Goal: Answer question/provide support: Share knowledge or assist other users

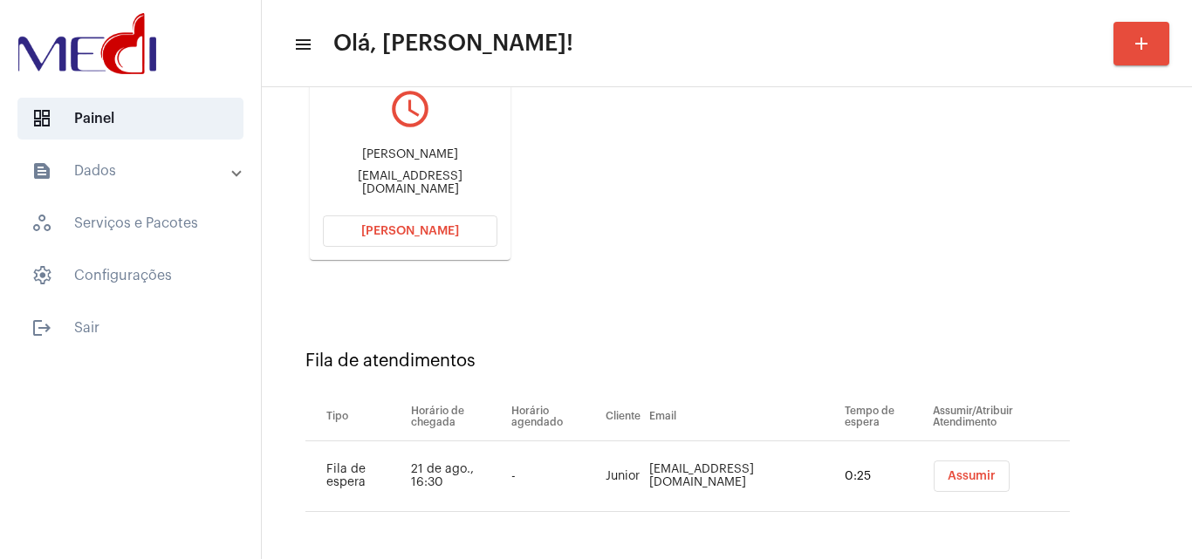
click at [954, 481] on span "Assumir" at bounding box center [972, 476] width 48 height 12
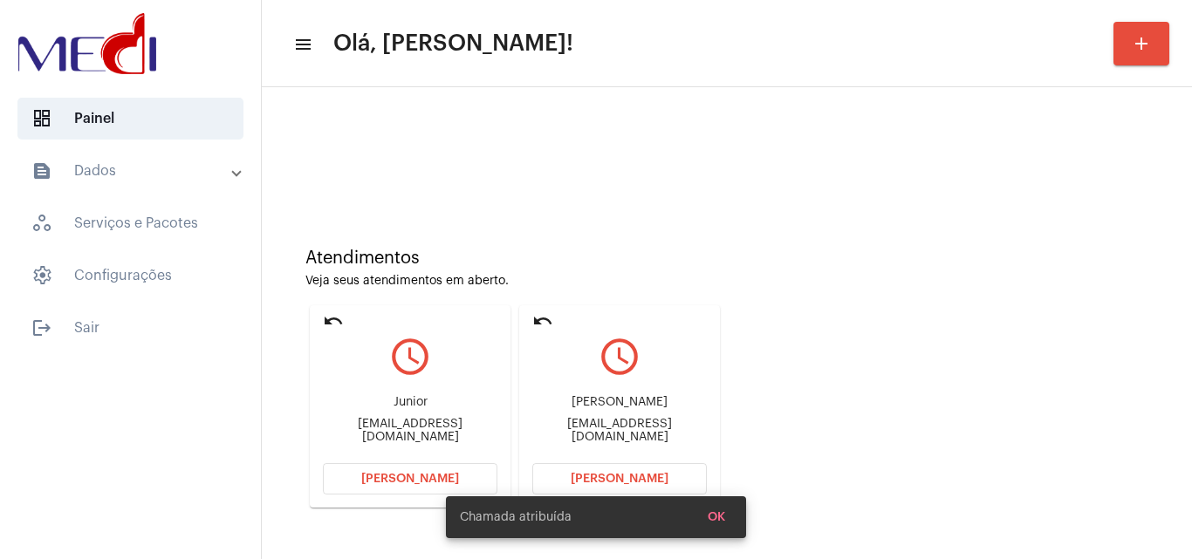
drag, startPoint x: 609, startPoint y: 405, endPoint x: 648, endPoint y: 398, distance: 39.9
click at [648, 398] on div "Jaqueline rocha da silva Kellykalvyn38262@gmail.com" at bounding box center [619, 419] width 175 height 79
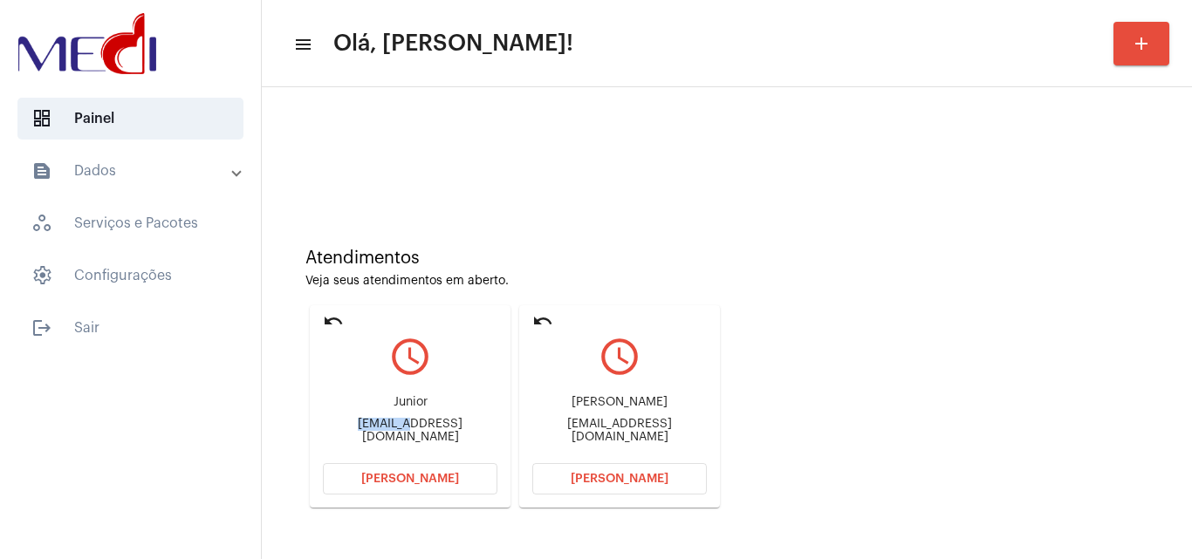
drag, startPoint x: 342, startPoint y: 431, endPoint x: 407, endPoint y: 428, distance: 64.6
click at [407, 428] on div "jrdiasx@gmail.com" at bounding box center [410, 431] width 175 height 26
copy div "jrdiasx@"
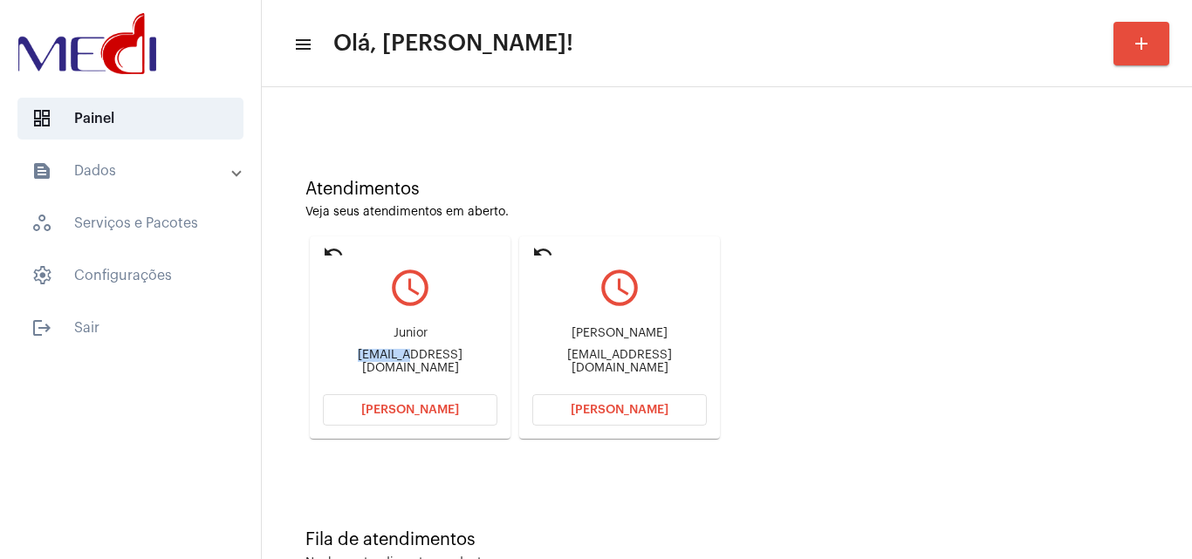
scroll to position [123, 0]
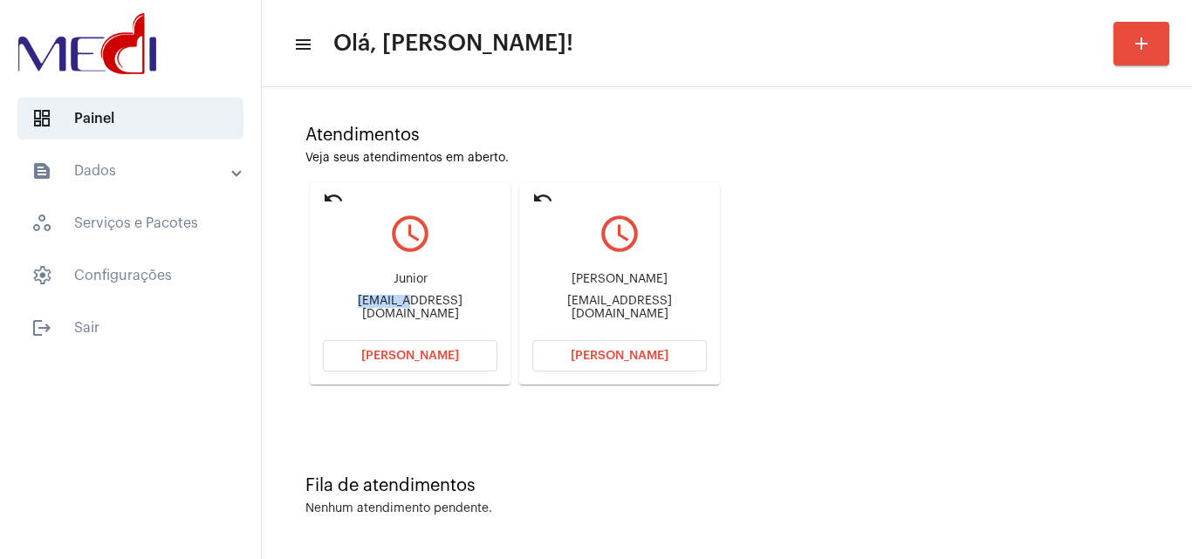
click at [346, 366] on button "Abrir Chamada" at bounding box center [410, 355] width 175 height 31
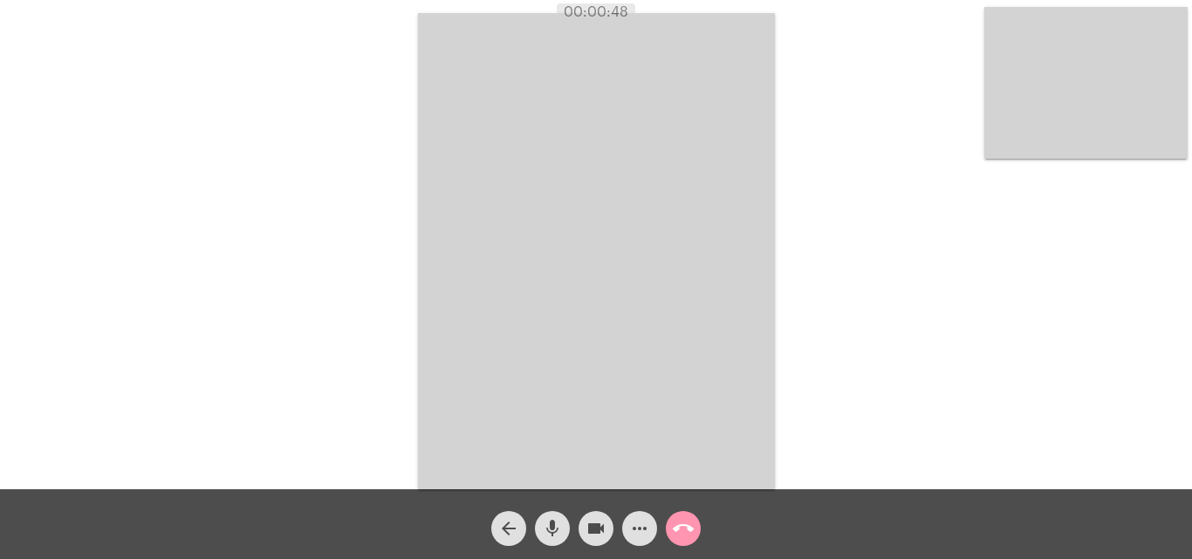
click at [669, 533] on button "call_end" at bounding box center [683, 528] width 35 height 35
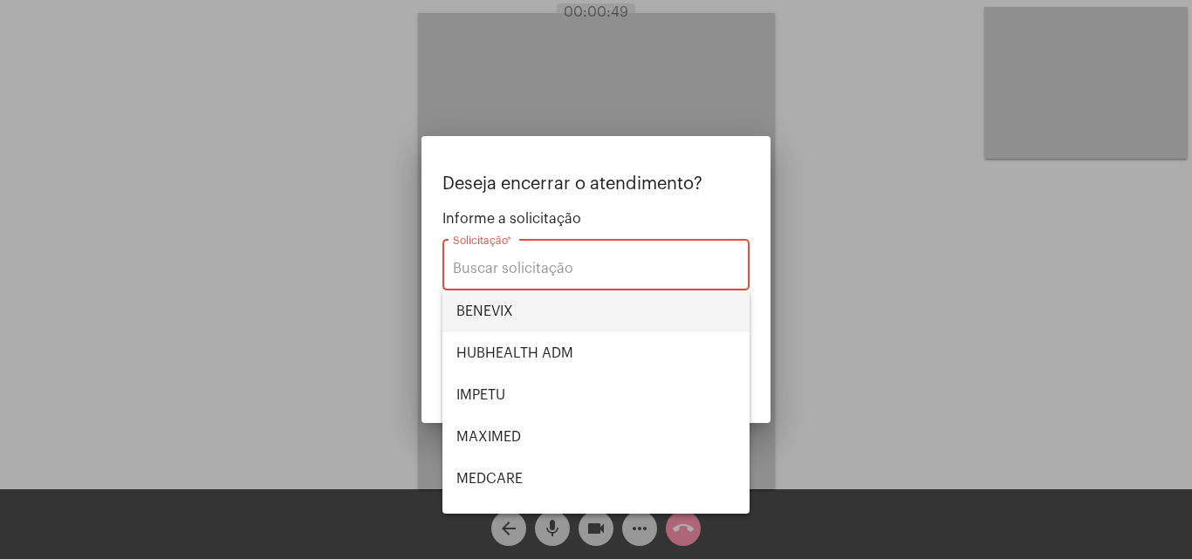
click at [519, 311] on span "BENEVIX" at bounding box center [595, 312] width 279 height 42
type input "BENEVIX"
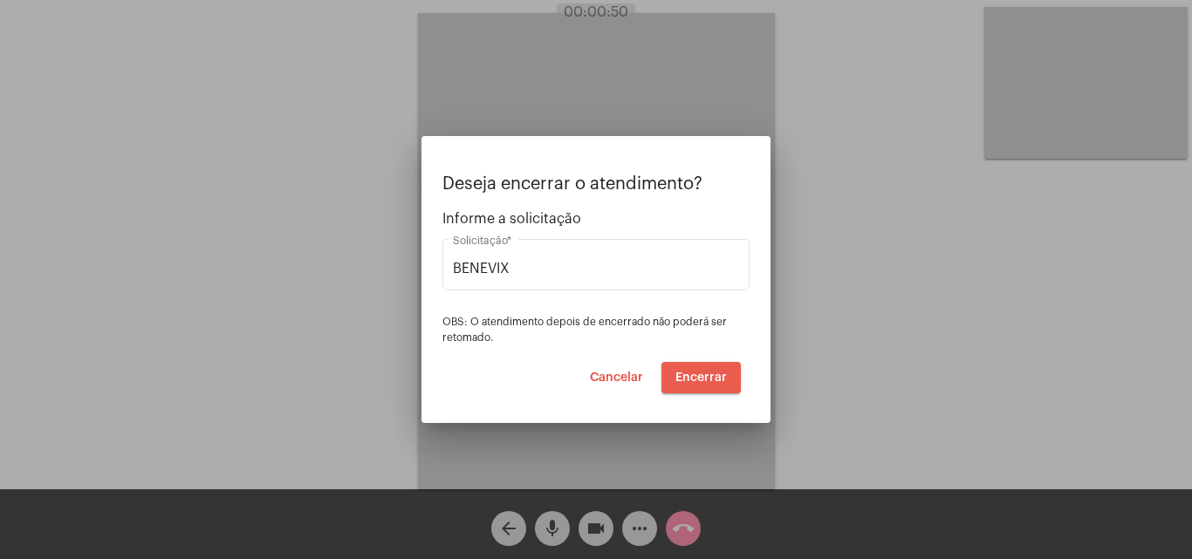
click at [706, 372] on span "Encerrar" at bounding box center [700, 378] width 51 height 12
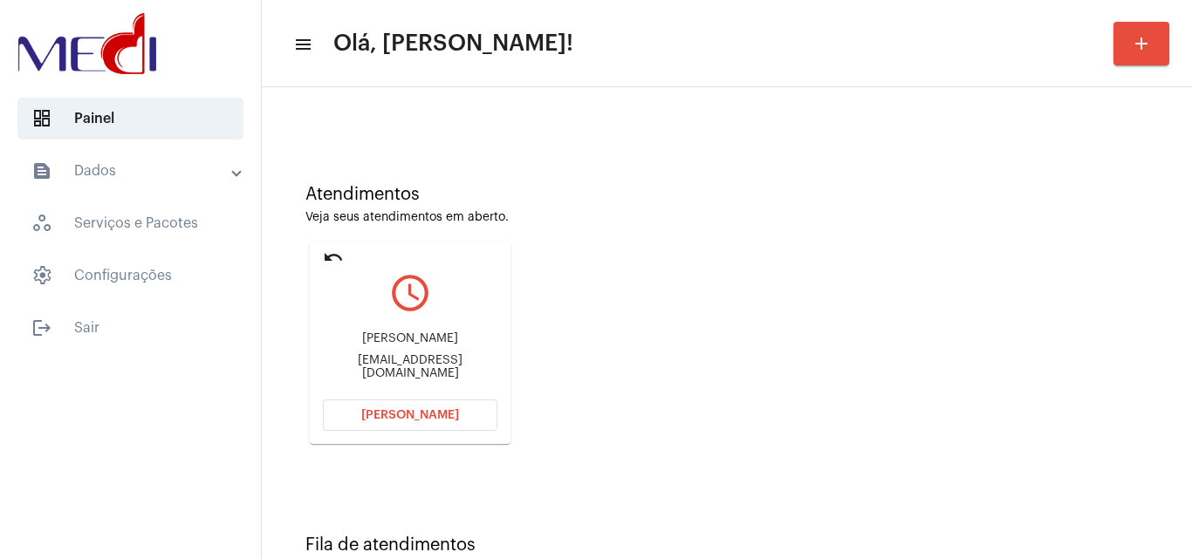
scroll to position [123, 0]
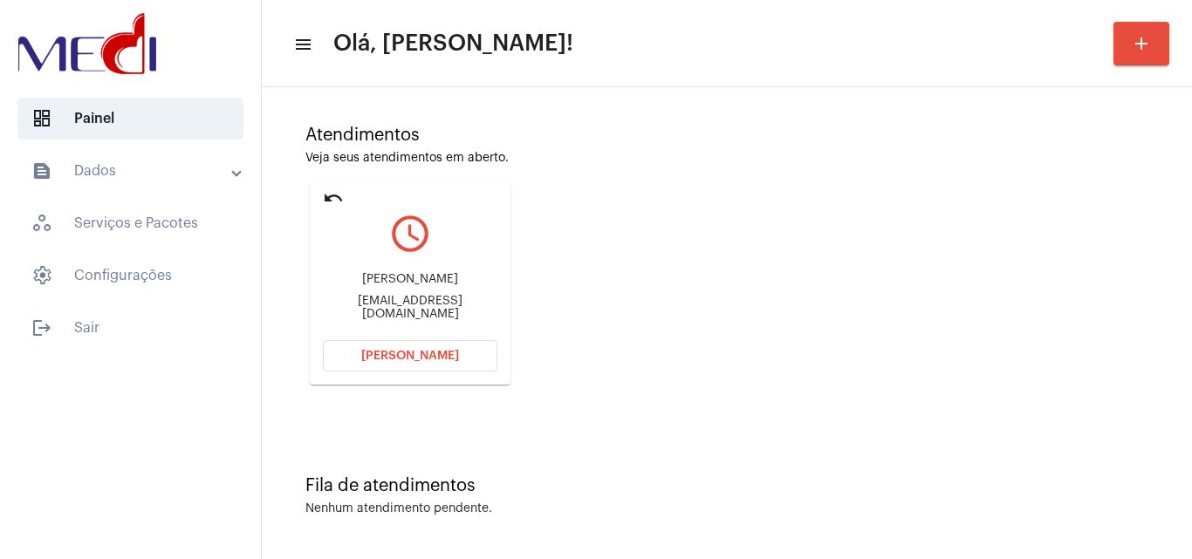
drag, startPoint x: 332, startPoint y: 283, endPoint x: 407, endPoint y: 284, distance: 75.0
click at [407, 284] on div "Jaqueline rocha da silva" at bounding box center [410, 279] width 175 height 13
copy div "Jaqueline r"
click at [399, 352] on span "Abrir Chamada" at bounding box center [410, 356] width 98 height 12
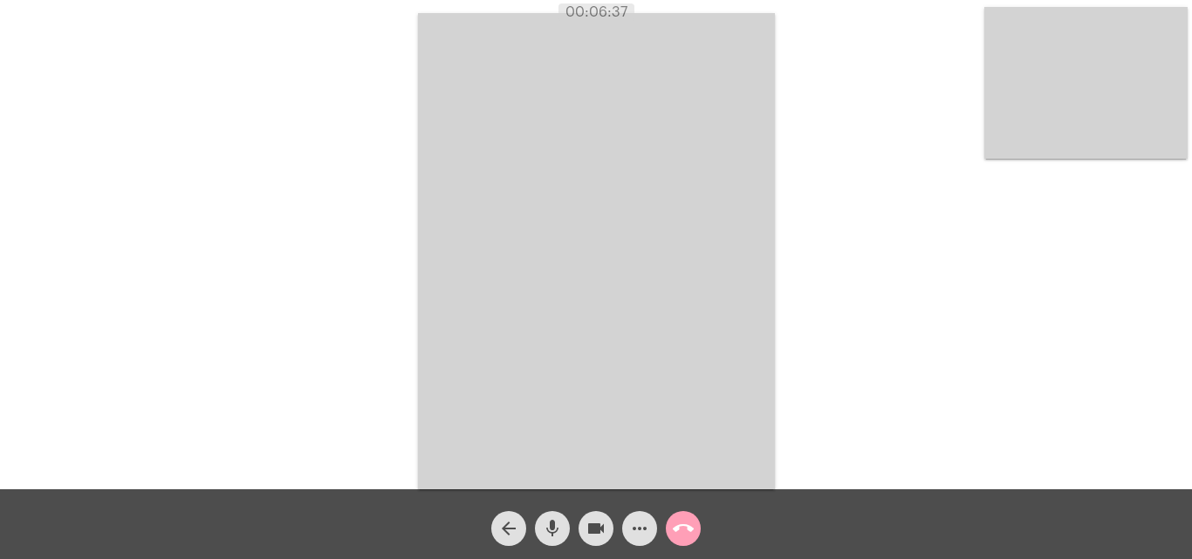
click at [680, 532] on mat-icon "call_end" at bounding box center [683, 528] width 21 height 21
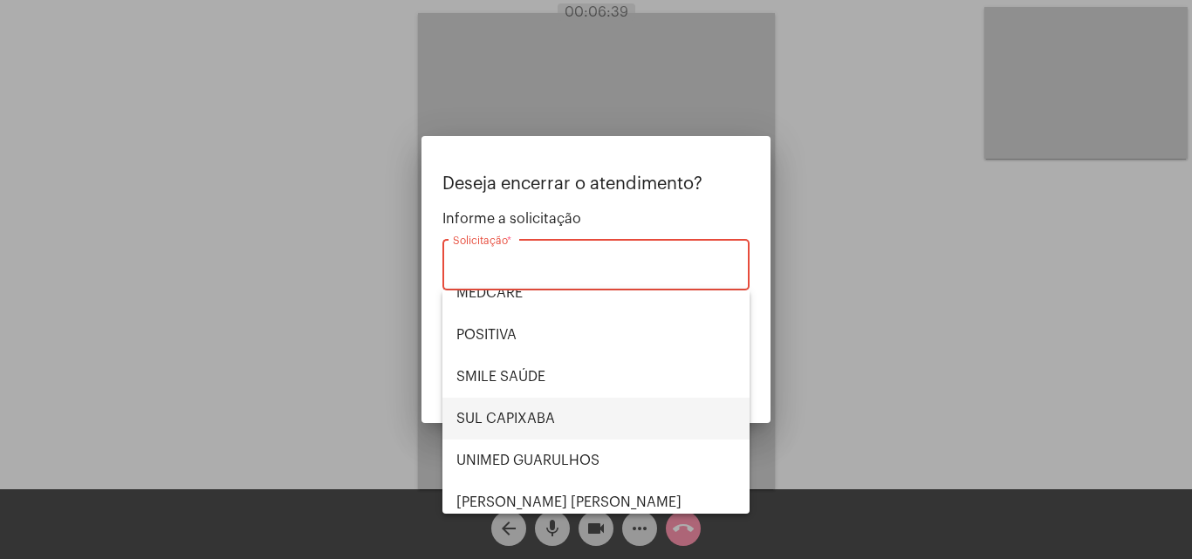
scroll to position [195, 0]
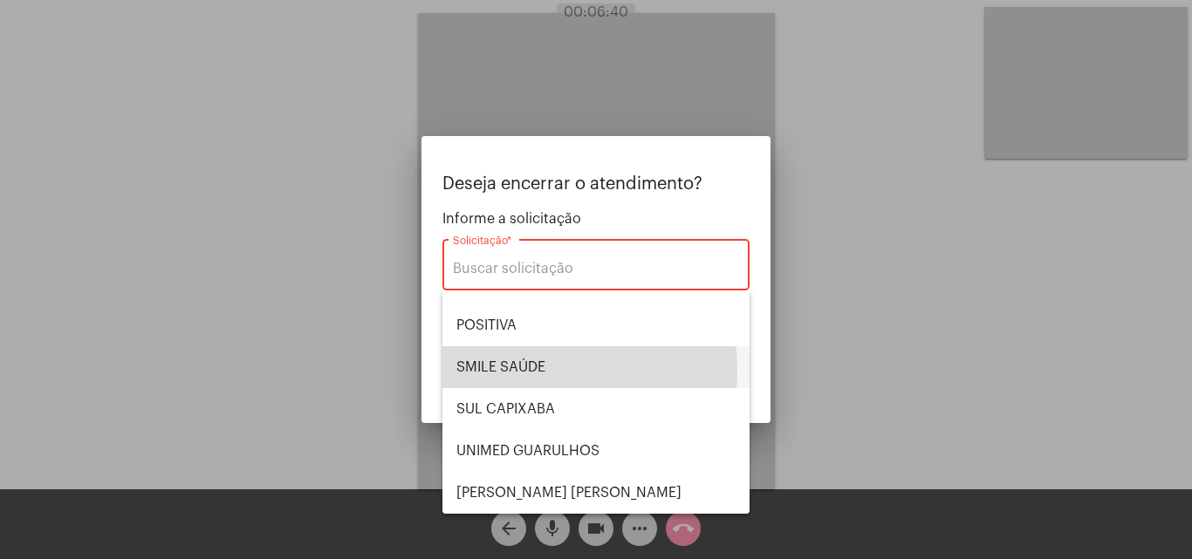
drag, startPoint x: 518, startPoint y: 370, endPoint x: 633, endPoint y: 459, distance: 144.9
click at [518, 372] on span "SMILE SAÚDE" at bounding box center [595, 367] width 279 height 42
type input "SMILE SAÚDE"
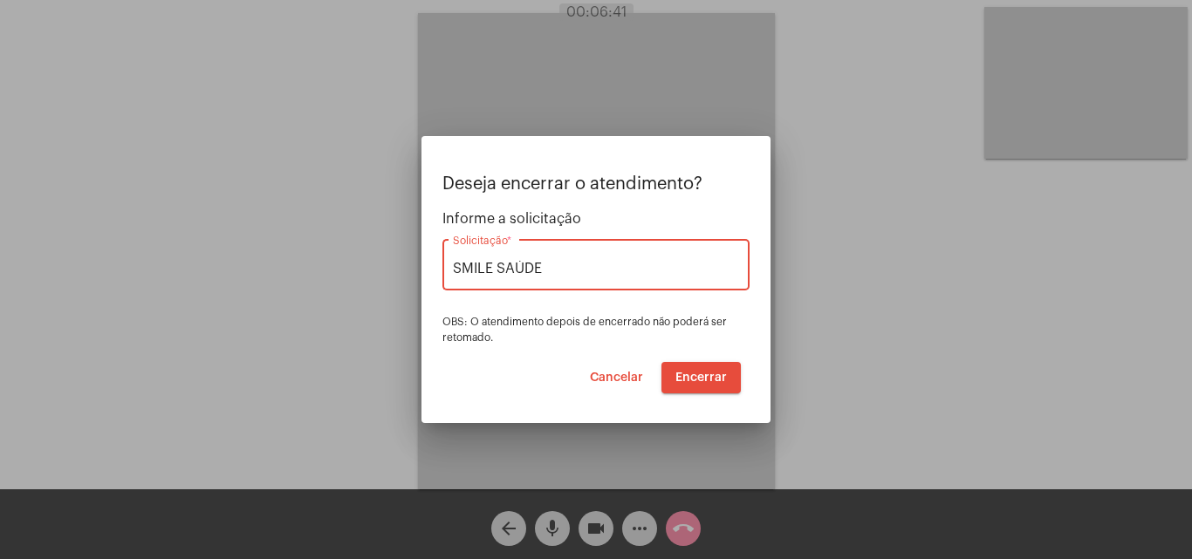
click at [697, 377] on span "Encerrar" at bounding box center [700, 378] width 51 height 12
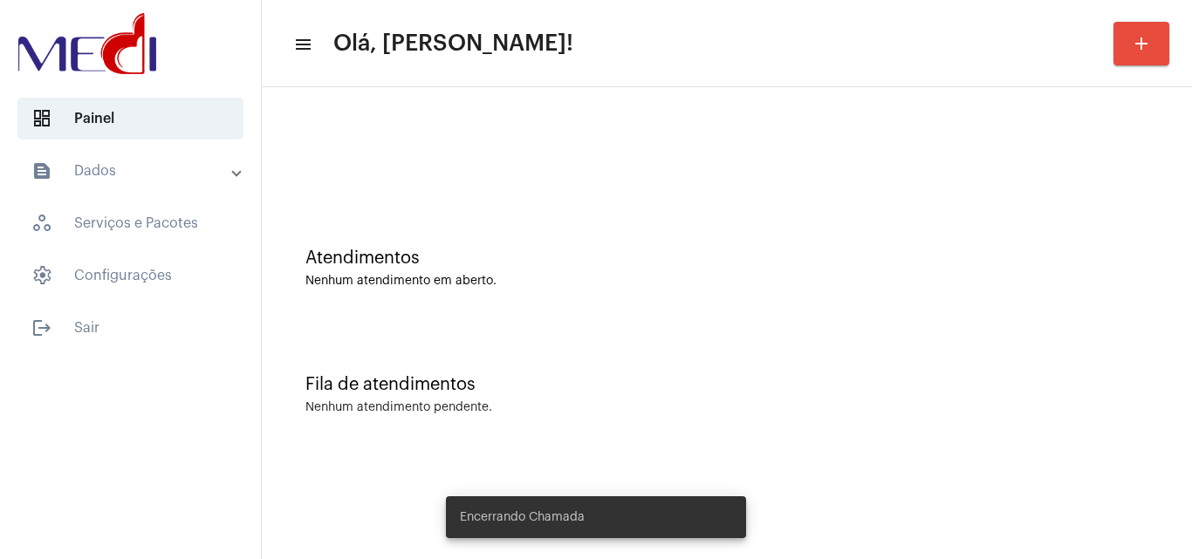
click at [773, 284] on div "Nenhum atendimento em aberto." at bounding box center [726, 281] width 843 height 13
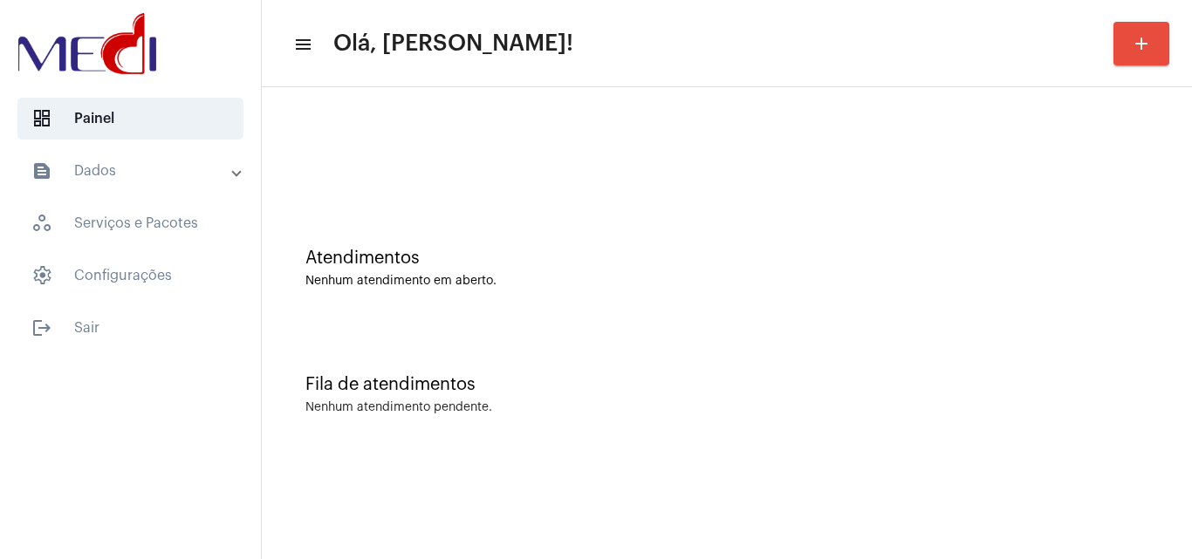
click at [615, 341] on div "Fila de atendimentos Nenhum atendimento pendente." at bounding box center [726, 386] width 913 height 127
click at [569, 341] on div "Fila de atendimentos Nenhum atendimento pendente." at bounding box center [726, 386] width 913 height 127
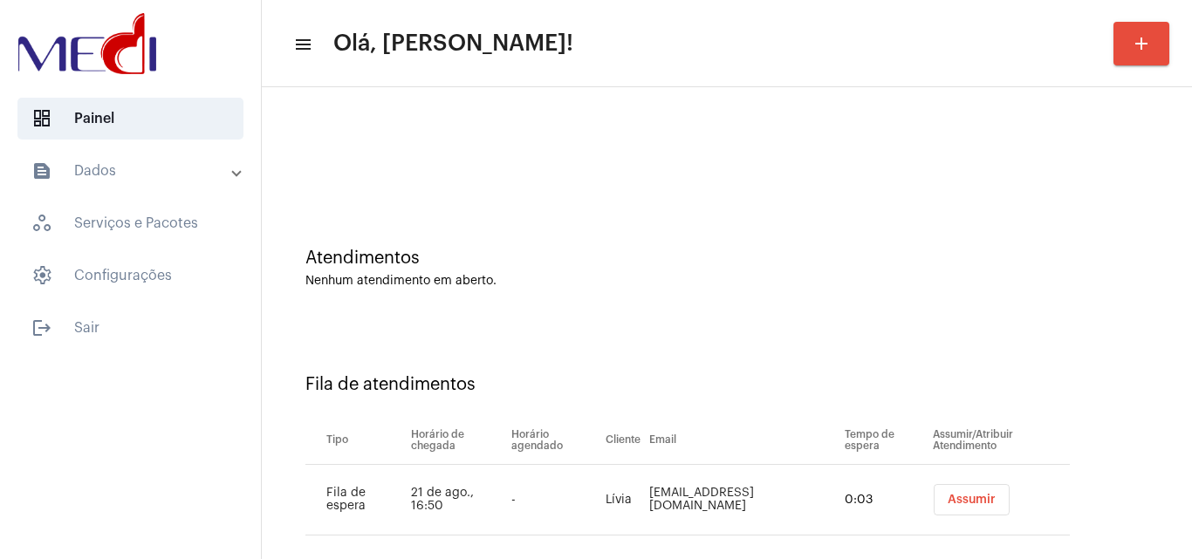
click at [964, 499] on span "Assumir" at bounding box center [972, 500] width 48 height 12
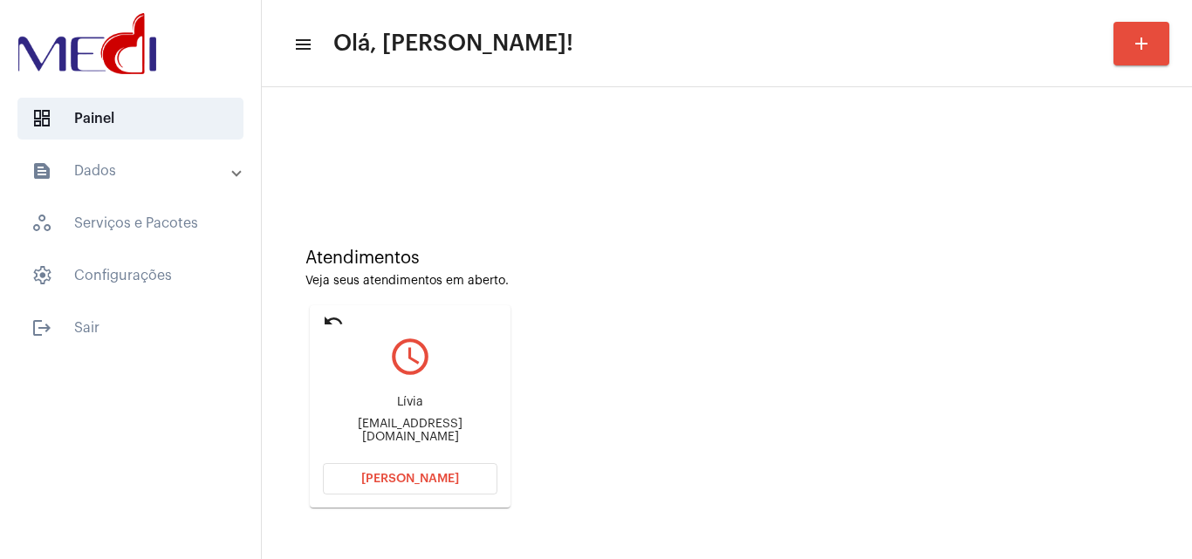
scroll to position [123, 0]
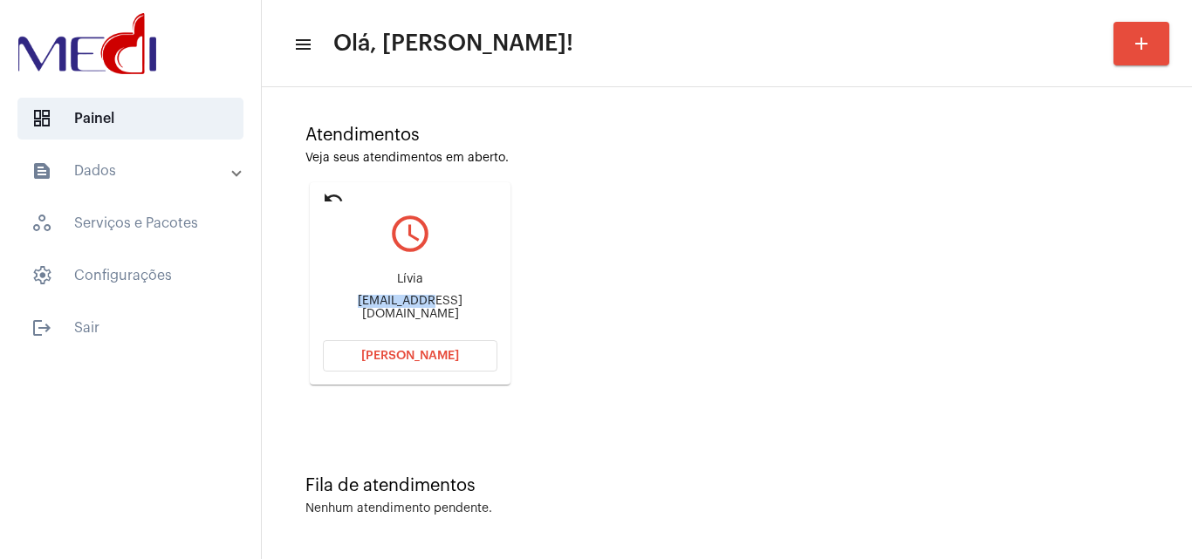
drag, startPoint x: 346, startPoint y: 304, endPoint x: 404, endPoint y: 308, distance: 58.6
click at [404, 308] on div "livialamas@outlook.com" at bounding box center [410, 308] width 175 height 26
click at [441, 359] on span "[PERSON_NAME]" at bounding box center [410, 356] width 98 height 12
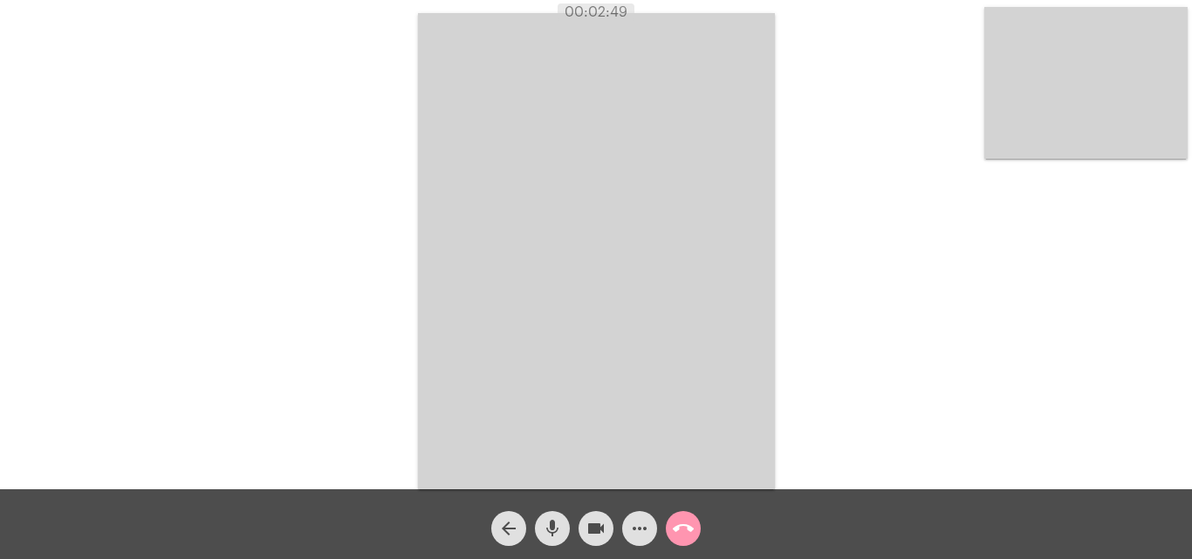
click at [682, 527] on mat-icon "call_end" at bounding box center [683, 528] width 21 height 21
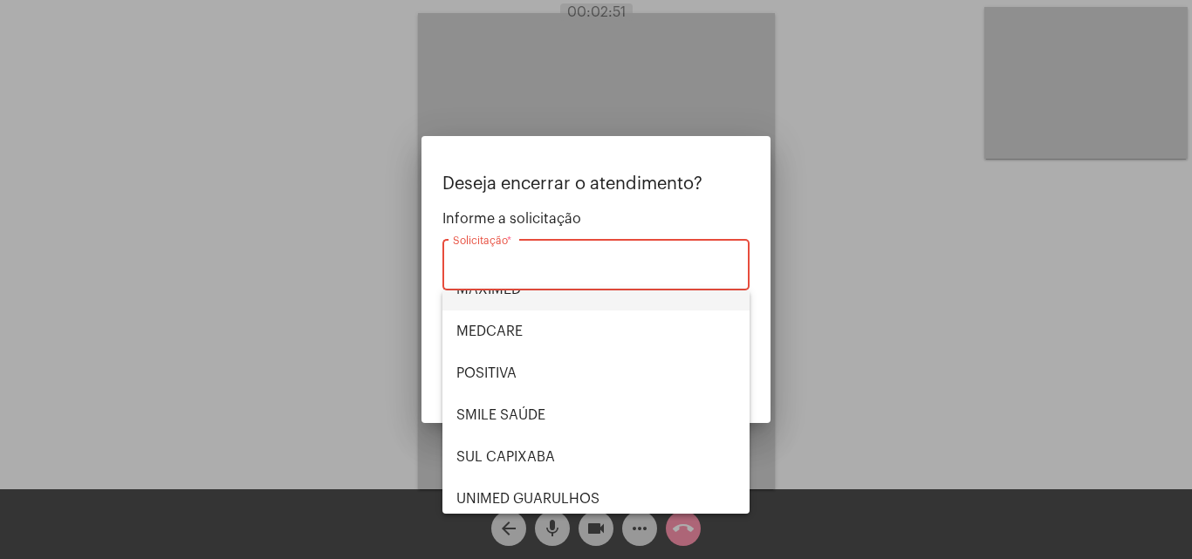
scroll to position [175, 0]
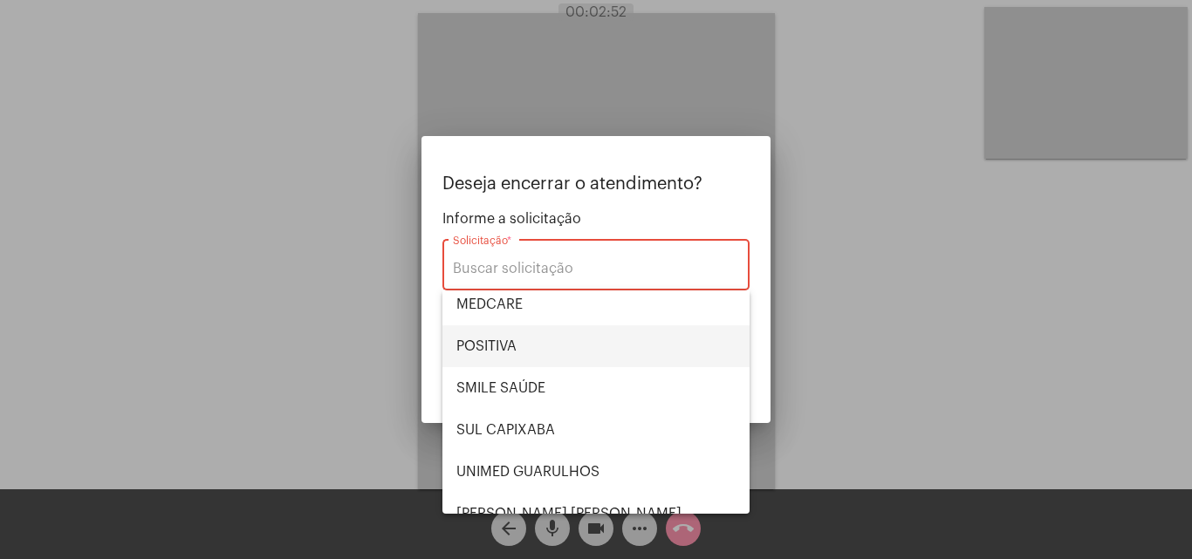
click at [538, 335] on span "POSITIVA" at bounding box center [595, 346] width 279 height 42
type input "POSITIVA"
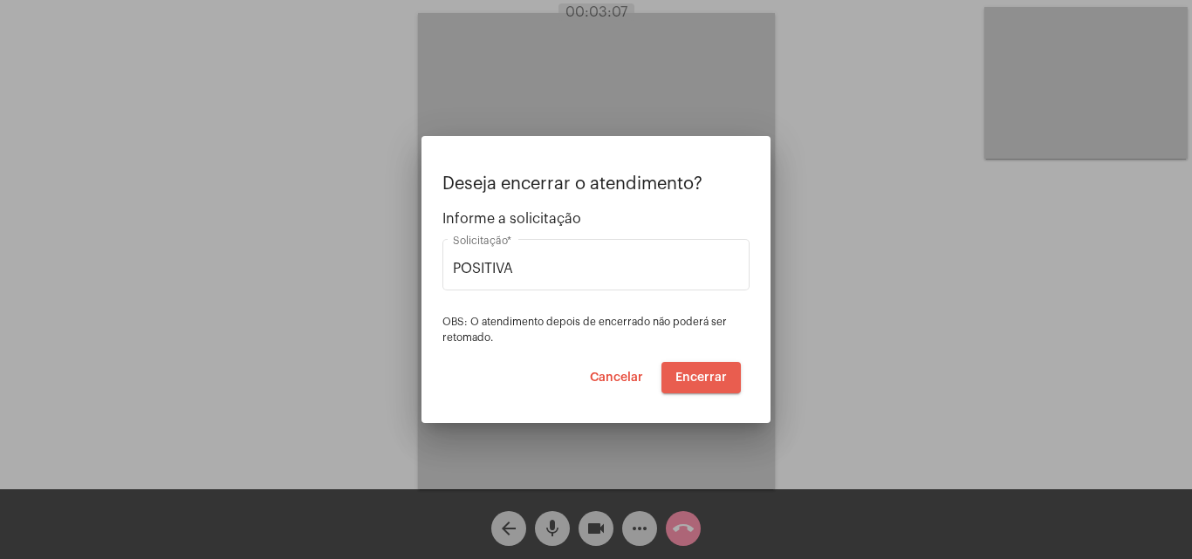
click at [701, 375] on span "Encerrar" at bounding box center [700, 378] width 51 height 12
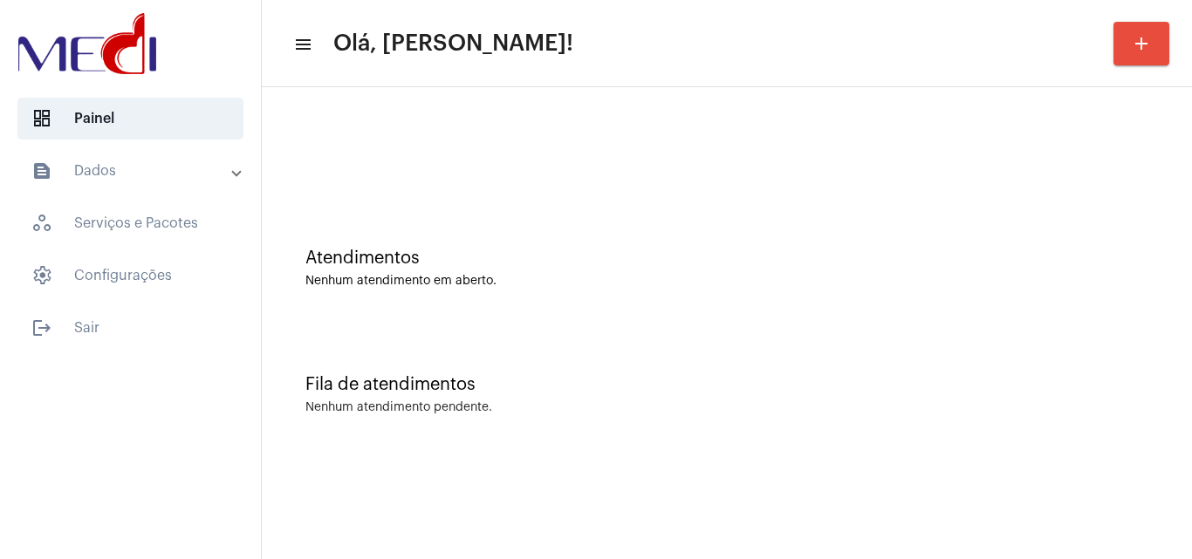
click at [543, 325] on div "Fila de atendimentos Nenhum atendimento pendente." at bounding box center [726, 386] width 913 height 127
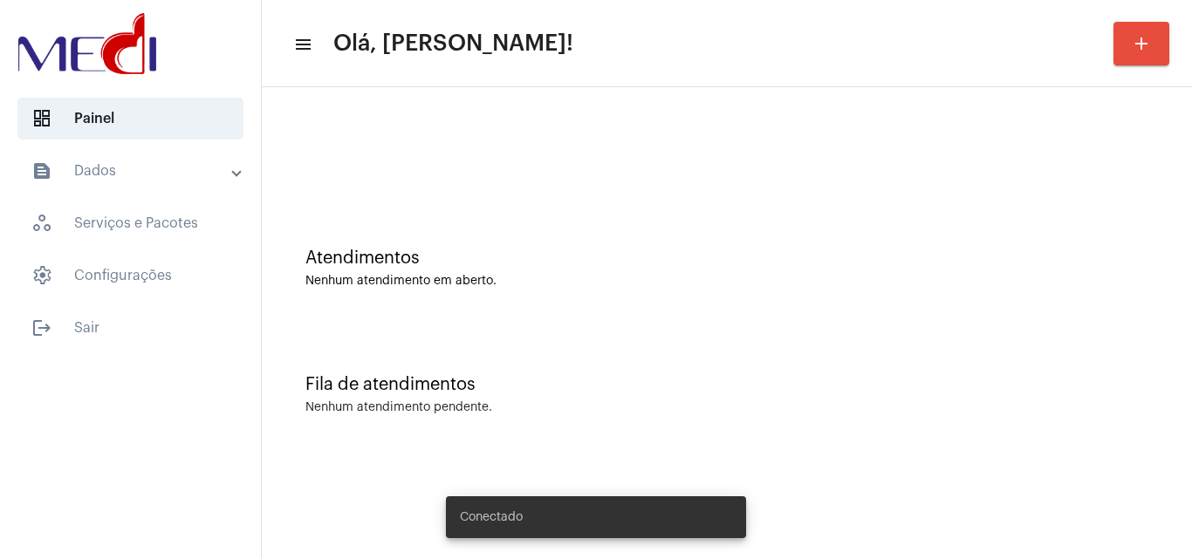
click at [637, 324] on div "Fila de atendimentos Nenhum atendimento pendente." at bounding box center [726, 386] width 913 height 127
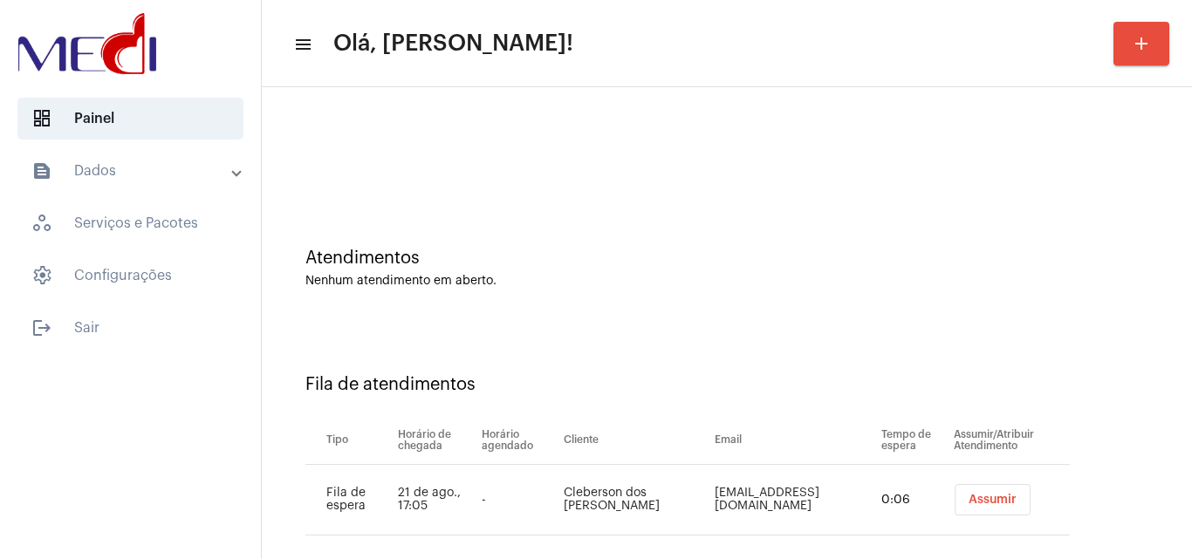
click at [968, 504] on span "Assumir" at bounding box center [992, 500] width 48 height 12
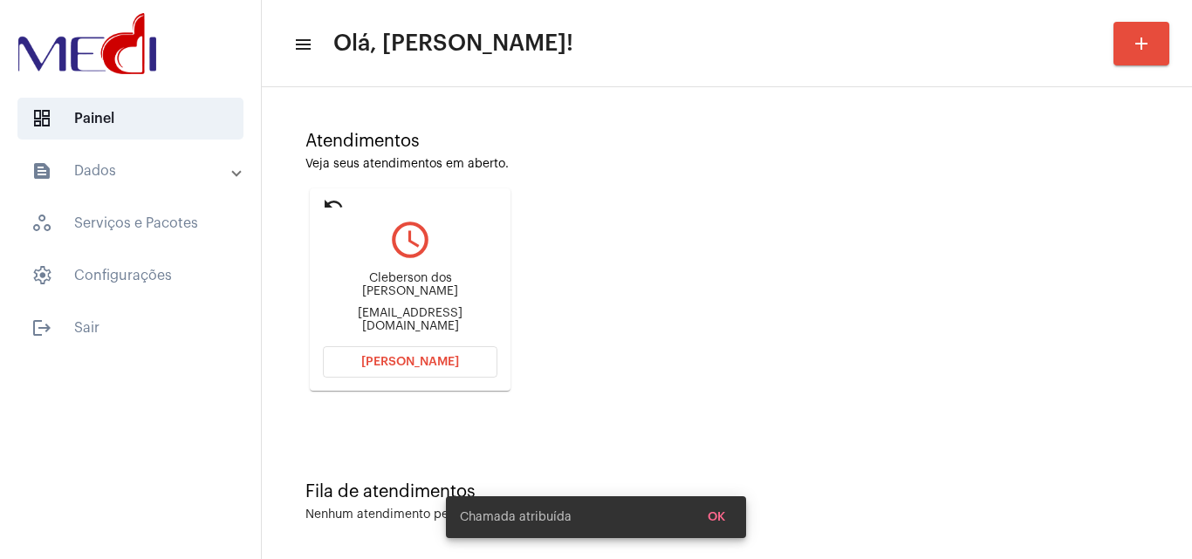
scroll to position [123, 0]
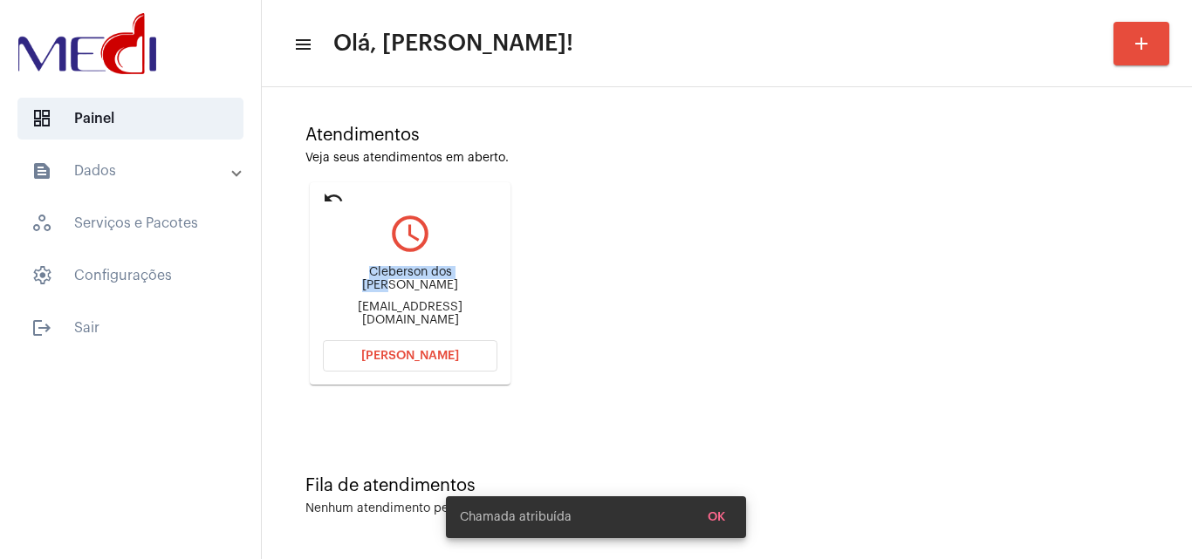
drag, startPoint x: 335, startPoint y: 282, endPoint x: 446, endPoint y: 290, distance: 111.1
click at [446, 290] on div "Cleberson dos Anjos Rosa" at bounding box center [410, 279] width 175 height 26
copy div "Cleberson dos Anjo"
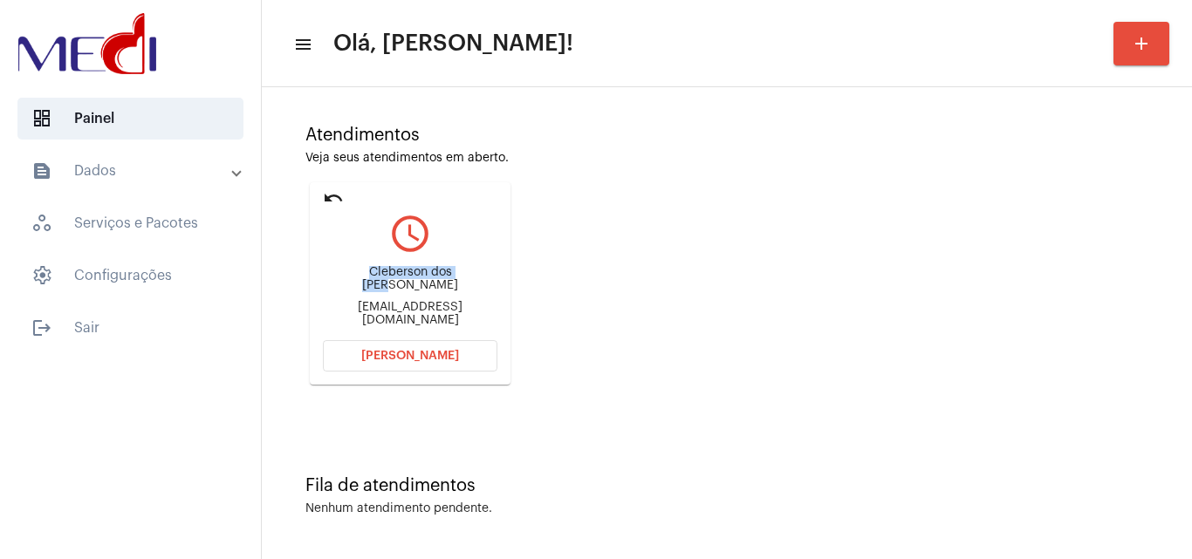
click at [391, 360] on span "[PERSON_NAME]" at bounding box center [410, 356] width 98 height 12
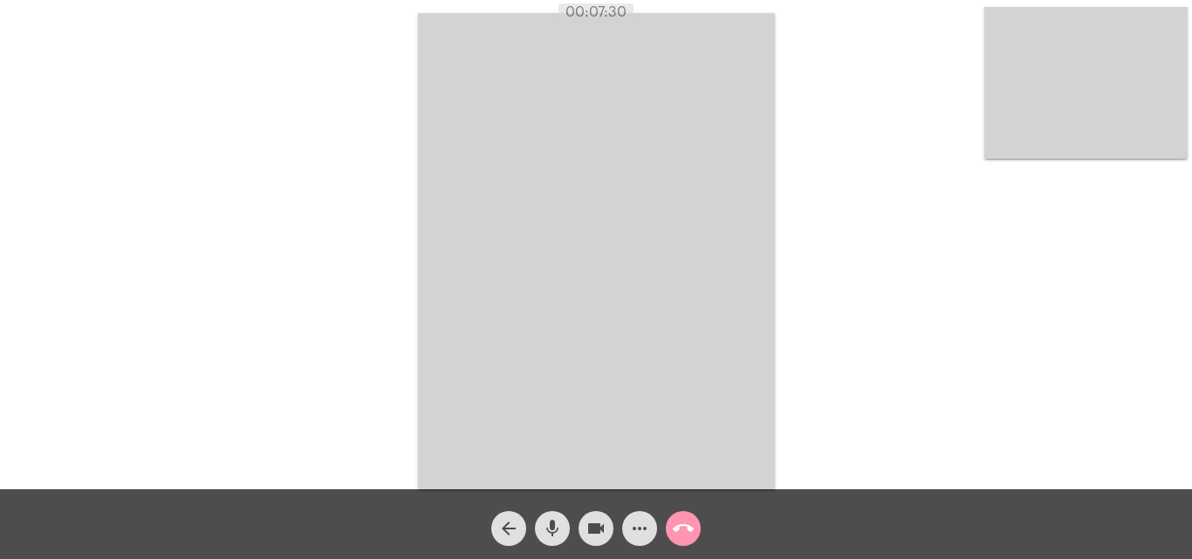
click at [680, 534] on mat-icon "call_end" at bounding box center [683, 528] width 21 height 21
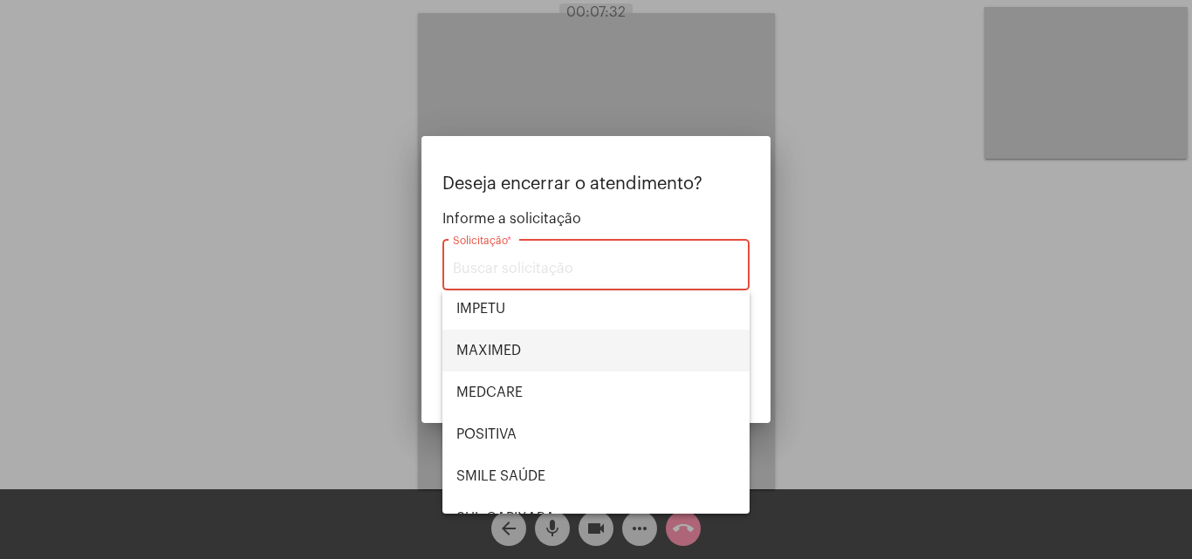
scroll to position [195, 0]
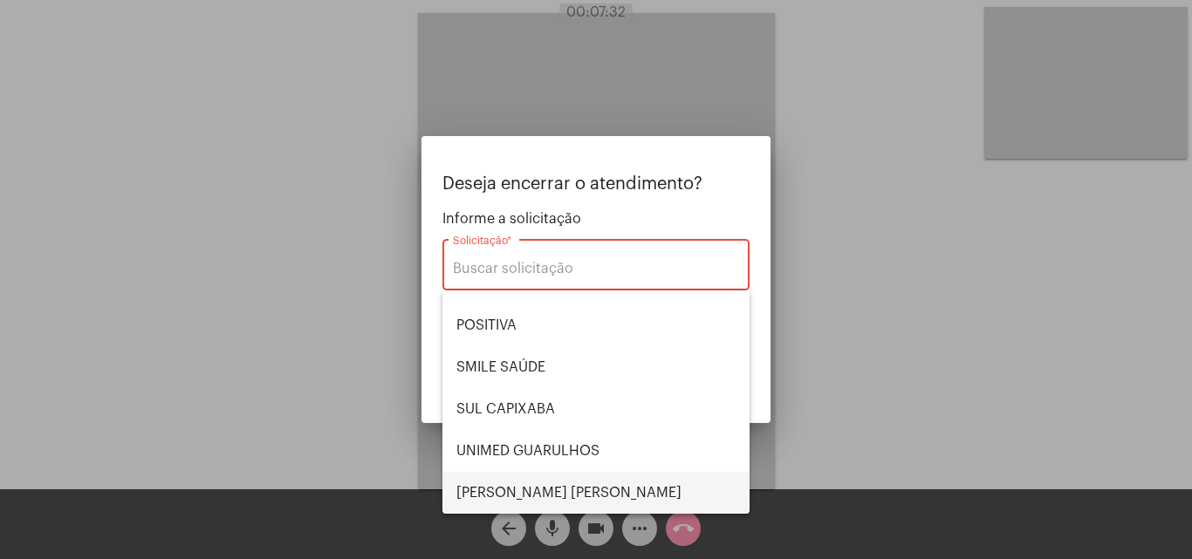
drag, startPoint x: 523, startPoint y: 487, endPoint x: 574, endPoint y: 471, distance: 53.8
click at [523, 486] on span "VERA CRUZ" at bounding box center [595, 493] width 279 height 42
type input "VERA CRUZ"
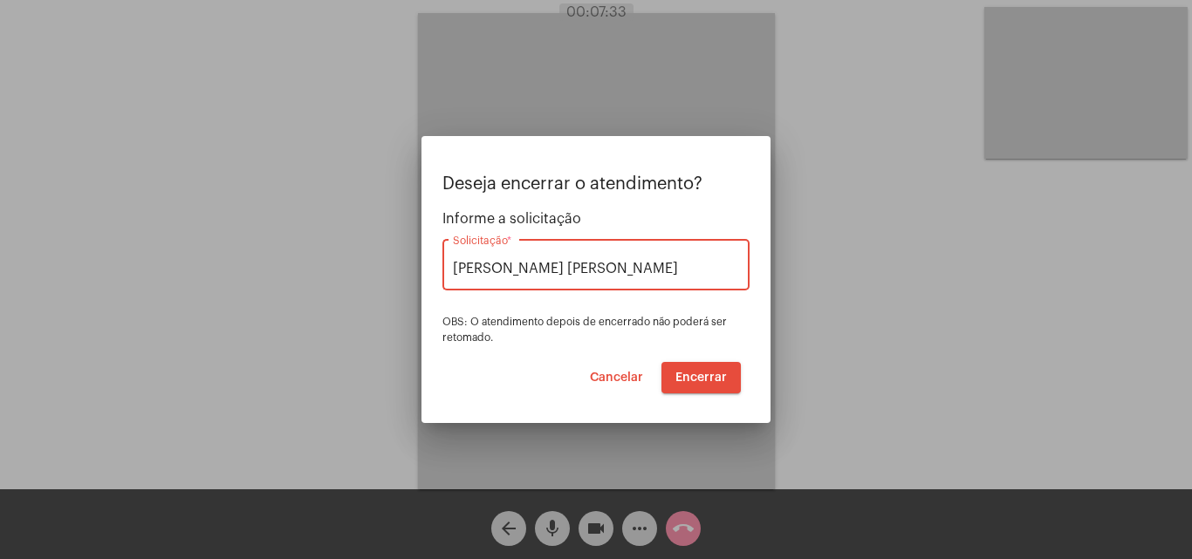
click at [689, 381] on span "Encerrar" at bounding box center [700, 378] width 51 height 12
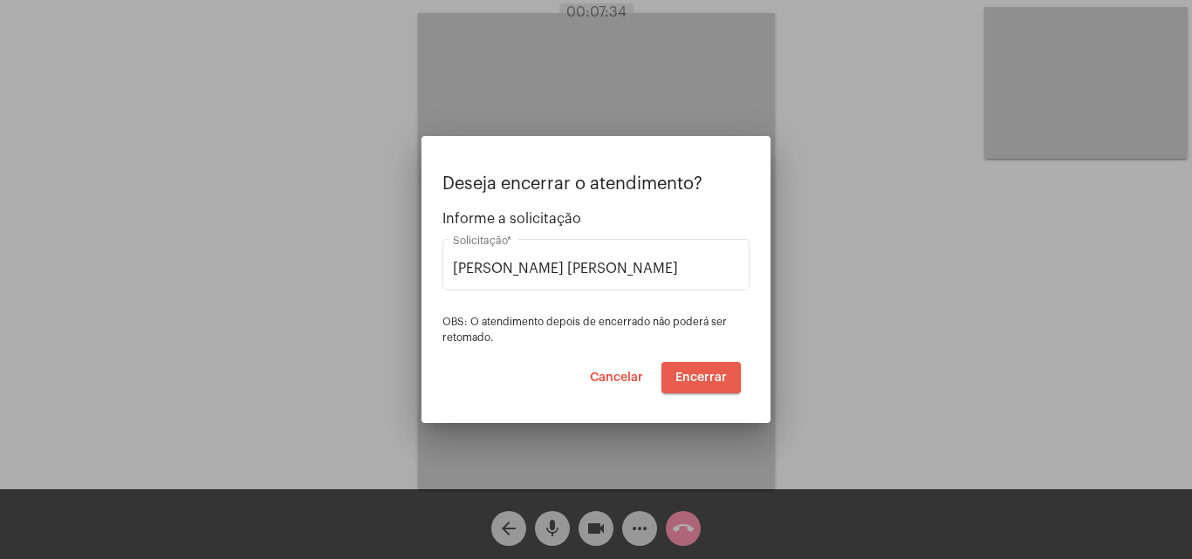
click at [684, 376] on span "Encerrar" at bounding box center [700, 378] width 51 height 12
click at [684, 378] on span "Encerrar" at bounding box center [700, 378] width 51 height 12
click at [685, 378] on span "Encerrar" at bounding box center [700, 378] width 51 height 12
click at [686, 378] on span "Encerrar" at bounding box center [700, 378] width 51 height 12
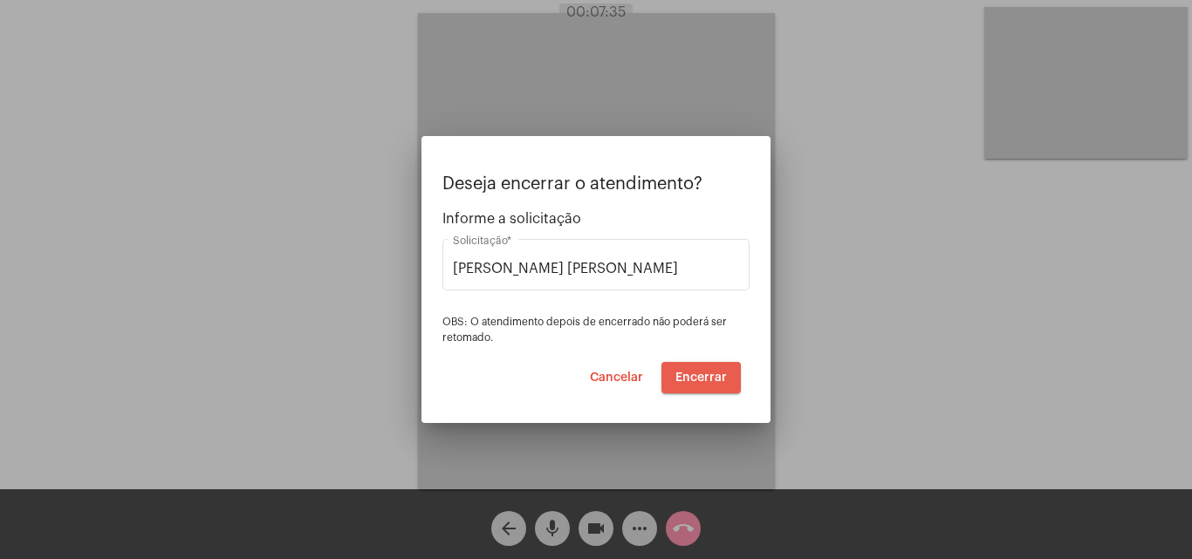
click at [687, 378] on span "Encerrar" at bounding box center [700, 378] width 51 height 12
click at [689, 380] on span "Encerrar" at bounding box center [700, 378] width 51 height 12
click at [694, 379] on span "Encerrar" at bounding box center [700, 378] width 51 height 12
click at [696, 381] on span "Encerrar" at bounding box center [700, 378] width 51 height 12
click at [696, 382] on span "Encerrar" at bounding box center [700, 378] width 51 height 12
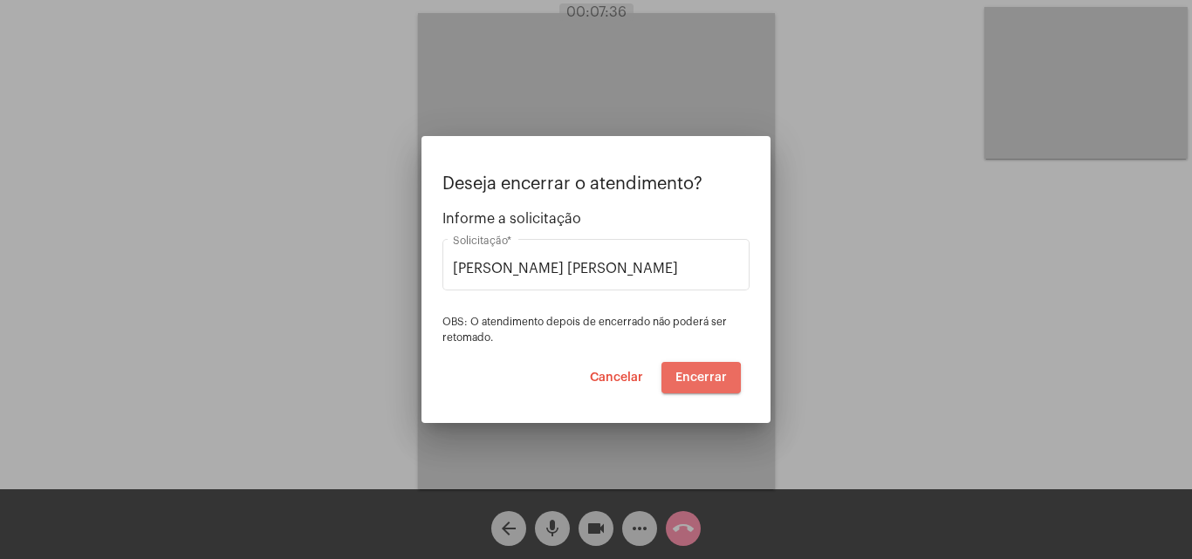
click at [696, 382] on span "Encerrar" at bounding box center [700, 378] width 51 height 12
click at [697, 381] on span "Encerrar" at bounding box center [700, 378] width 51 height 12
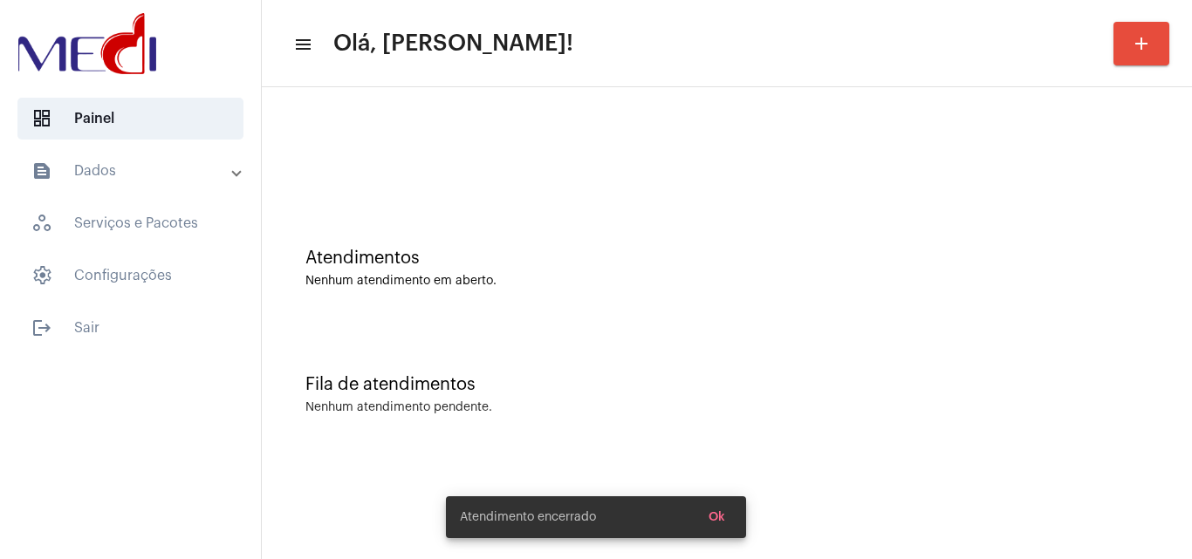
click at [653, 308] on div "Atendimentos Nenhum atendimento em aberto." at bounding box center [726, 259] width 913 height 127
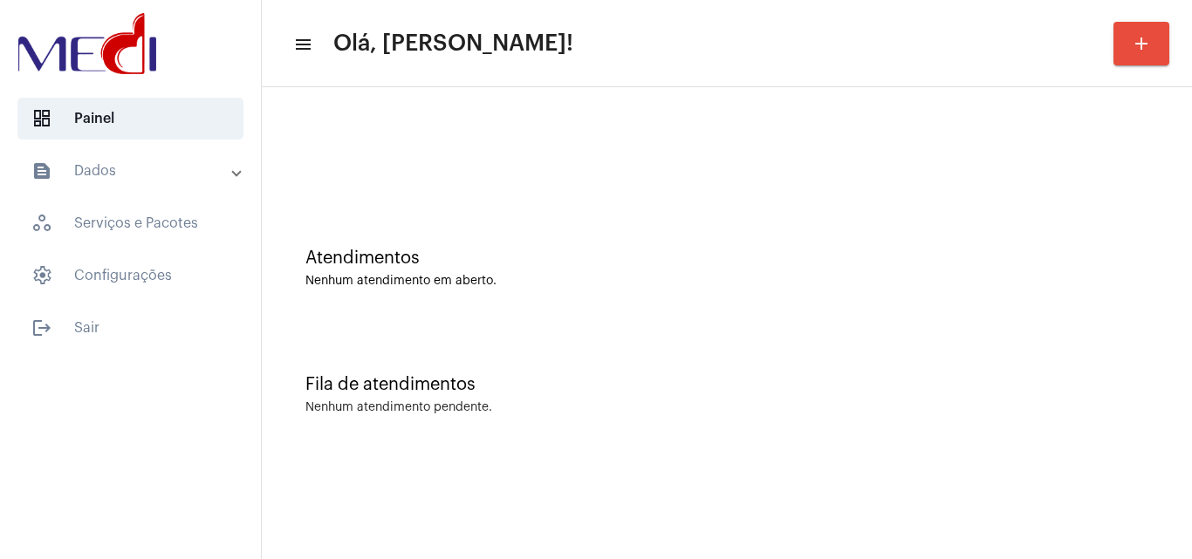
click at [571, 335] on div "Fila de atendimentos Nenhum atendimento pendente." at bounding box center [726, 386] width 913 height 127
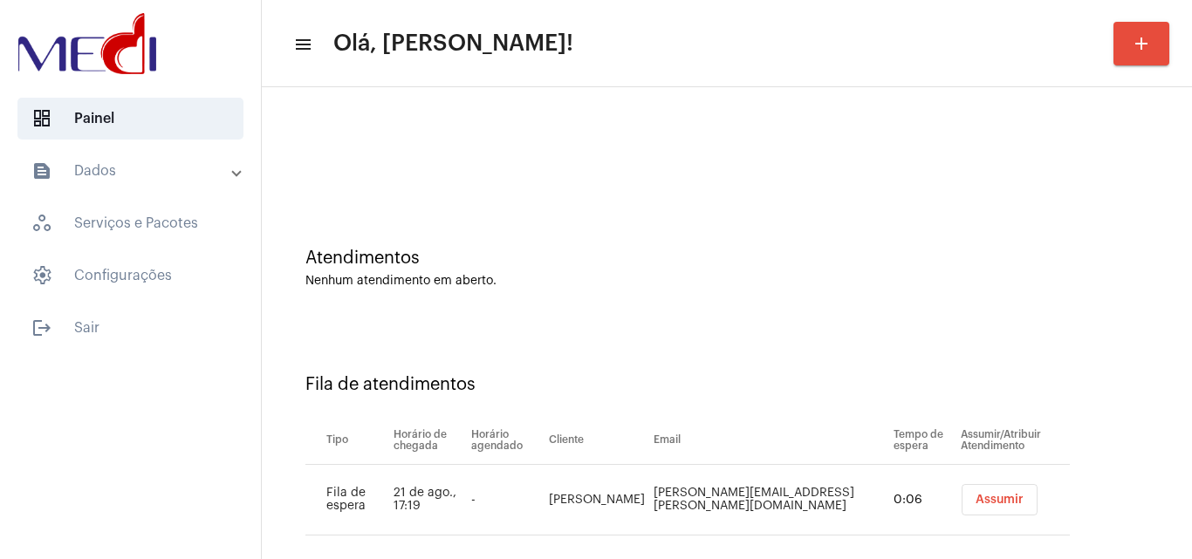
click at [975, 494] on span "Assumir" at bounding box center [999, 500] width 48 height 12
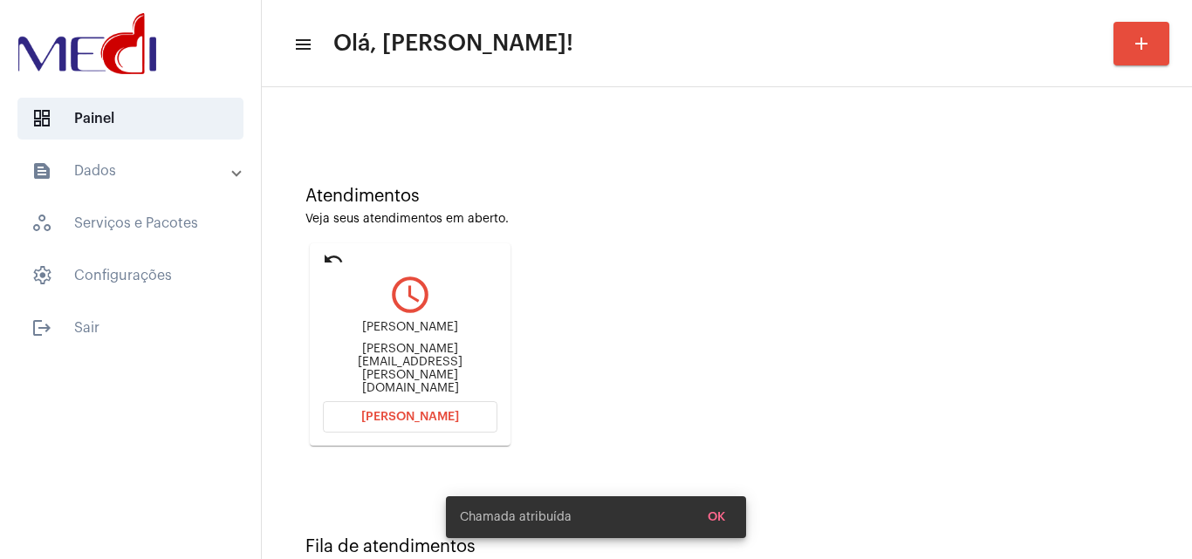
scroll to position [123, 0]
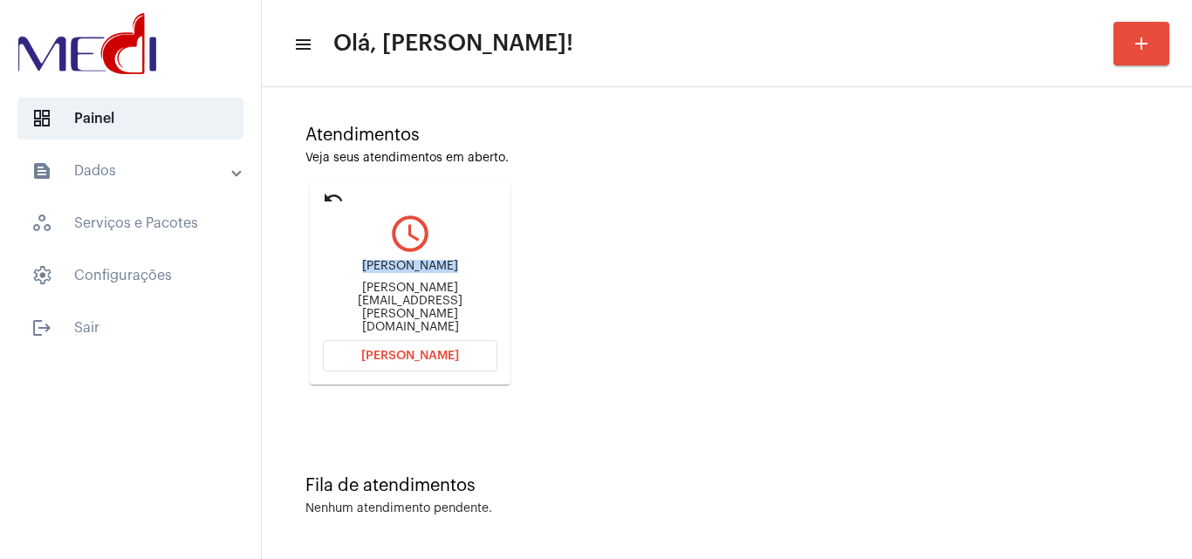
drag, startPoint x: 361, startPoint y: 284, endPoint x: 441, endPoint y: 282, distance: 80.3
click at [441, 273] on div "[PERSON_NAME]" at bounding box center [410, 266] width 175 height 13
copy div "[PERSON_NAME]"
click at [444, 355] on span "[PERSON_NAME]" at bounding box center [410, 356] width 98 height 12
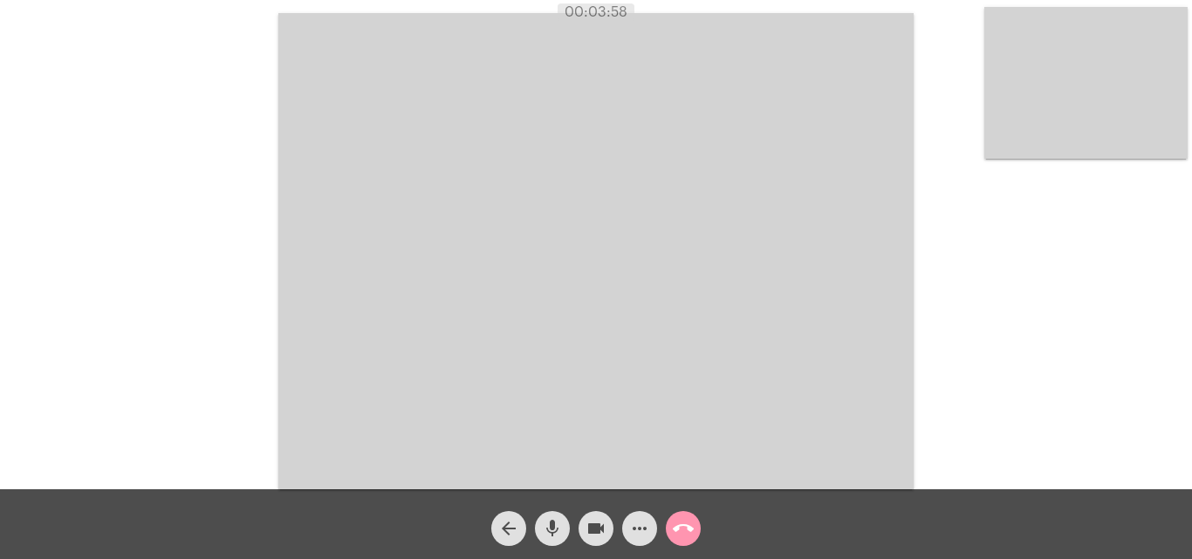
click at [687, 537] on mat-icon "call_end" at bounding box center [683, 528] width 21 height 21
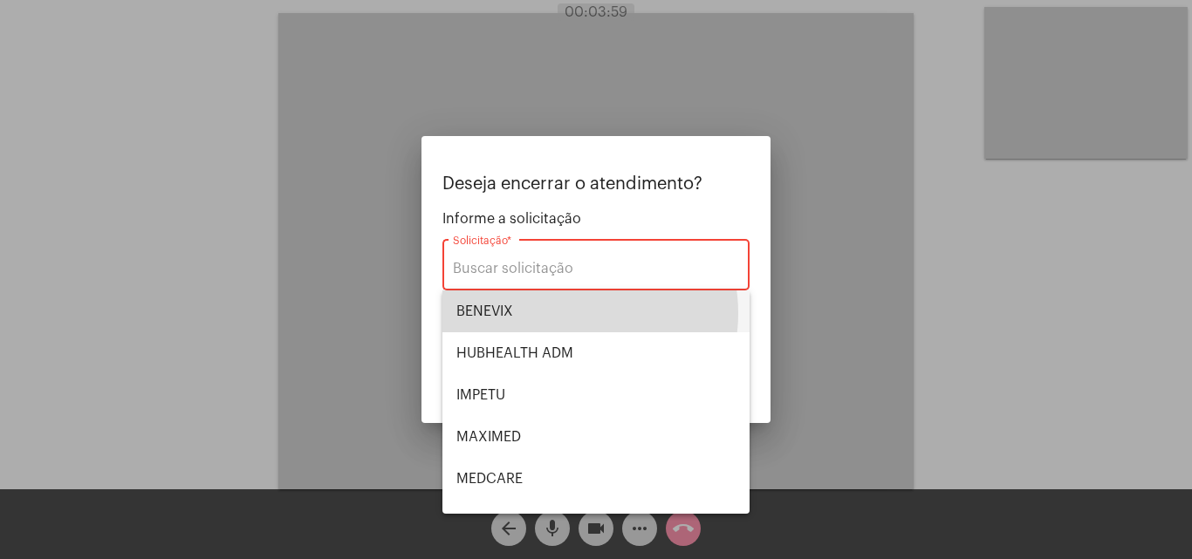
click at [570, 313] on span "BENEVIX" at bounding box center [595, 312] width 279 height 42
type input "BENEVIX"
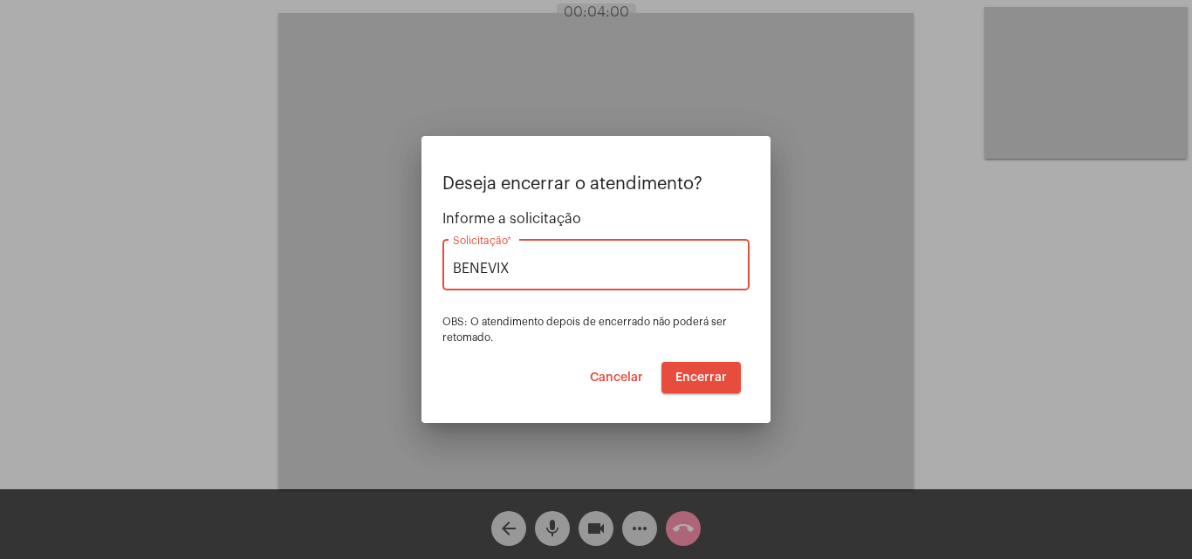
click at [696, 379] on span "Encerrar" at bounding box center [700, 378] width 51 height 12
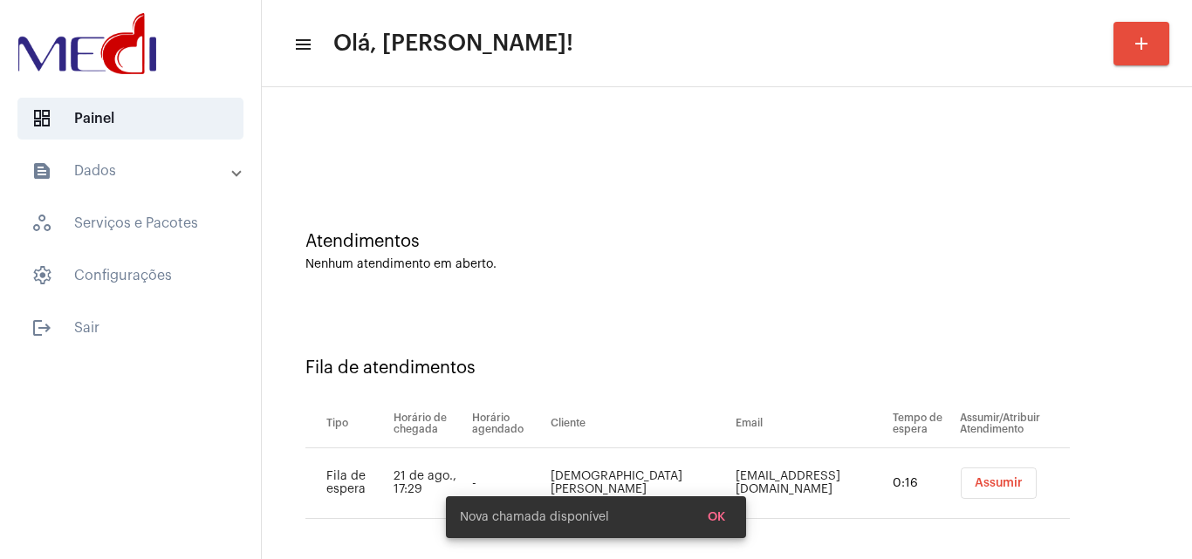
scroll to position [24, 0]
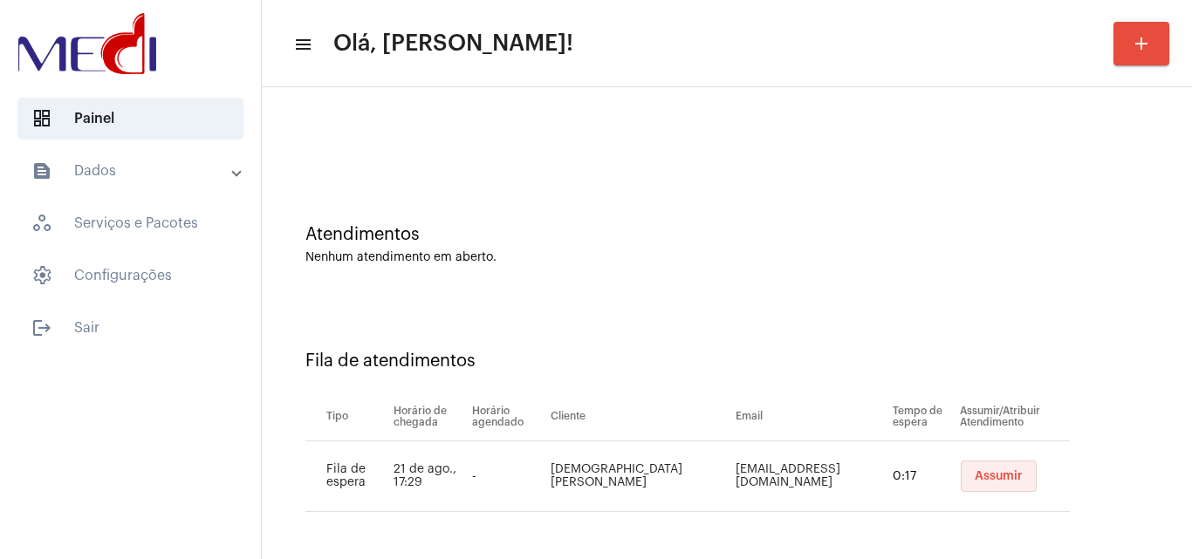
click at [975, 478] on span "Assumir" at bounding box center [999, 476] width 48 height 12
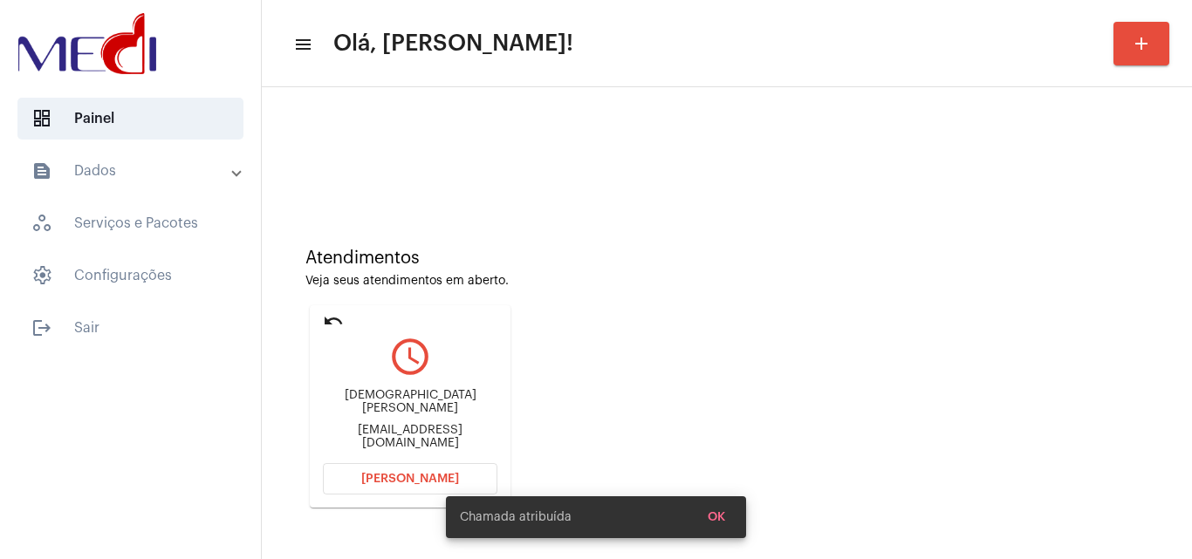
scroll to position [123, 0]
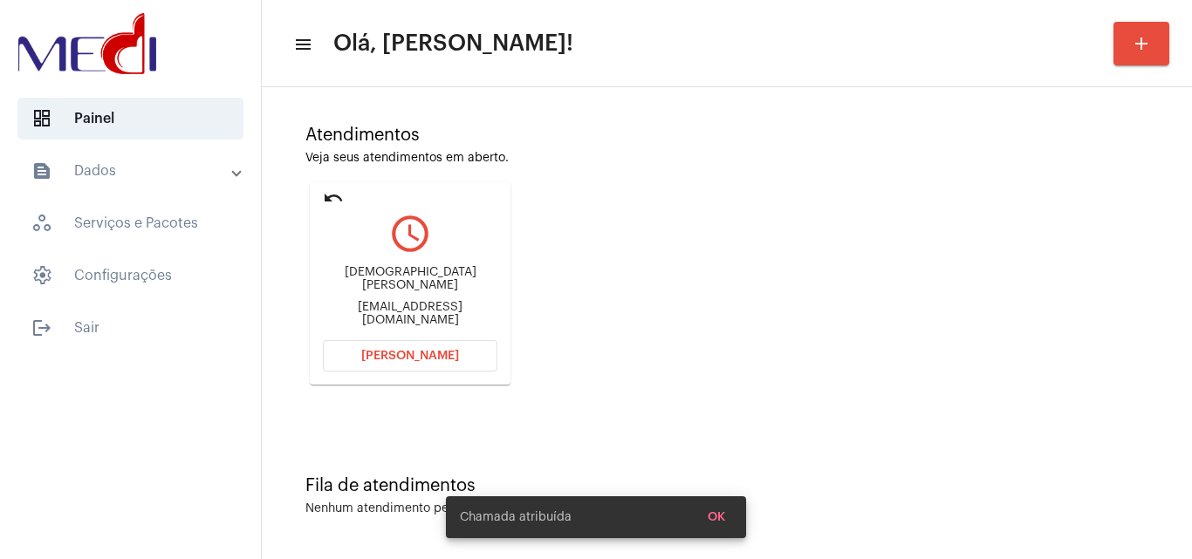
drag, startPoint x: 341, startPoint y: 278, endPoint x: 432, endPoint y: 285, distance: 91.0
click at [432, 285] on div "Thais Wanglon Martins thaiswanglon77@gmail.com" at bounding box center [410, 296] width 175 height 79
copy div "Thais Wanglon"
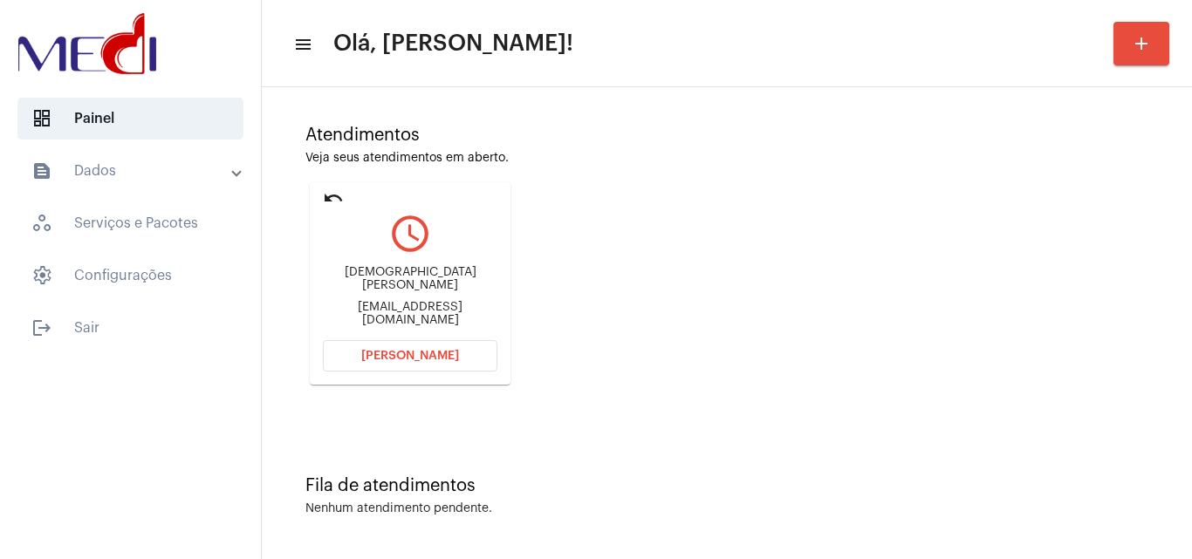
click at [488, 250] on mat-icon "query_builder" at bounding box center [410, 234] width 175 height 44
click at [414, 288] on div "Thais Wanglon Martins" at bounding box center [410, 279] width 175 height 26
drag, startPoint x: 381, startPoint y: 285, endPoint x: 427, endPoint y: 281, distance: 45.6
click at [427, 281] on div "Thais Wanglon Martins" at bounding box center [410, 279] width 175 height 26
copy div "Wanglon"
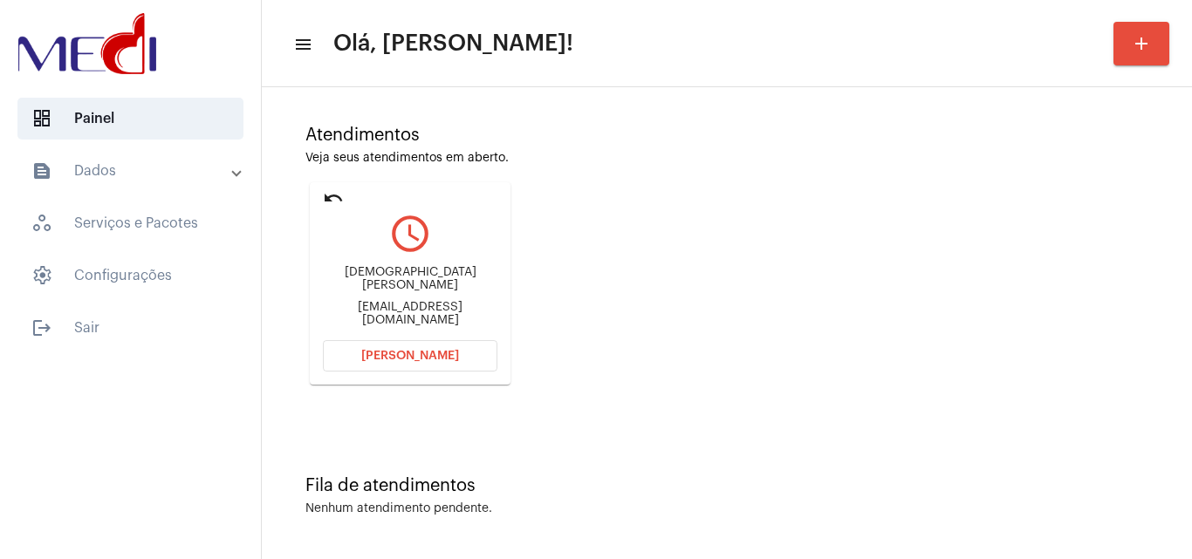
drag, startPoint x: 329, startPoint y: 306, endPoint x: 364, endPoint y: 301, distance: 35.3
click at [364, 301] on div "thaiswanglon77@gmail.com" at bounding box center [410, 314] width 175 height 26
copy div "thaisw"
click at [409, 346] on button "[PERSON_NAME]" at bounding box center [410, 355] width 175 height 31
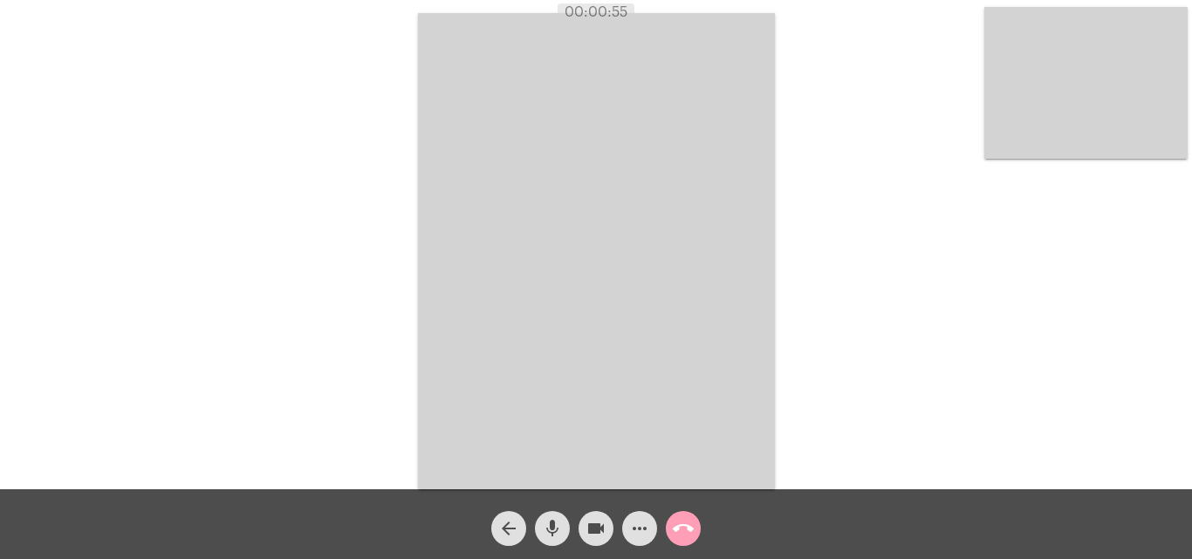
click at [675, 527] on mat-icon "call_end" at bounding box center [683, 528] width 21 height 21
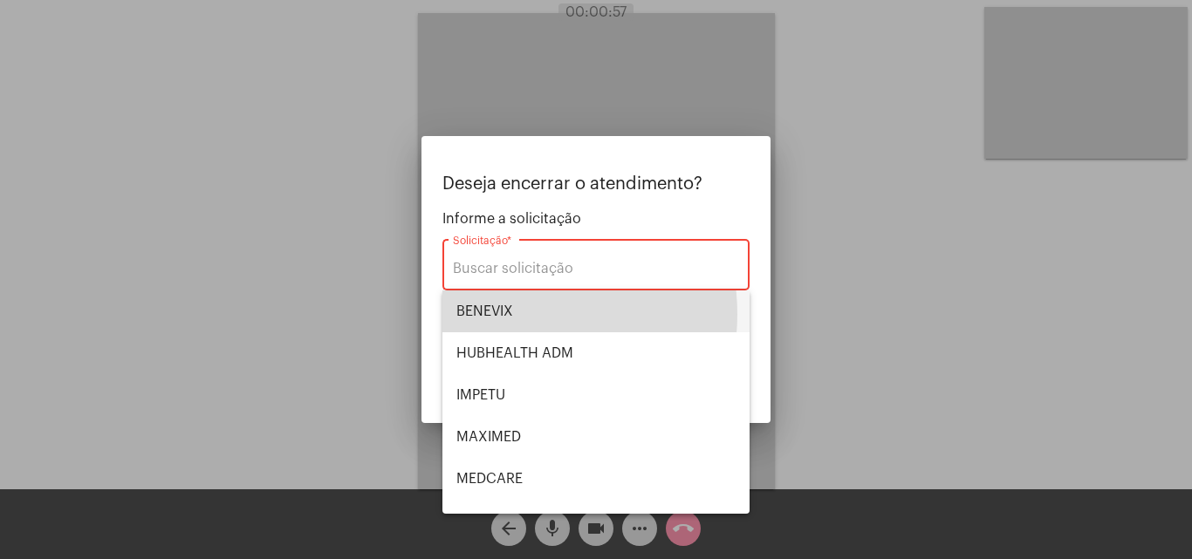
click at [515, 314] on span "BENEVIX" at bounding box center [595, 312] width 279 height 42
type input "BENEVIX"
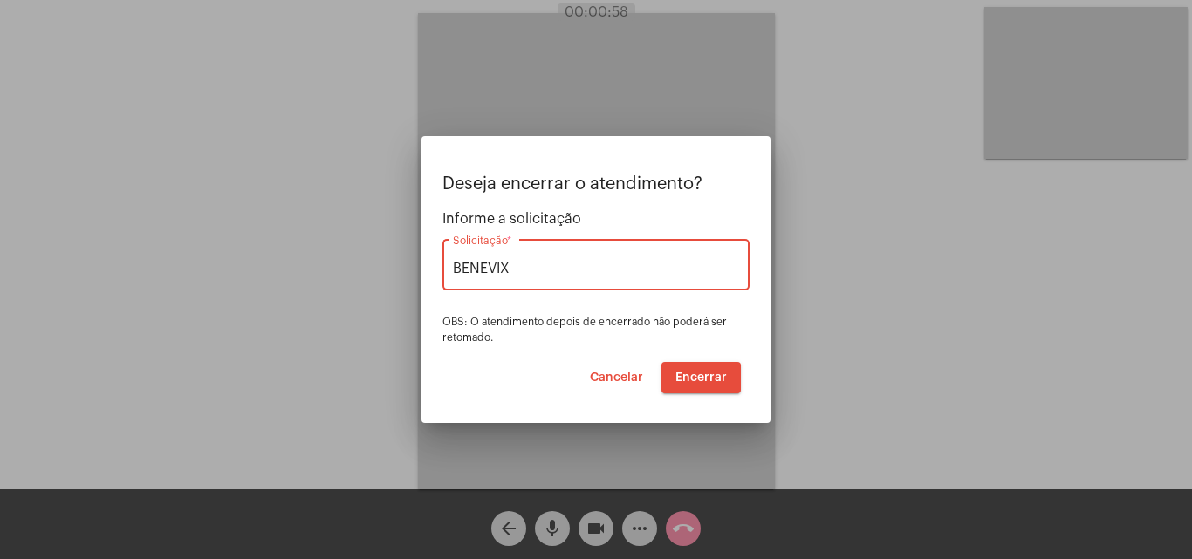
click at [693, 378] on span "Encerrar" at bounding box center [700, 378] width 51 height 12
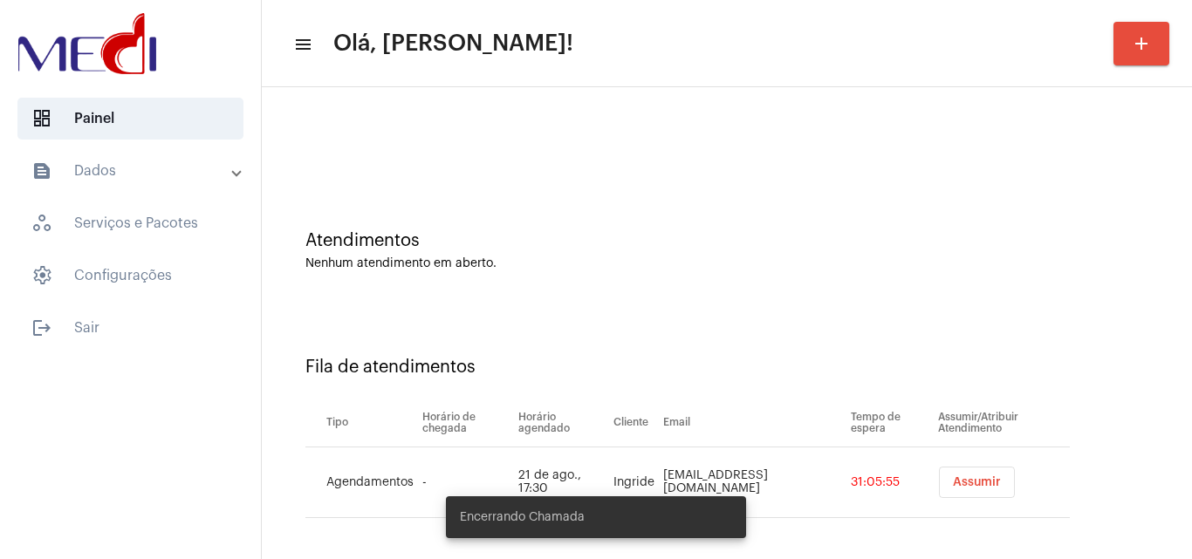
scroll to position [24, 0]
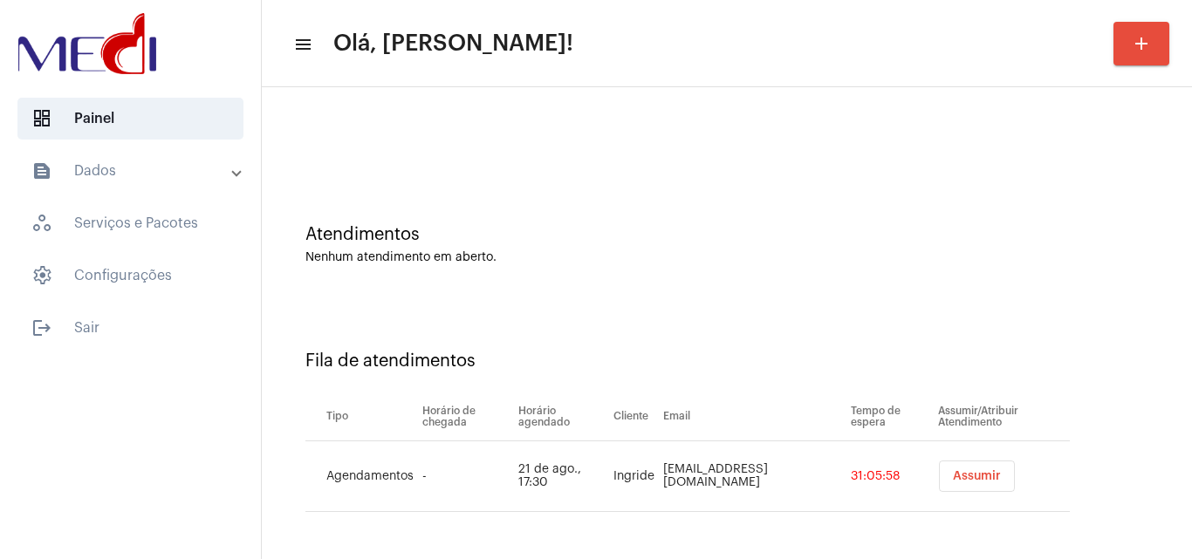
click at [960, 473] on span "Assumir" at bounding box center [977, 476] width 48 height 12
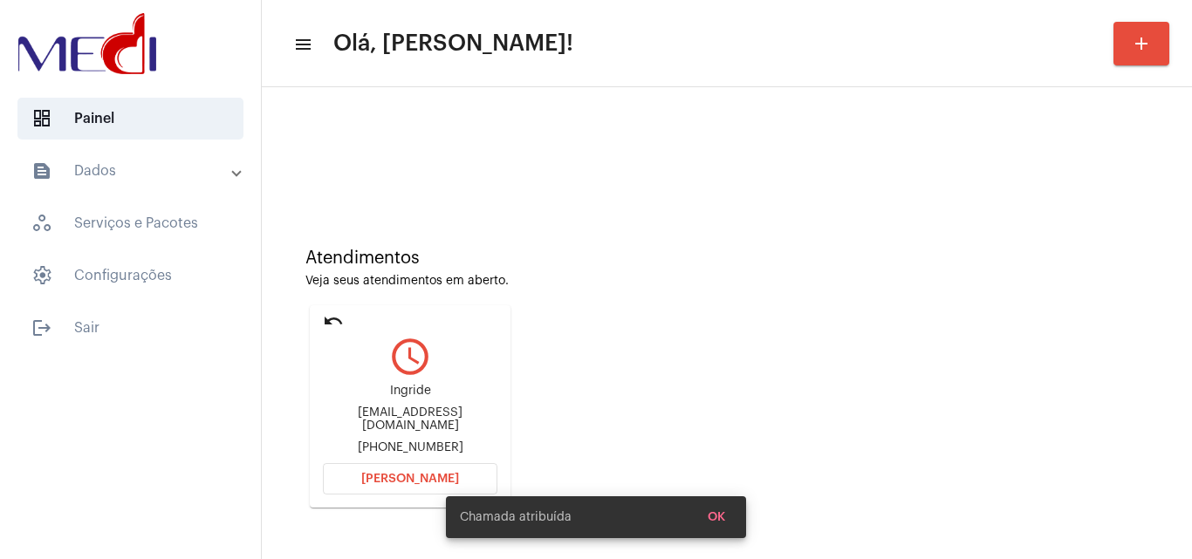
drag, startPoint x: 321, startPoint y: 417, endPoint x: 408, endPoint y: 426, distance: 87.7
click at [408, 426] on mat-card "undo query_builder Ingride ingride.vanessa@hotmail.com +5596991628515 Abrir Cha…" at bounding box center [410, 406] width 201 height 202
copy div "ingride.vaness"
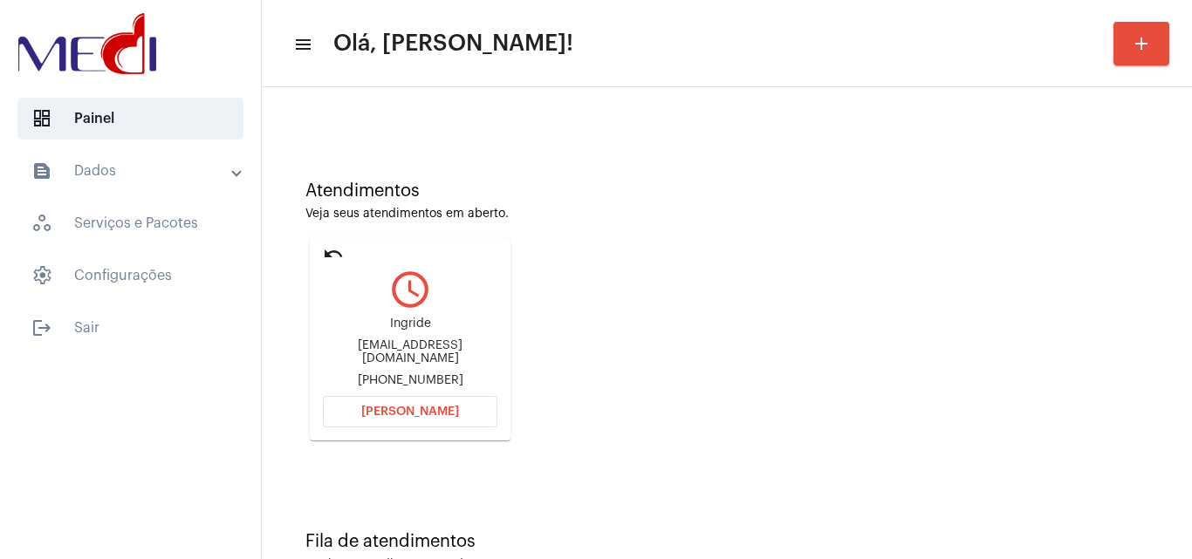
scroll to position [123, 0]
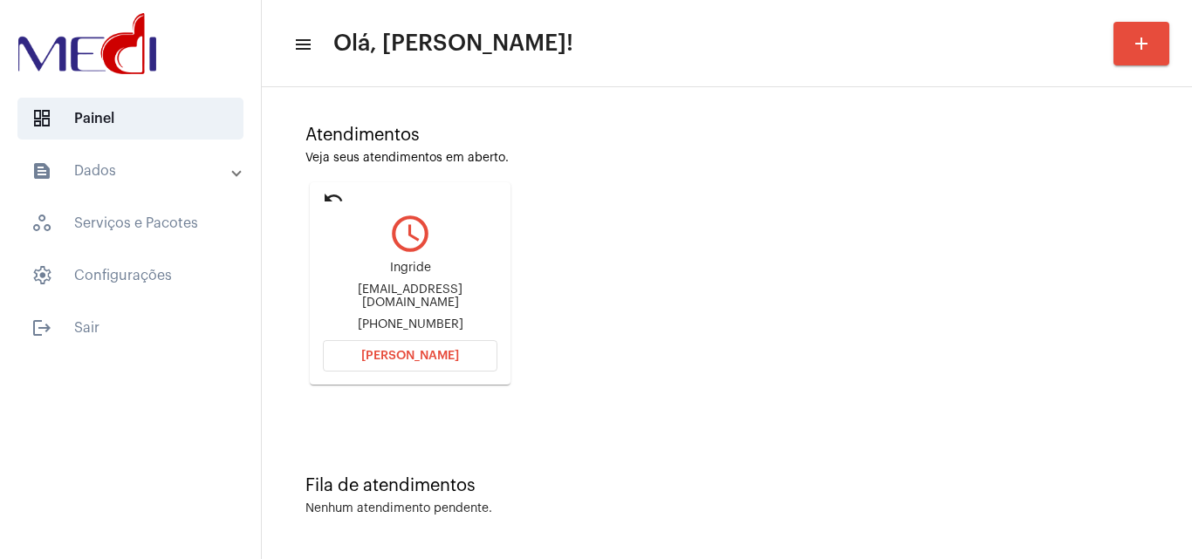
click at [341, 357] on button "[PERSON_NAME]" at bounding box center [410, 355] width 175 height 31
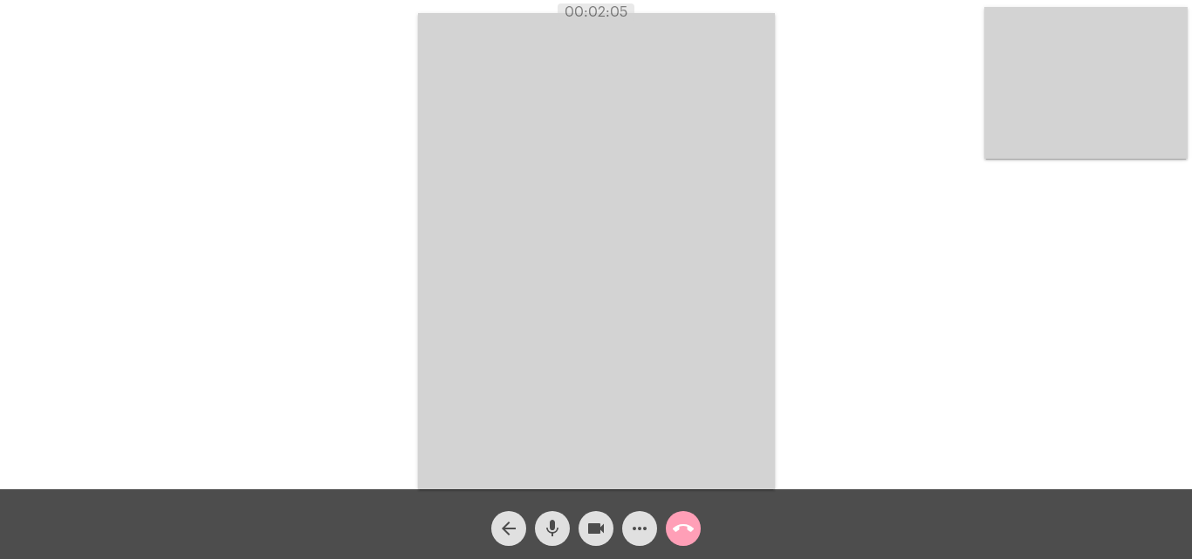
click at [683, 527] on mat-icon "call_end" at bounding box center [683, 528] width 21 height 21
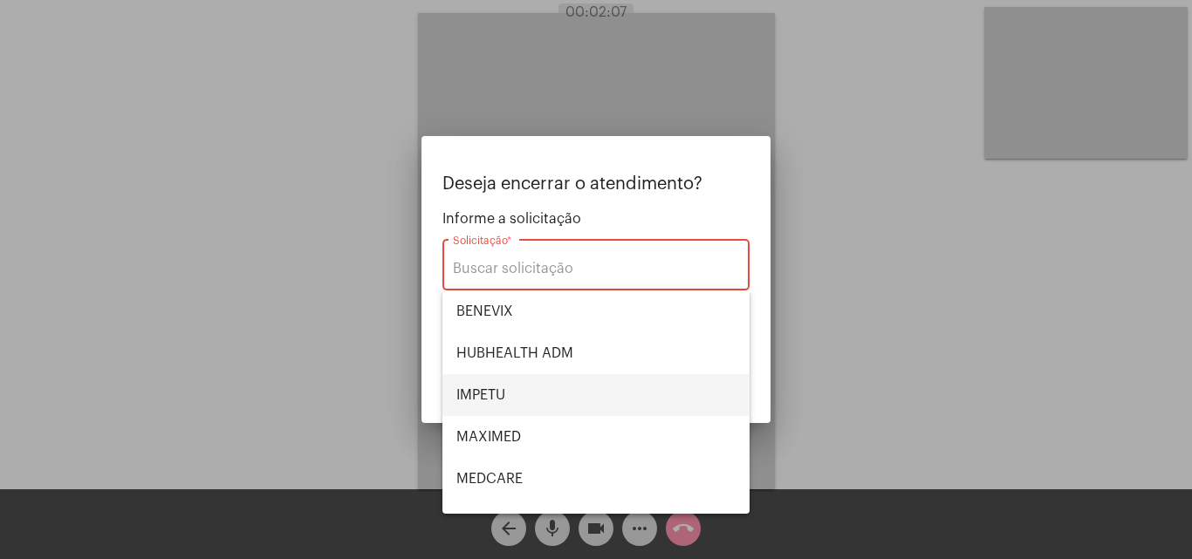
drag, startPoint x: 510, startPoint y: 392, endPoint x: 668, endPoint y: 379, distance: 159.3
click at [511, 393] on span "IMPETU" at bounding box center [595, 395] width 279 height 42
type input "IMPETU"
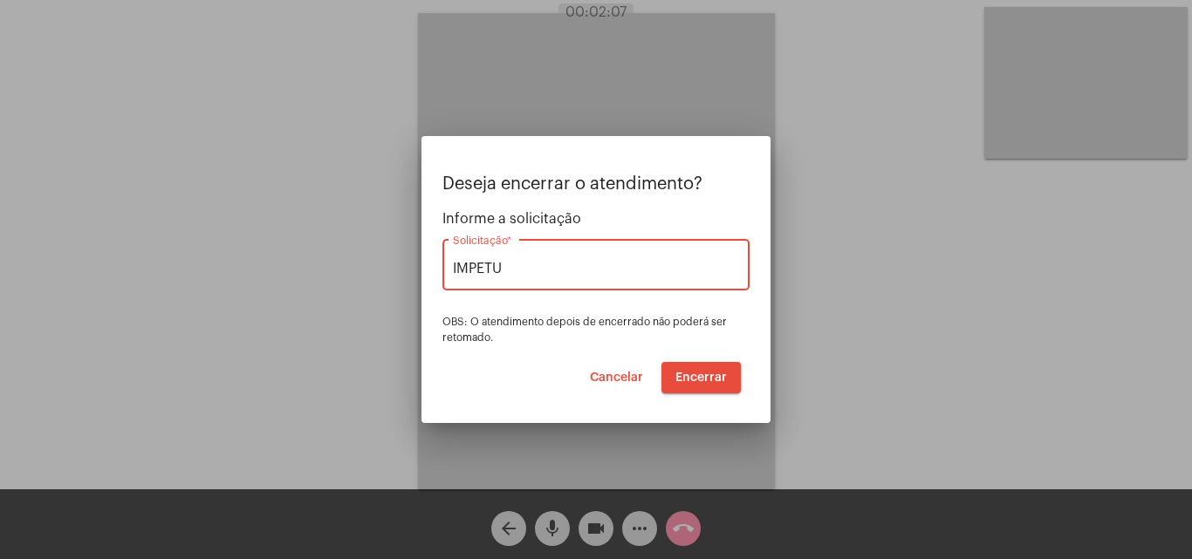
click at [694, 382] on span "Encerrar" at bounding box center [700, 378] width 51 height 12
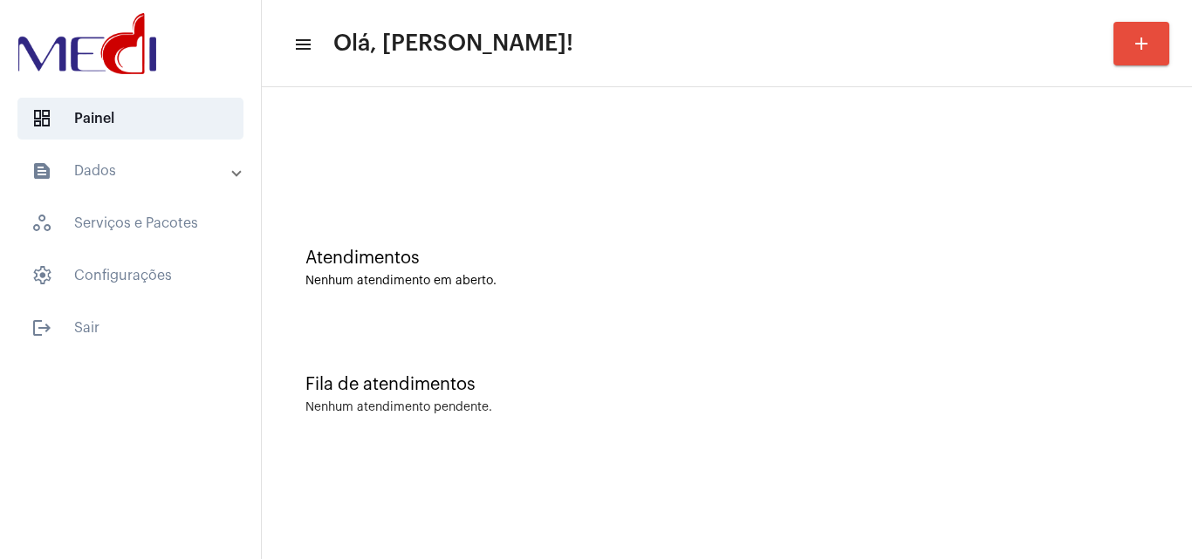
click at [524, 319] on div "Atendimentos Nenhum atendimento em aberto." at bounding box center [726, 259] width 913 height 127
click at [624, 348] on div "Fila de atendimentos Nenhum atendimento pendente." at bounding box center [726, 386] width 913 height 127
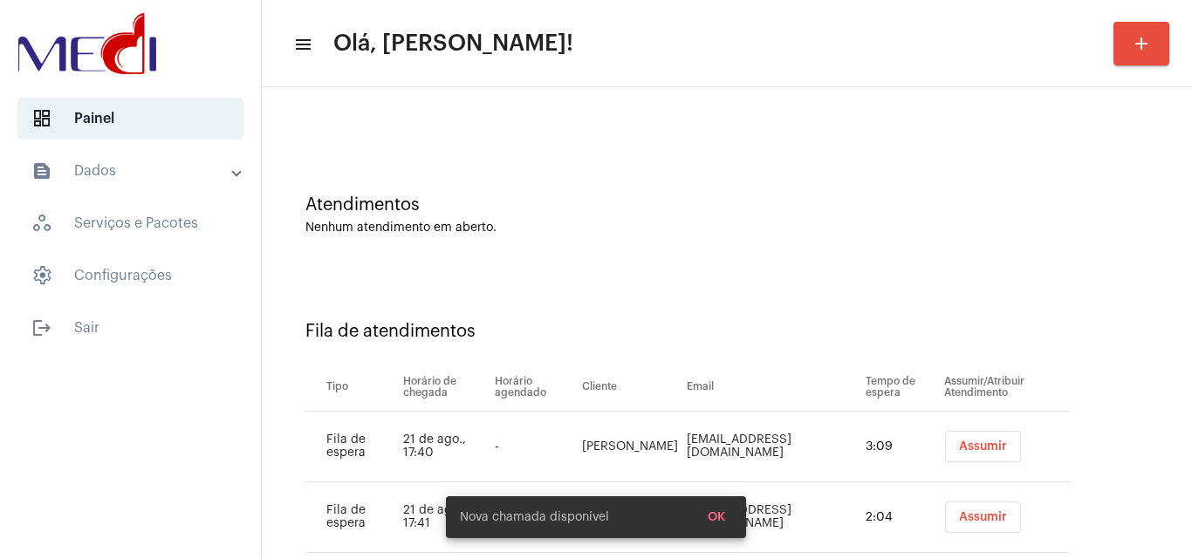
scroll to position [94, 0]
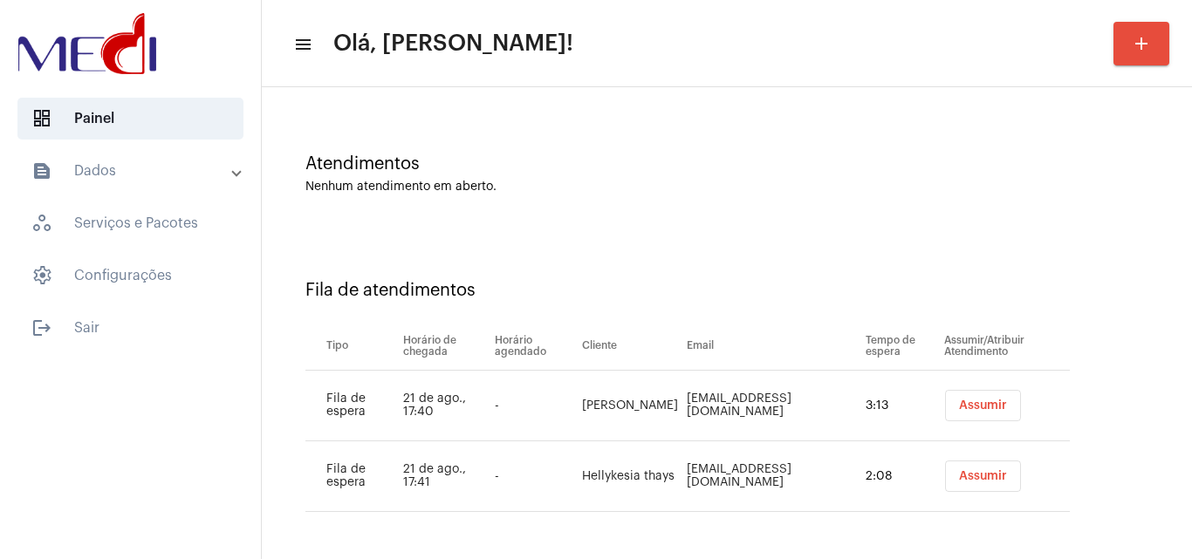
click at [959, 401] on span "Assumir" at bounding box center [983, 406] width 48 height 12
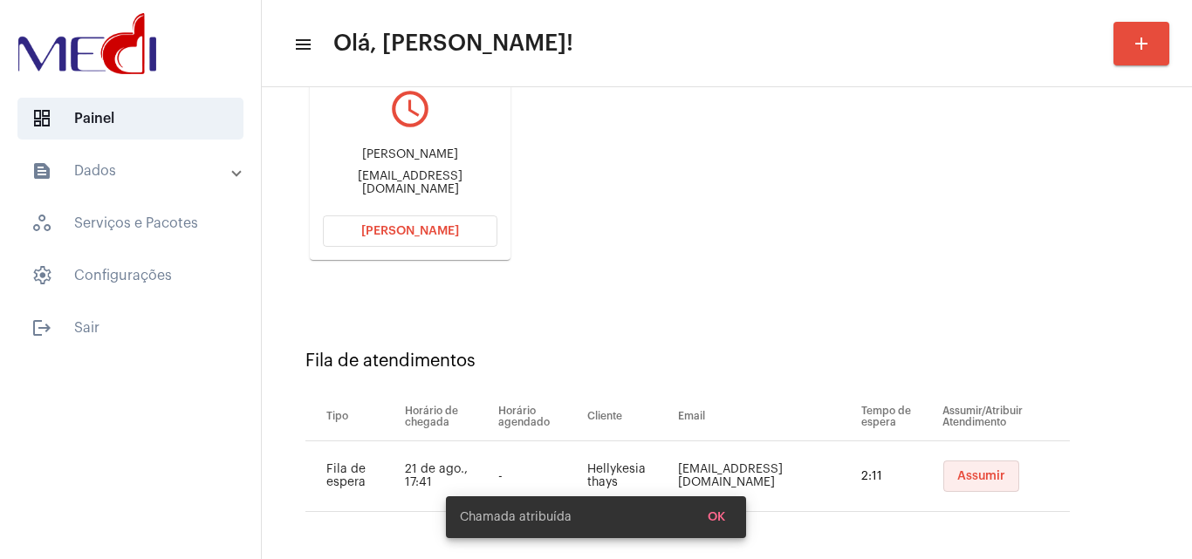
drag, startPoint x: 957, startPoint y: 475, endPoint x: 953, endPoint y: 467, distance: 9.0
click at [957, 474] on span "Assumir" at bounding box center [981, 476] width 48 height 12
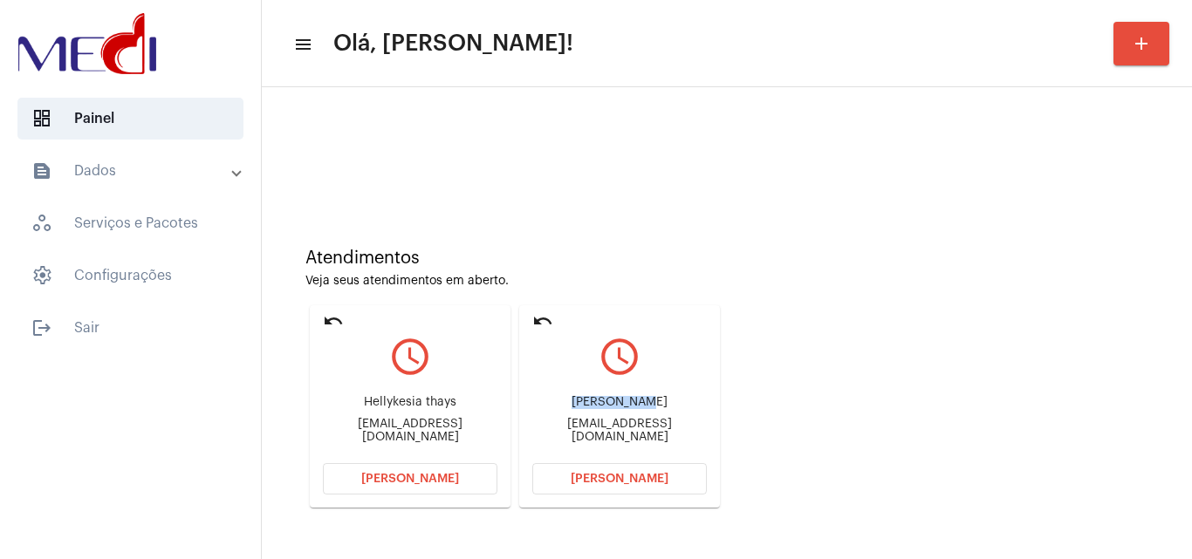
click at [649, 395] on div "[PERSON_NAME] [EMAIL_ADDRESS][DOMAIN_NAME]" at bounding box center [619, 419] width 175 height 79
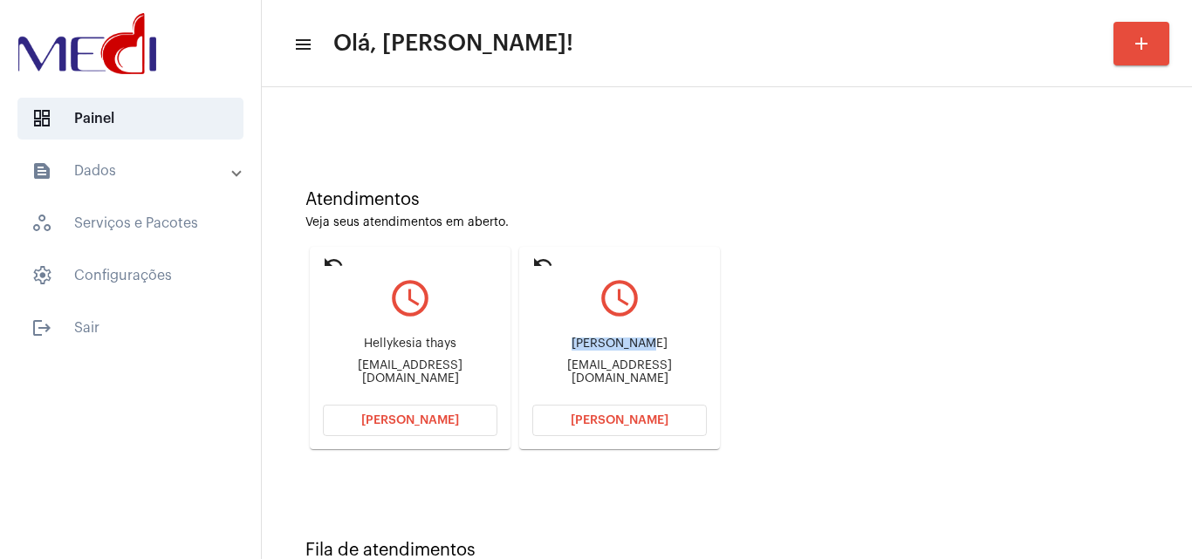
scroll to position [123, 0]
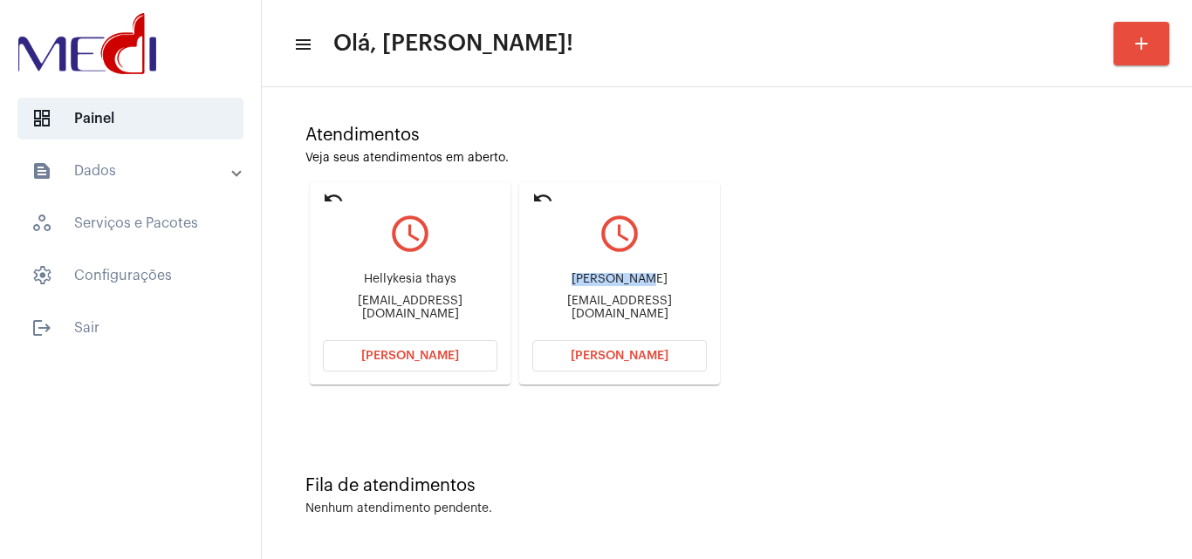
click at [619, 357] on span "[PERSON_NAME]" at bounding box center [620, 356] width 98 height 12
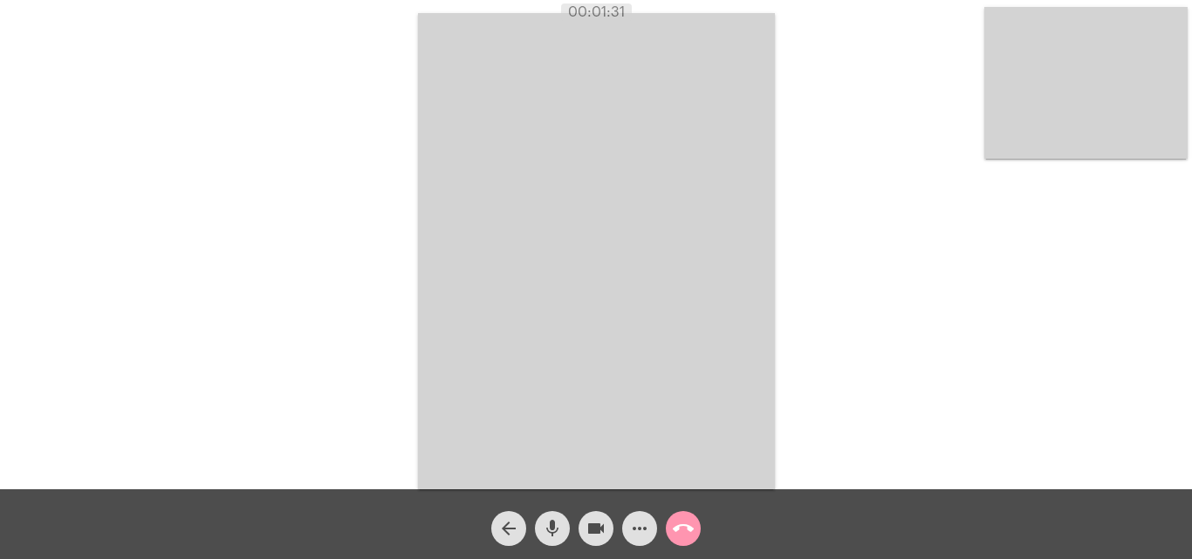
click at [1080, 100] on video at bounding box center [1085, 83] width 203 height 152
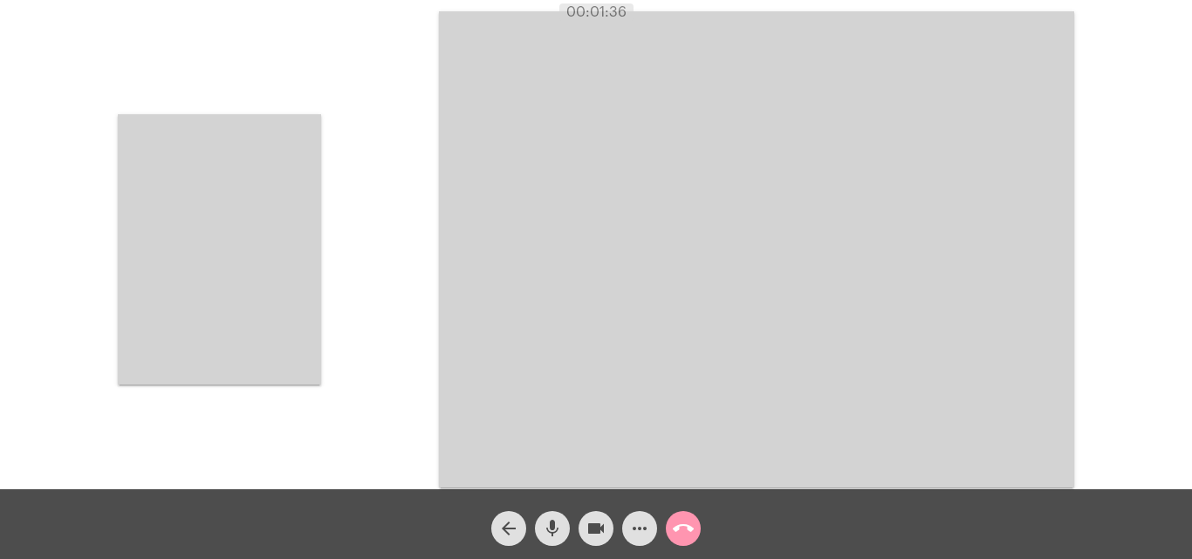
click at [244, 260] on video at bounding box center [219, 249] width 203 height 270
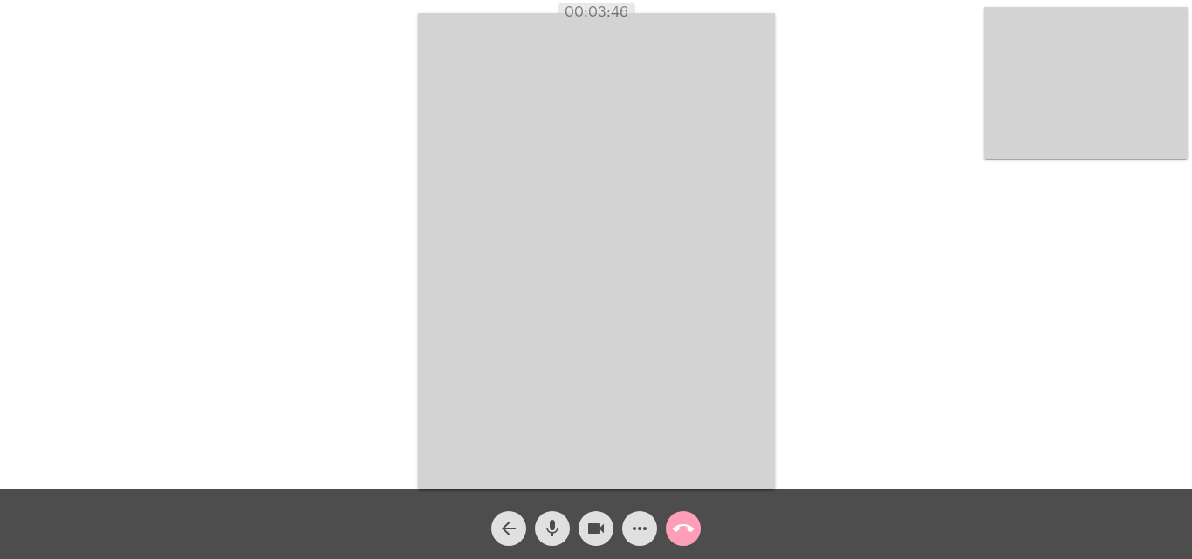
click at [689, 532] on mat-icon "call_end" at bounding box center [683, 528] width 21 height 21
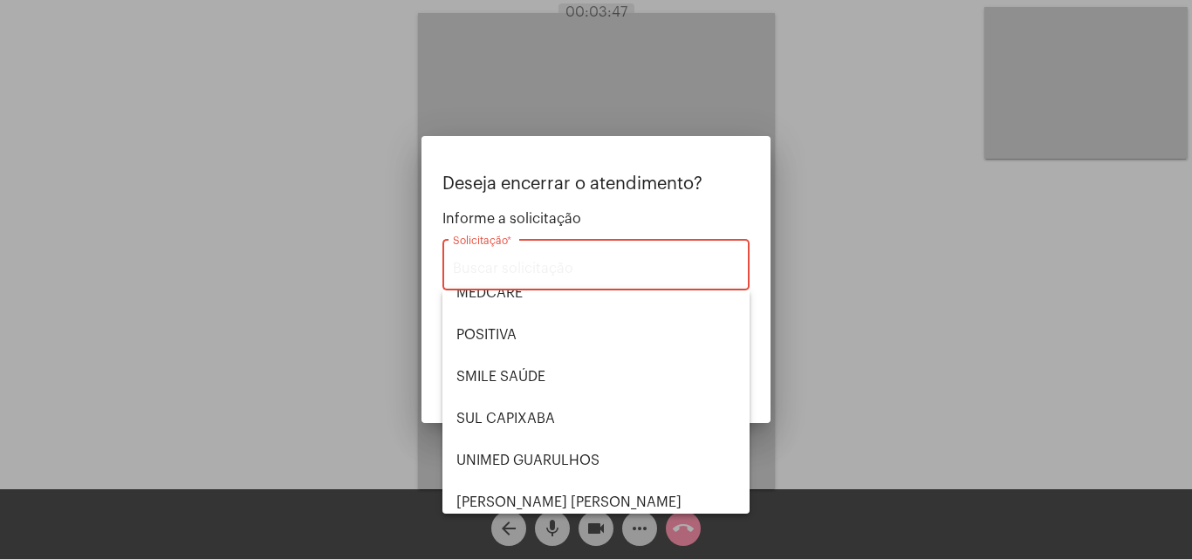
scroll to position [195, 0]
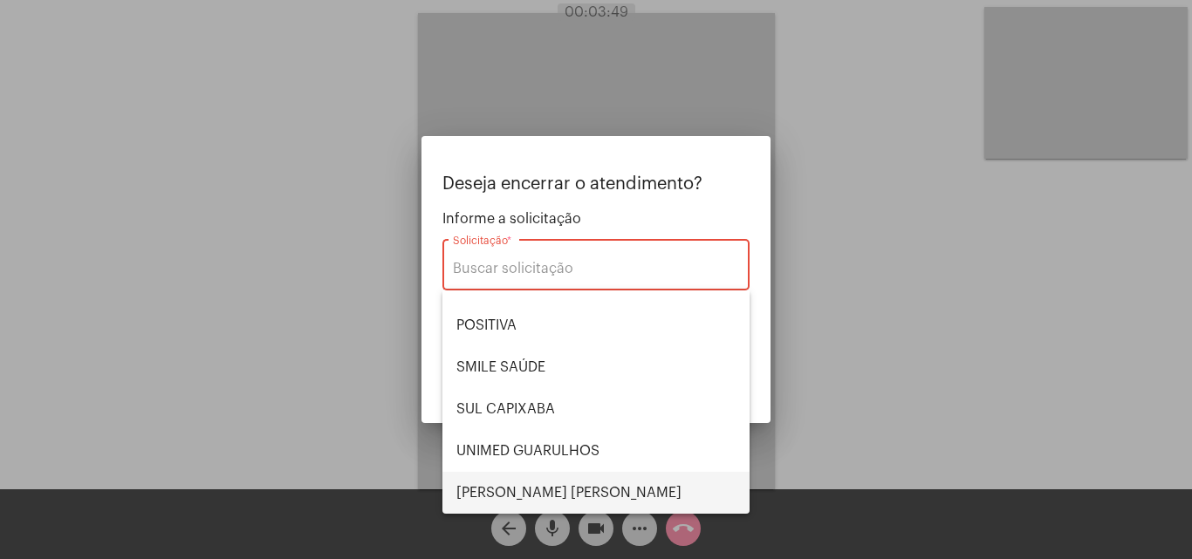
click at [526, 489] on span "[PERSON_NAME] [PERSON_NAME]" at bounding box center [595, 493] width 279 height 42
type input "[PERSON_NAME] [PERSON_NAME]"
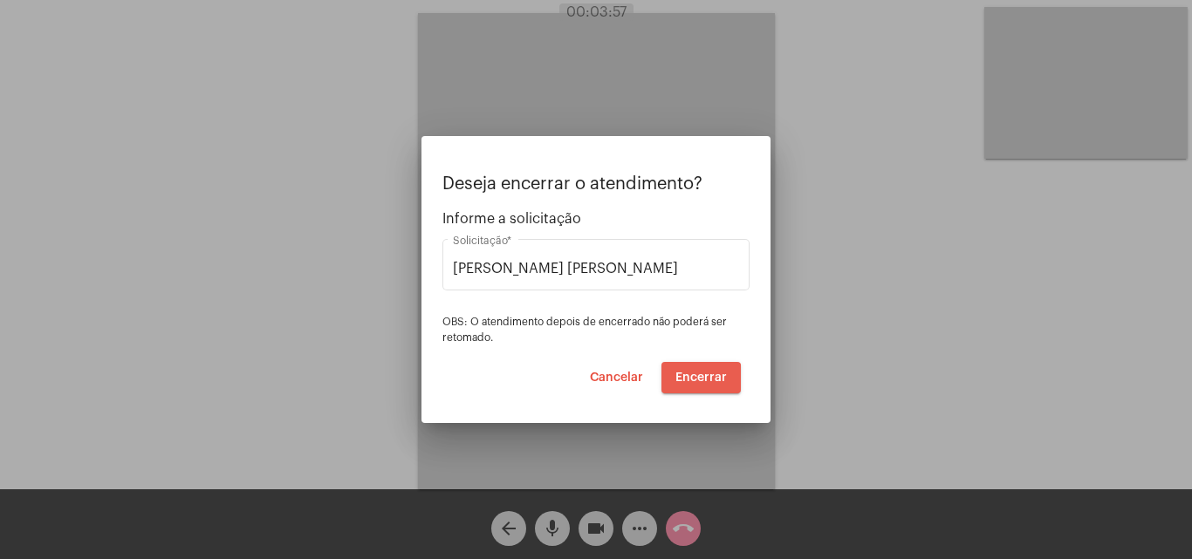
click at [699, 379] on span "Encerrar" at bounding box center [700, 378] width 51 height 12
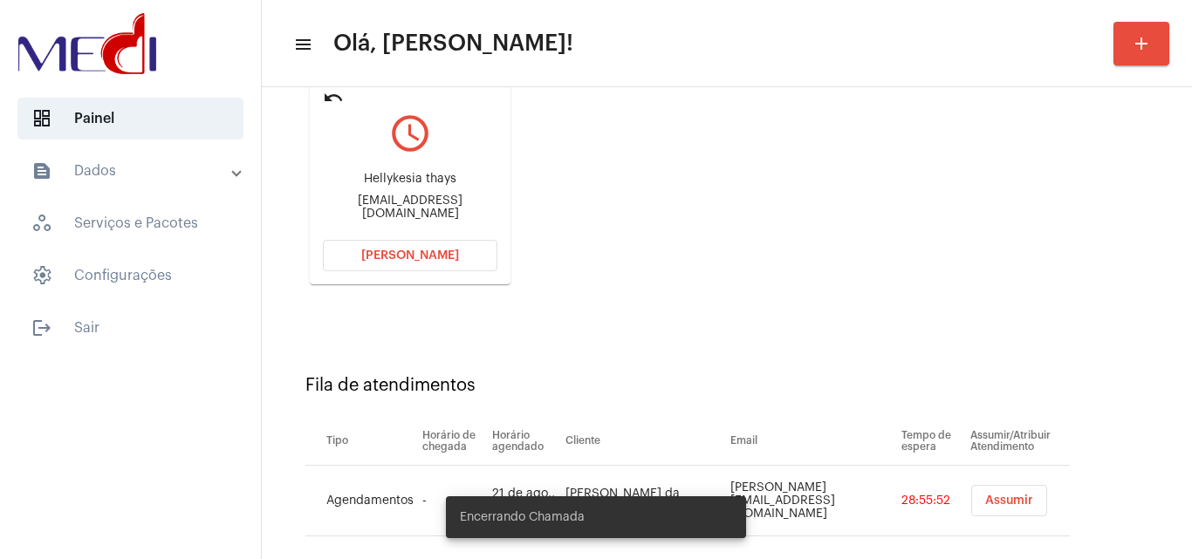
scroll to position [248, 0]
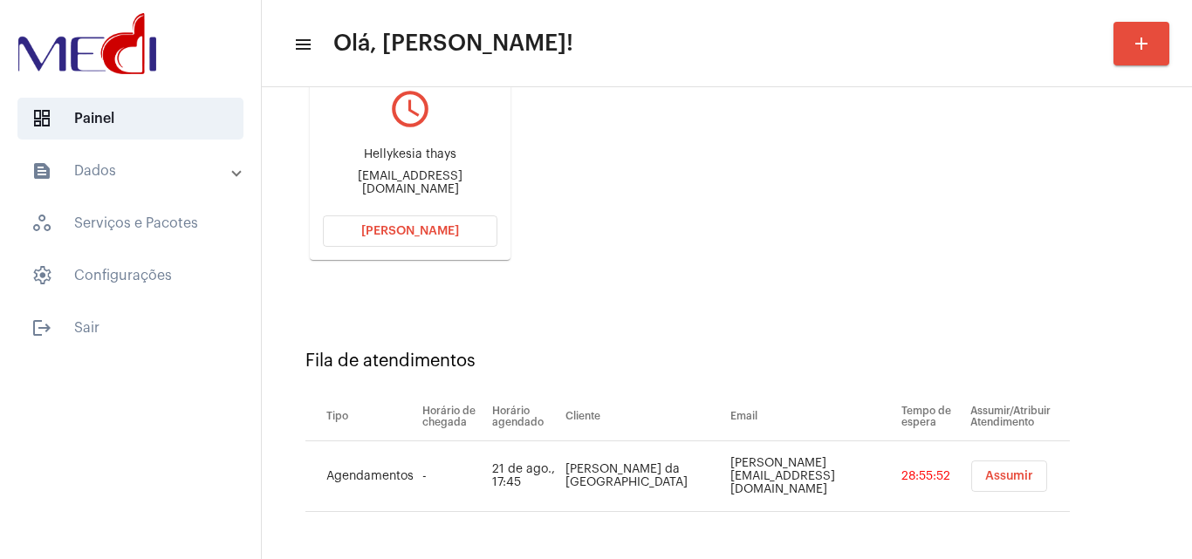
click at [985, 472] on span "Assumir" at bounding box center [1009, 476] width 48 height 12
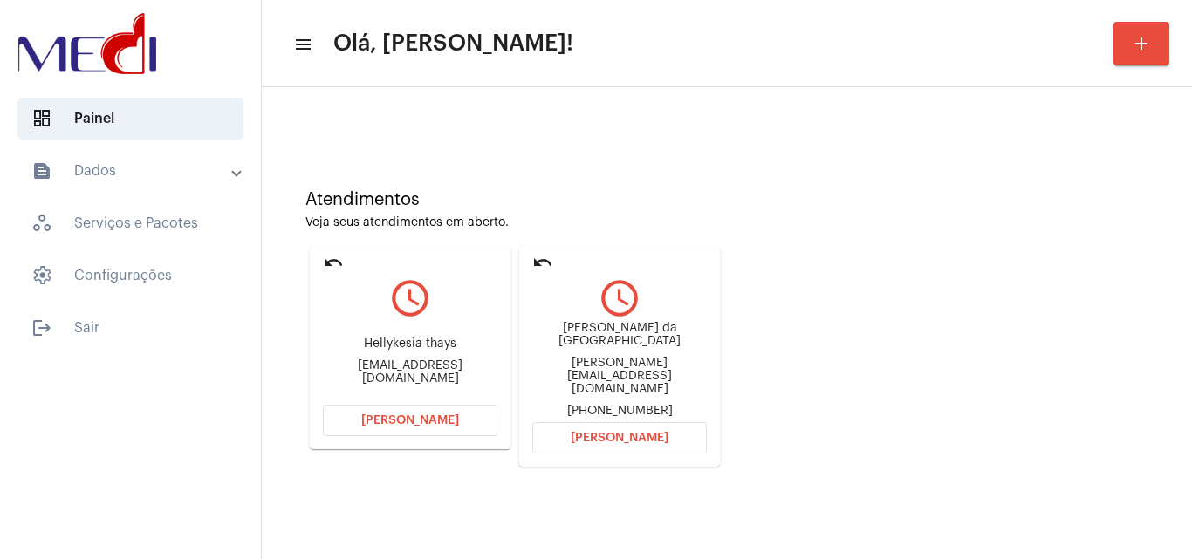
scroll to position [123, 0]
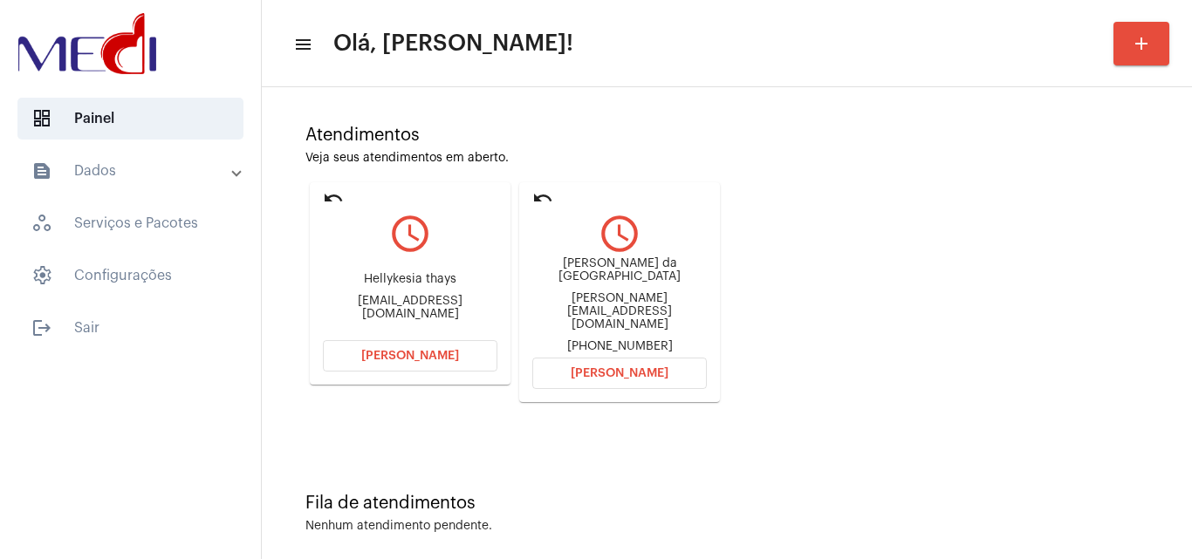
drag, startPoint x: 362, startPoint y: 282, endPoint x: 419, endPoint y: 278, distance: 56.8
click at [419, 278] on div "Hellykesia thays Thaysvilella25@outlook.com" at bounding box center [410, 296] width 175 height 79
copy div "Hellykesia"
click at [428, 356] on span "[PERSON_NAME]" at bounding box center [410, 356] width 98 height 12
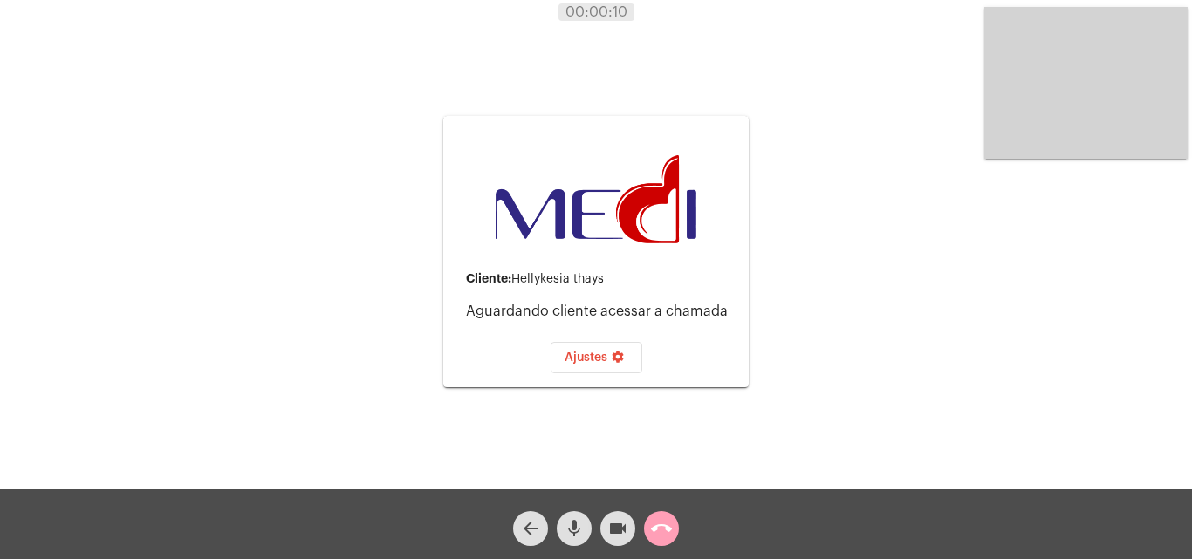
click at [660, 527] on mat-icon "call_end" at bounding box center [661, 528] width 21 height 21
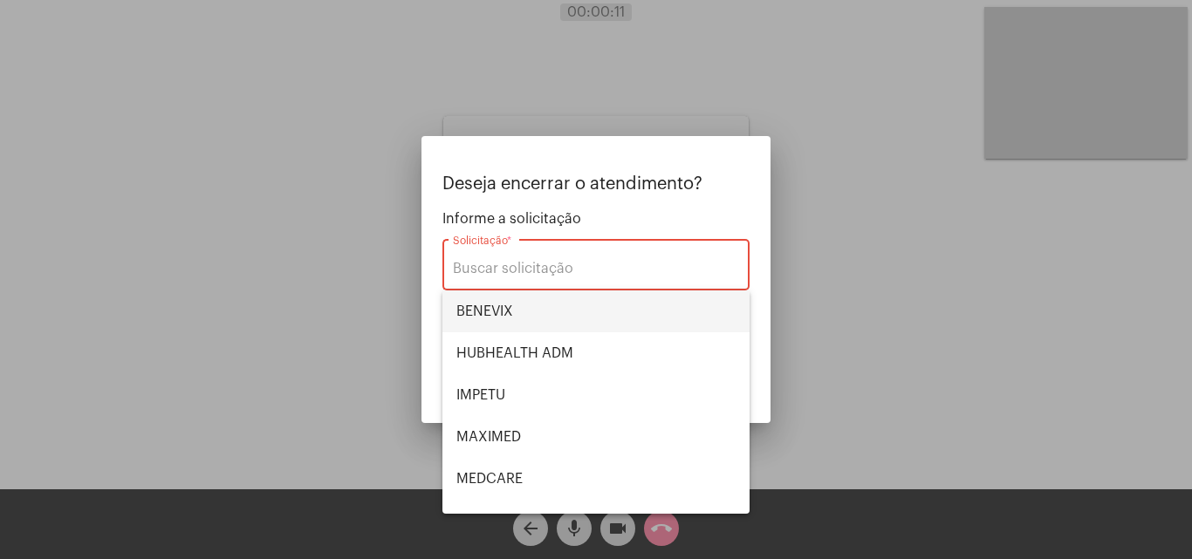
click at [580, 312] on span "BENEVIX" at bounding box center [595, 312] width 279 height 42
type input "BENEVIX"
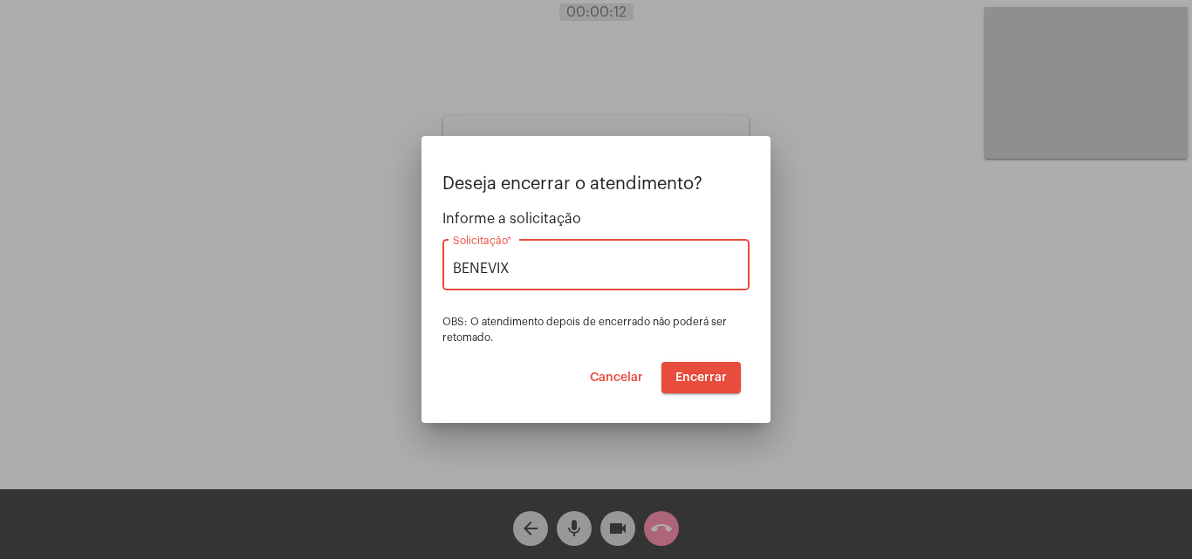
click at [704, 380] on span "Encerrar" at bounding box center [700, 378] width 51 height 12
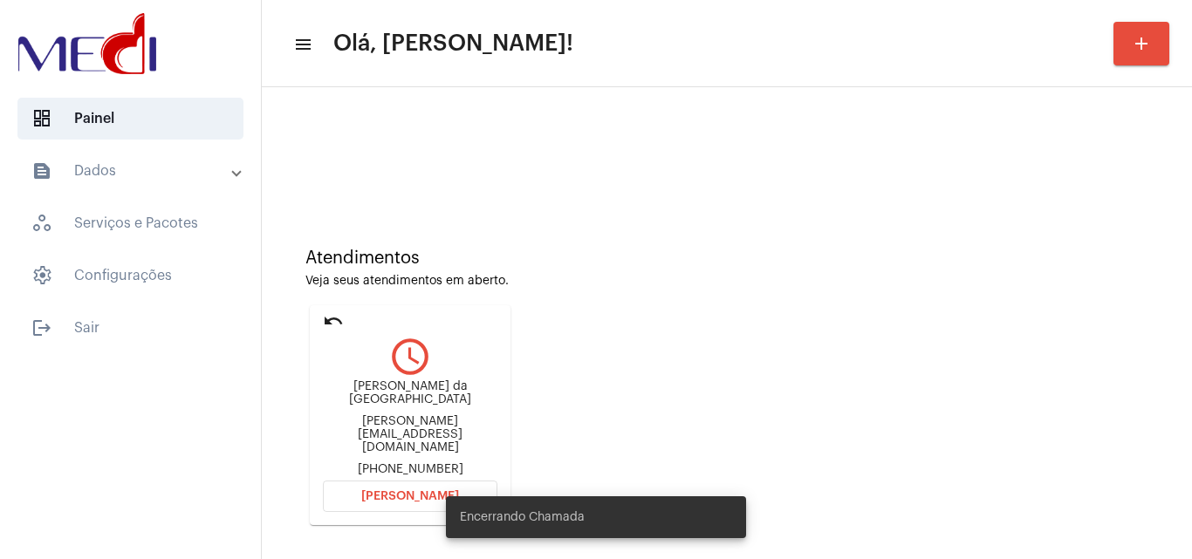
scroll to position [123, 0]
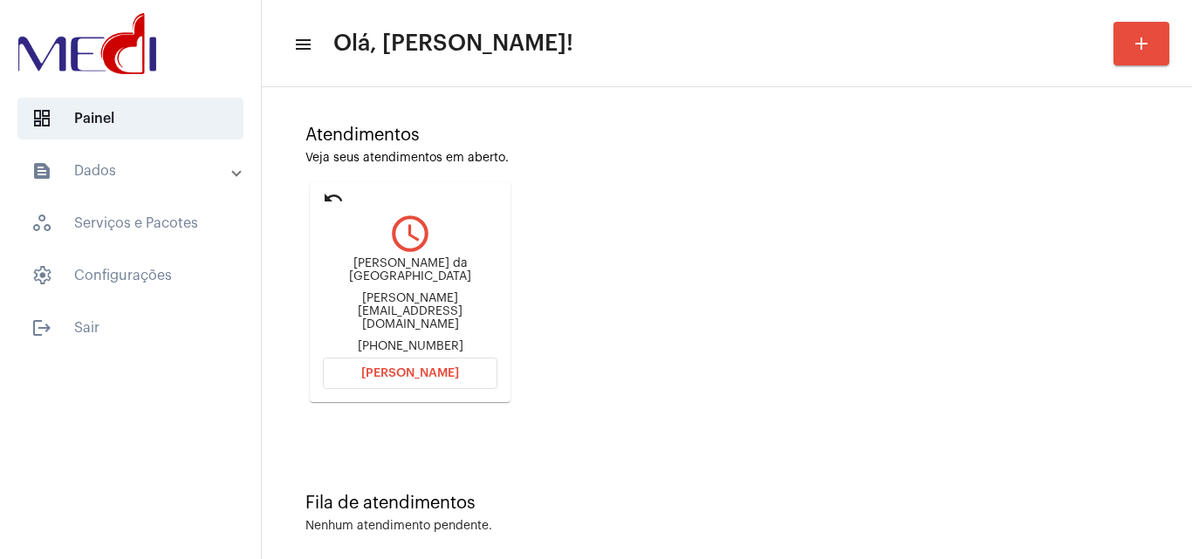
drag, startPoint x: 337, startPoint y: 273, endPoint x: 387, endPoint y: 273, distance: 50.6
click at [387, 273] on div "Paulo Gil S.S.M. da Costa" at bounding box center [410, 270] width 175 height 26
copy div "Paulo Gi"
click at [428, 367] on span "[PERSON_NAME]" at bounding box center [410, 373] width 98 height 12
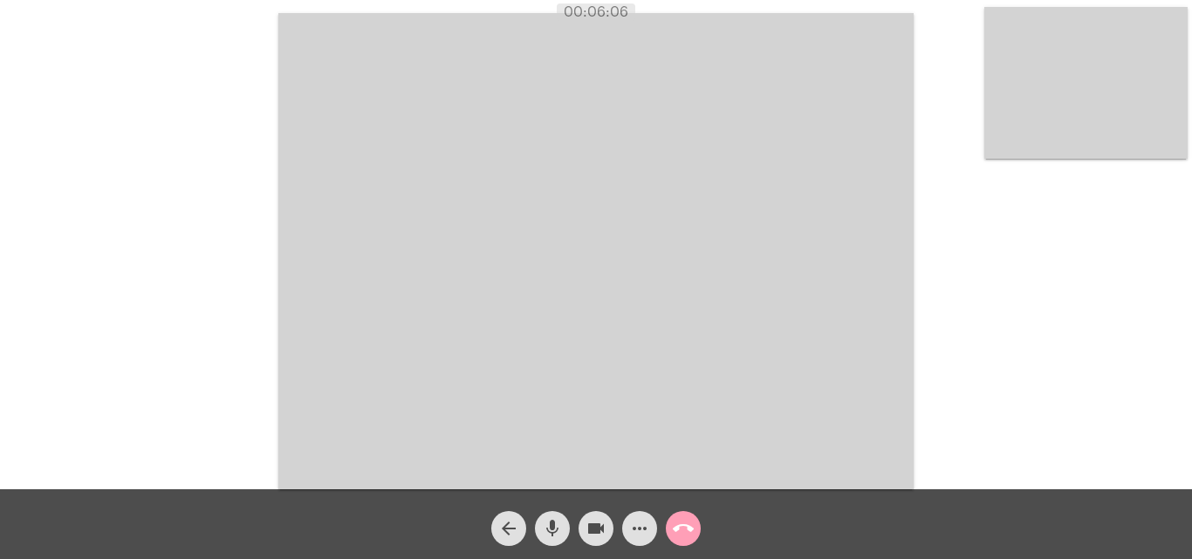
click at [684, 538] on mat-icon "call_end" at bounding box center [683, 528] width 21 height 21
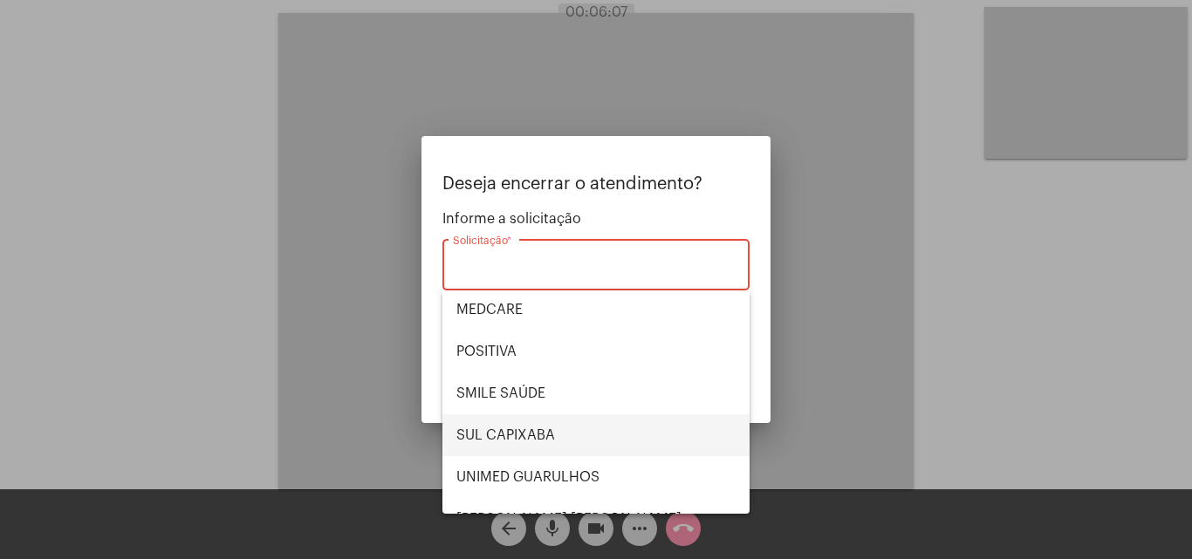
scroll to position [195, 0]
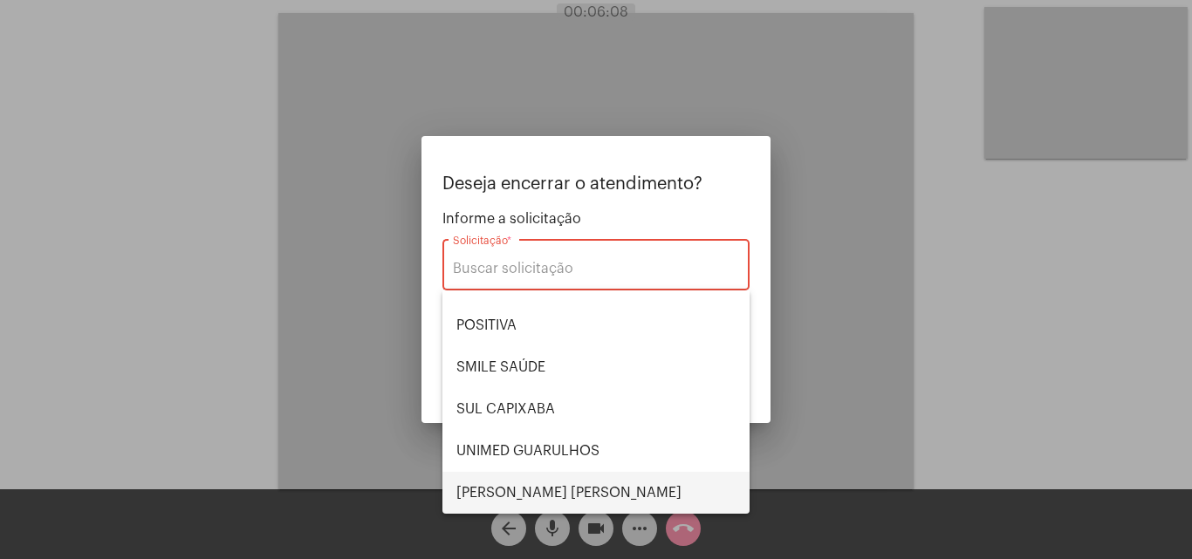
drag, startPoint x: 551, startPoint y: 487, endPoint x: 667, endPoint y: 461, distance: 119.0
click at [551, 488] on span "VERA CRUZ" at bounding box center [595, 493] width 279 height 42
type input "VERA CRUZ"
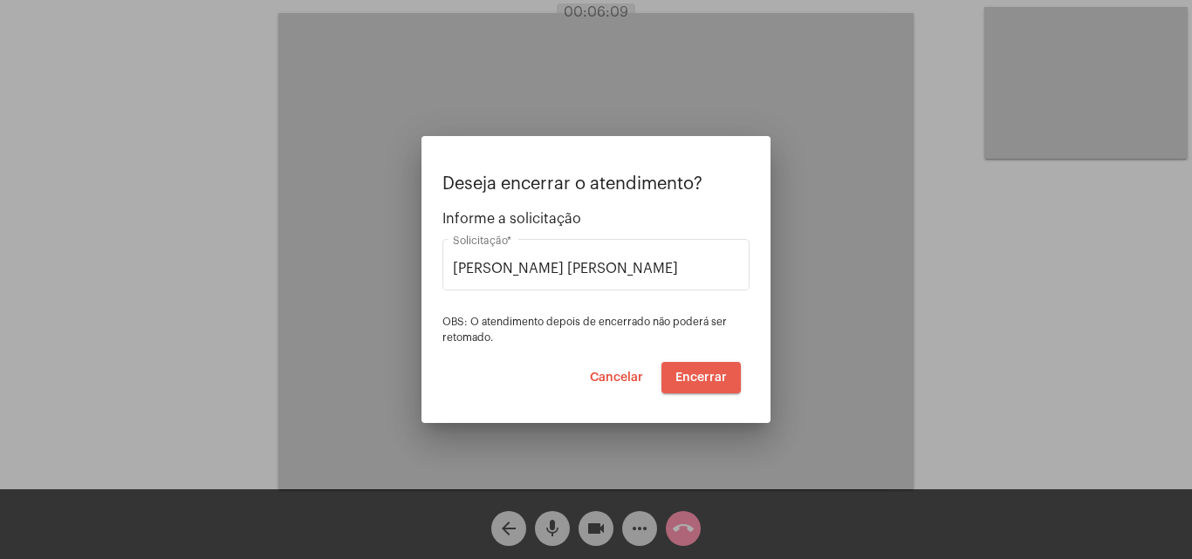
click at [685, 373] on button "Encerrar" at bounding box center [700, 377] width 79 height 31
click at [687, 374] on span "Encerrar" at bounding box center [700, 378] width 51 height 12
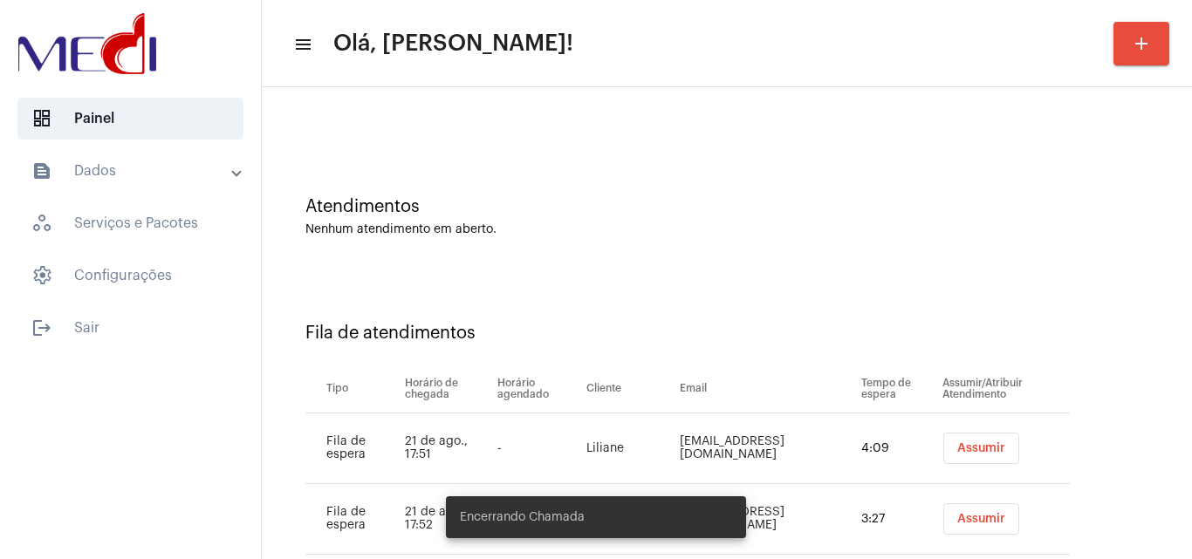
scroll to position [94, 0]
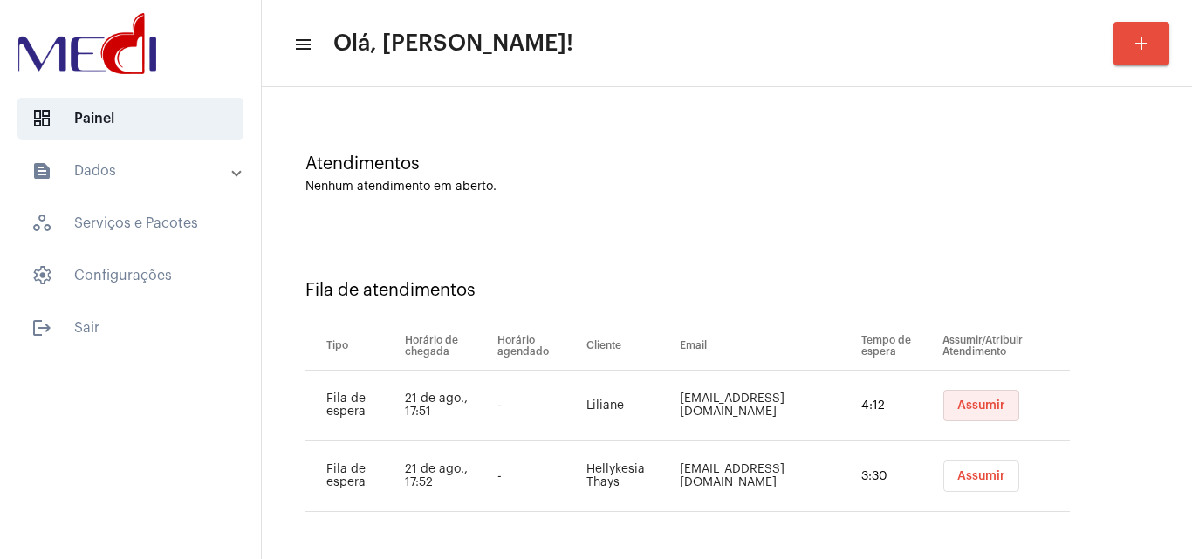
click at [958, 404] on span "Assumir" at bounding box center [981, 406] width 48 height 12
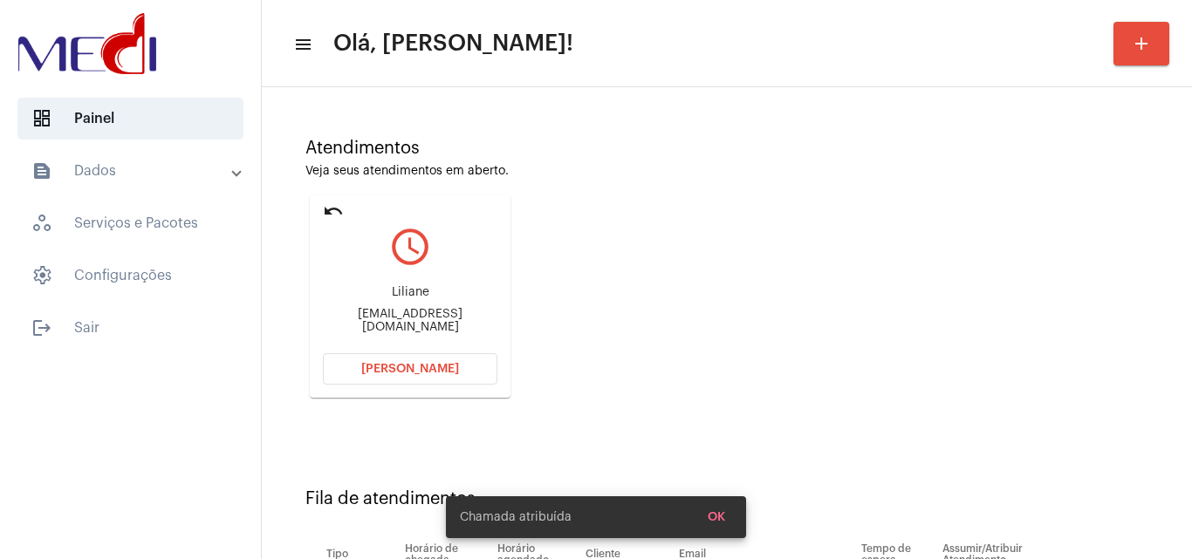
scroll to position [248, 0]
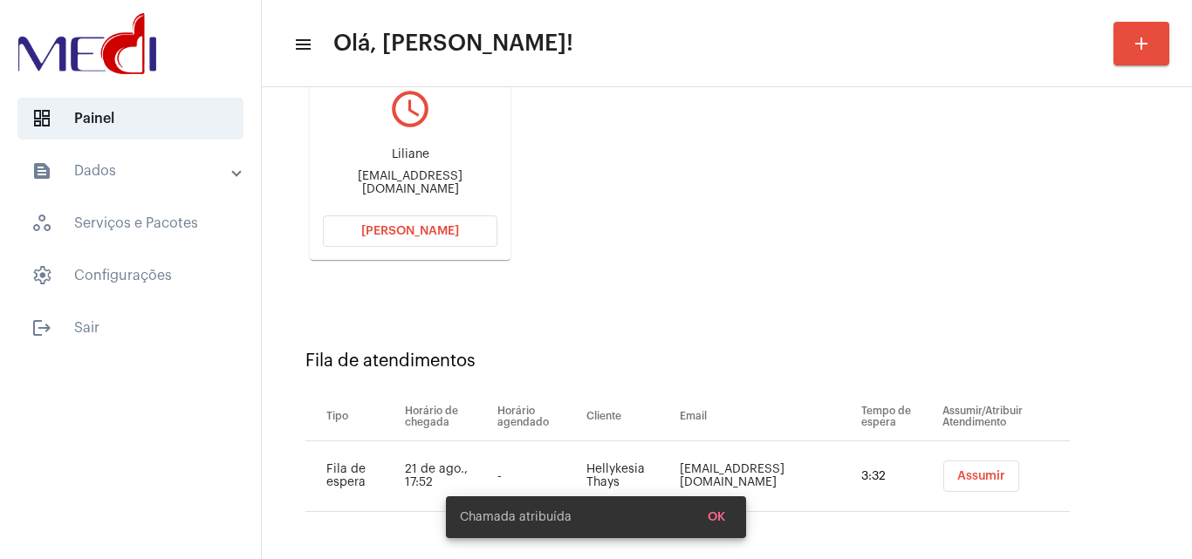
click at [963, 476] on span "Assumir" at bounding box center [981, 476] width 48 height 12
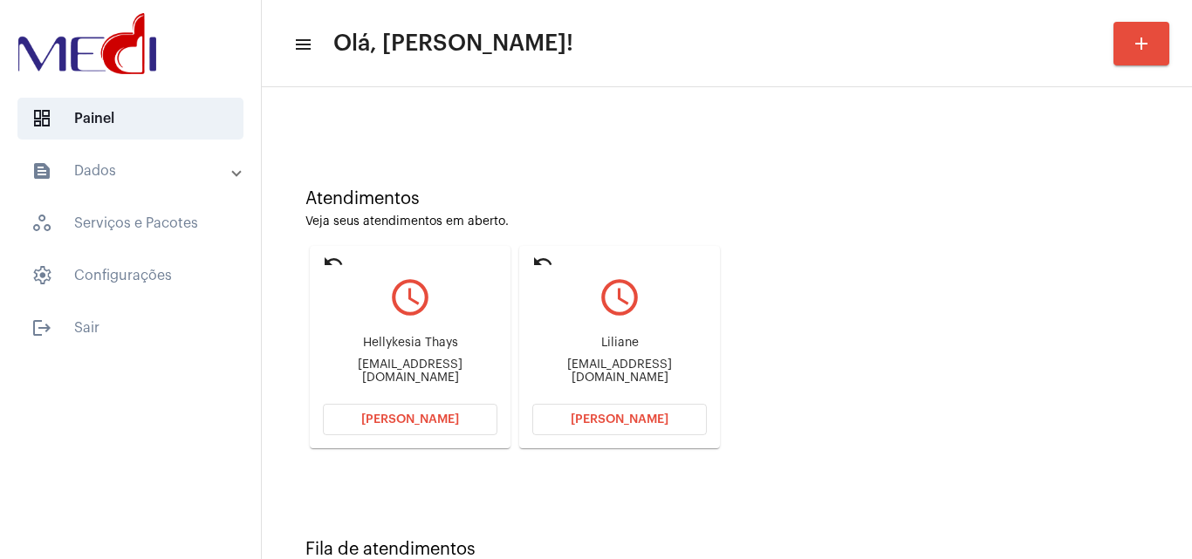
scroll to position [123, 0]
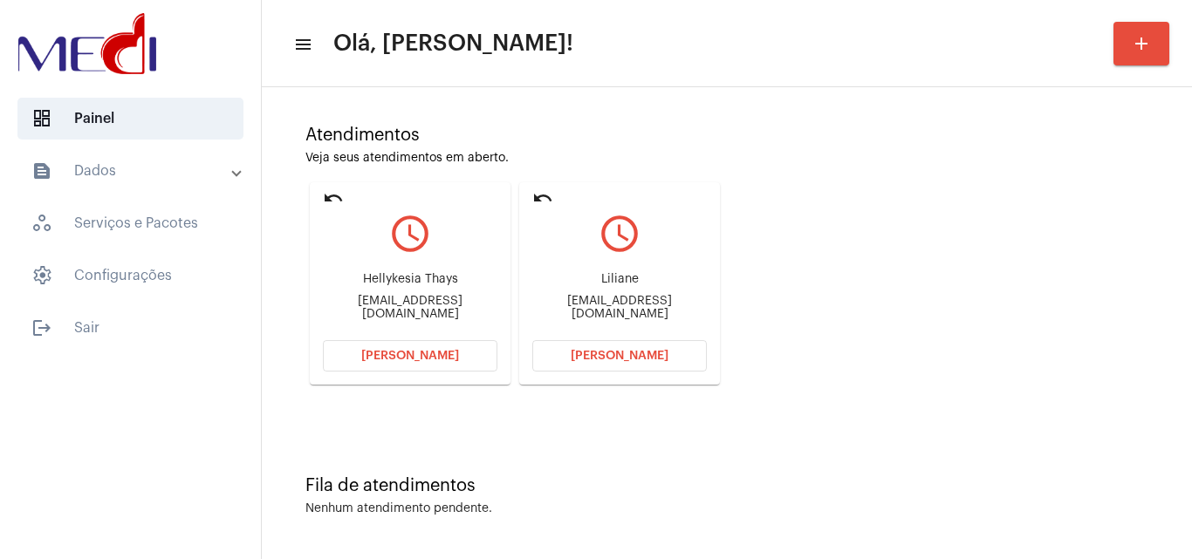
drag, startPoint x: 530, startPoint y: 308, endPoint x: 588, endPoint y: 307, distance: 57.6
click at [588, 307] on mat-card "undo query_builder Liliane Lilianeliliane72@hotmail.com Abrir Chamada" at bounding box center [619, 283] width 201 height 202
copy div "Lilianelili"
click at [593, 357] on span "Abrir Chamada" at bounding box center [620, 356] width 98 height 12
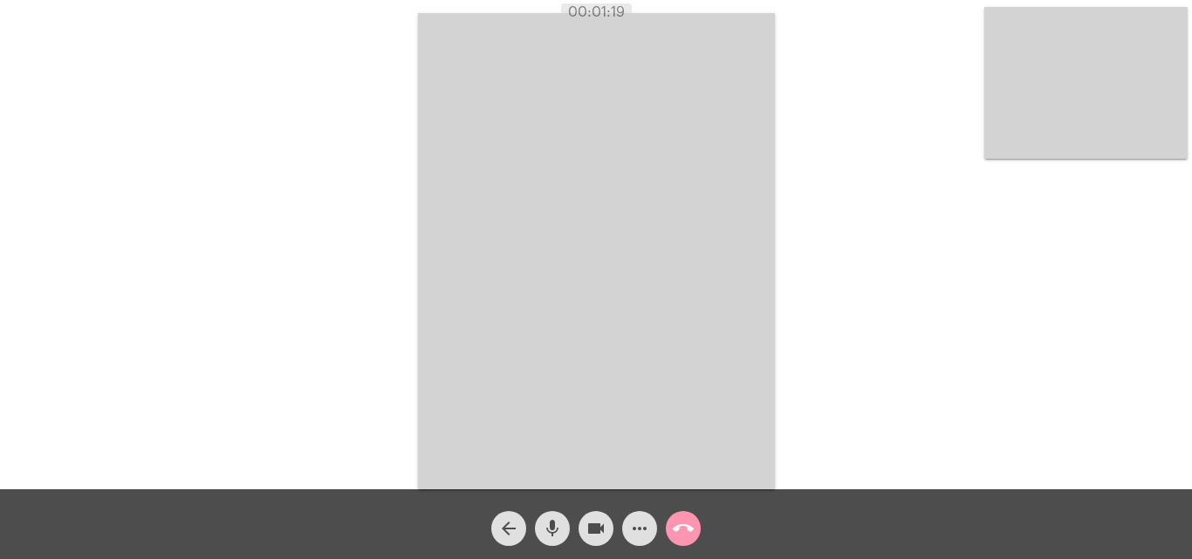
click at [688, 530] on mat-icon "call_end" at bounding box center [683, 528] width 21 height 21
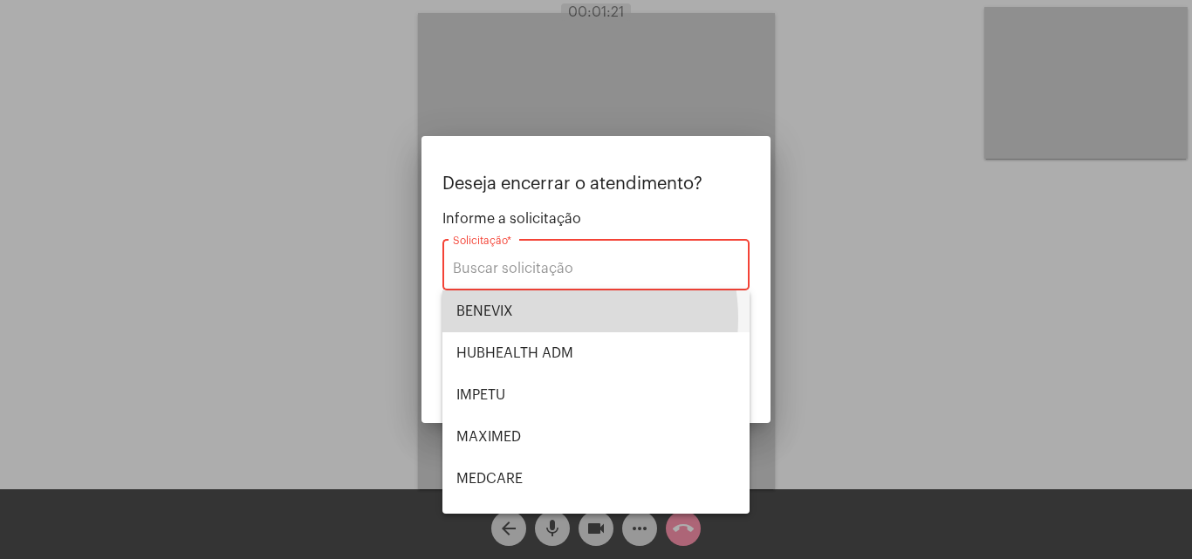
click at [542, 318] on span "BENEVIX" at bounding box center [595, 312] width 279 height 42
type input "BENEVIX"
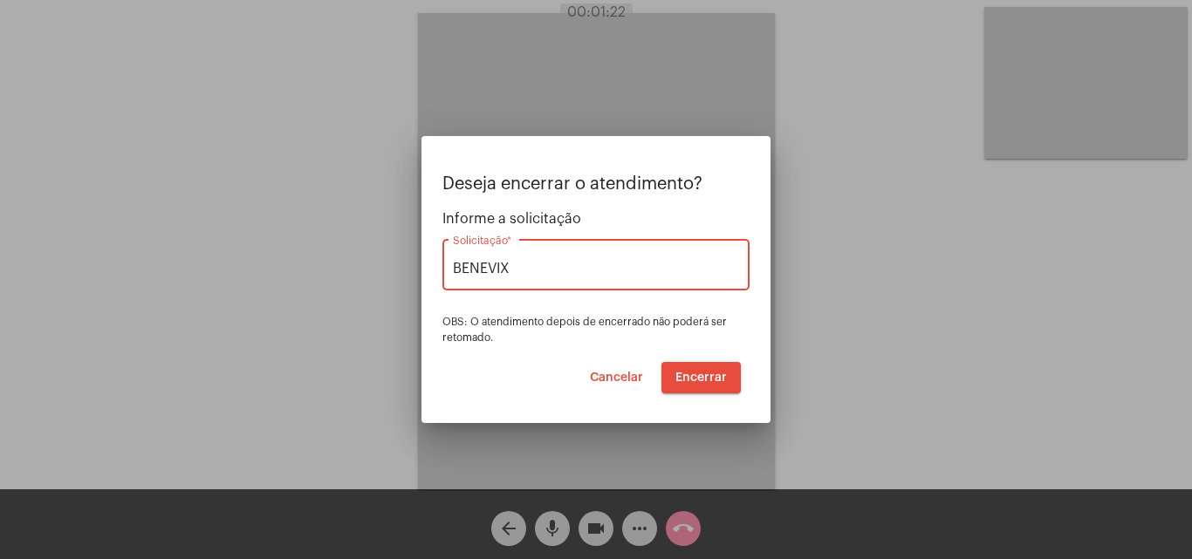
click at [690, 381] on span "Encerrar" at bounding box center [700, 378] width 51 height 12
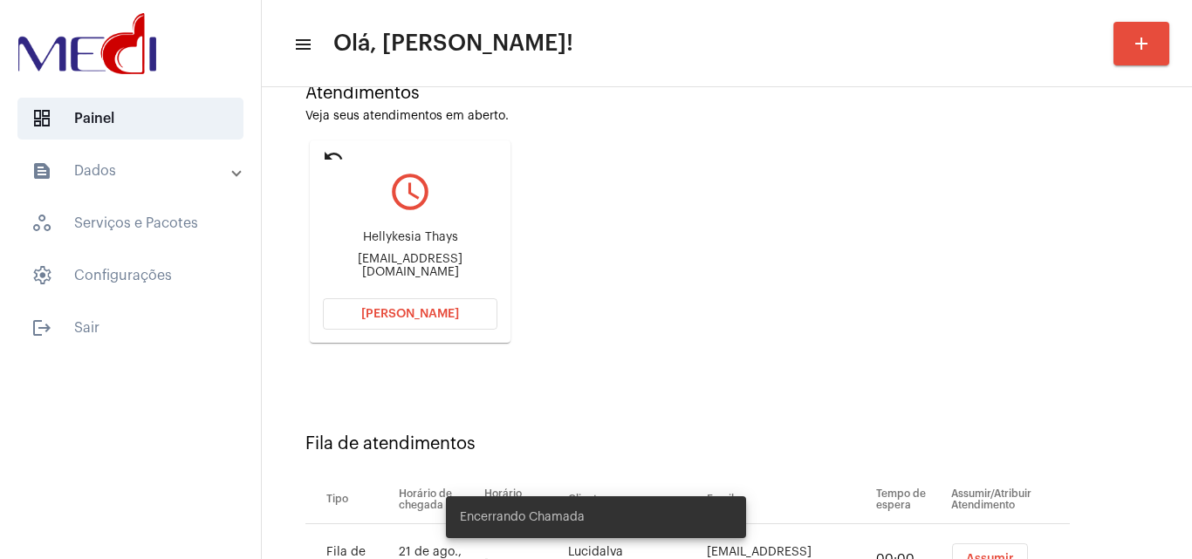
scroll to position [248, 0]
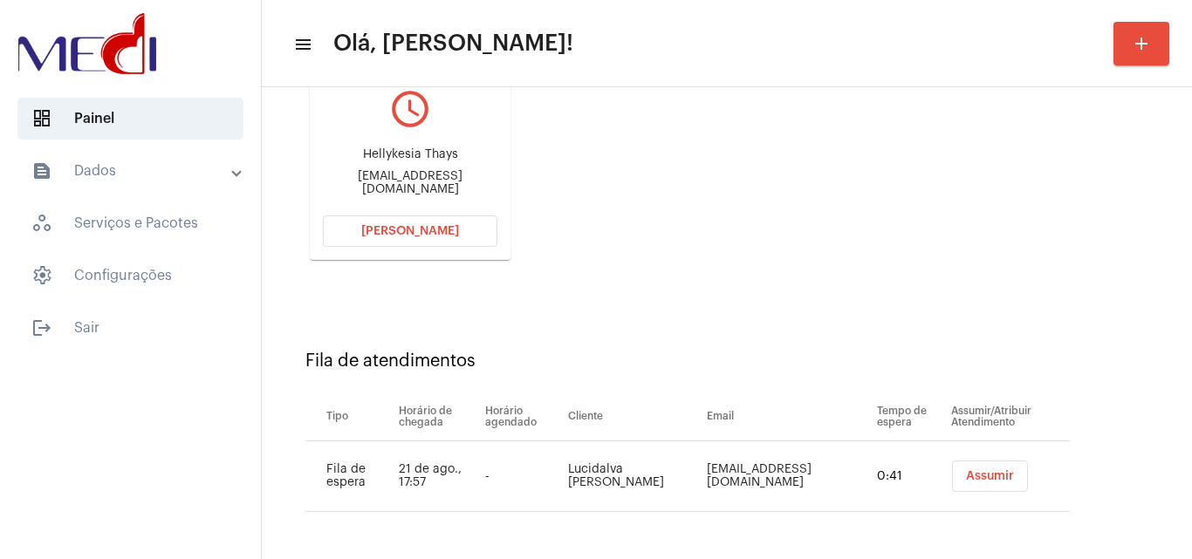
click at [967, 479] on span "Assumir" at bounding box center [990, 476] width 48 height 12
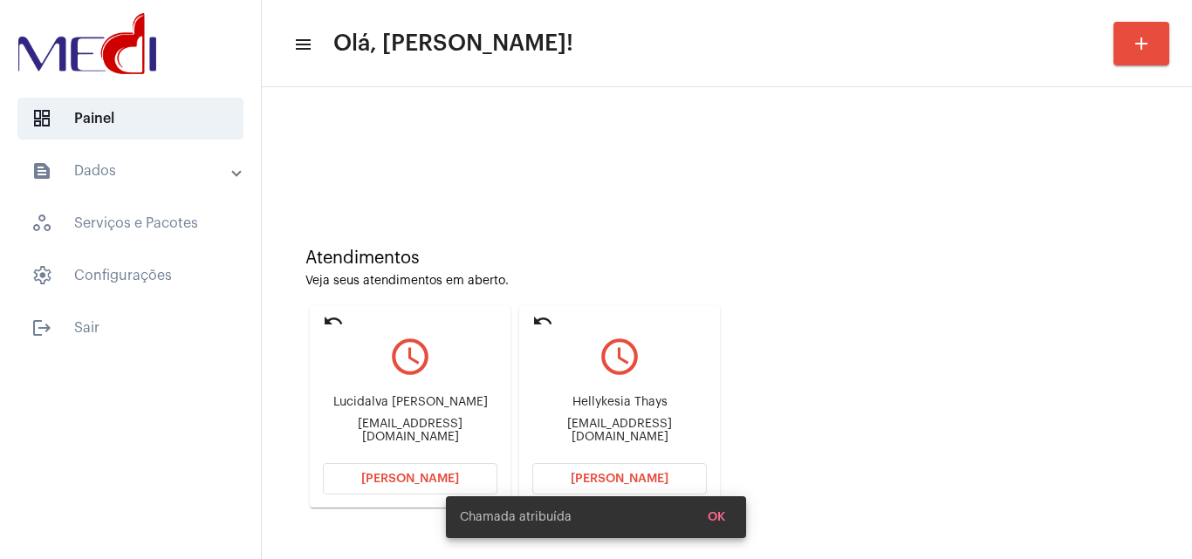
scroll to position [123, 0]
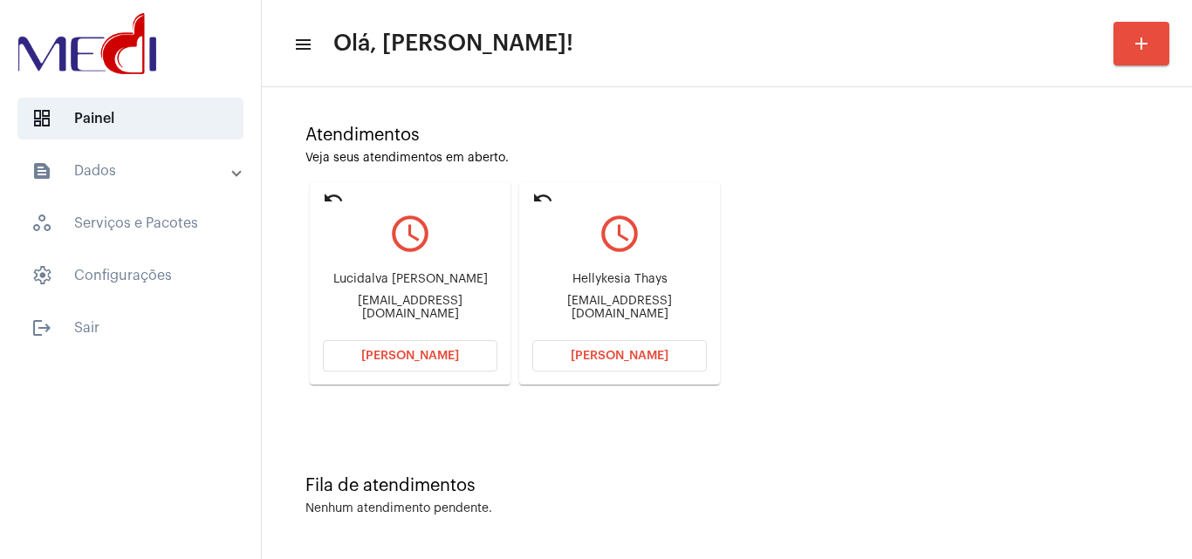
click at [616, 358] on span "Abrir Chamada" at bounding box center [620, 356] width 98 height 12
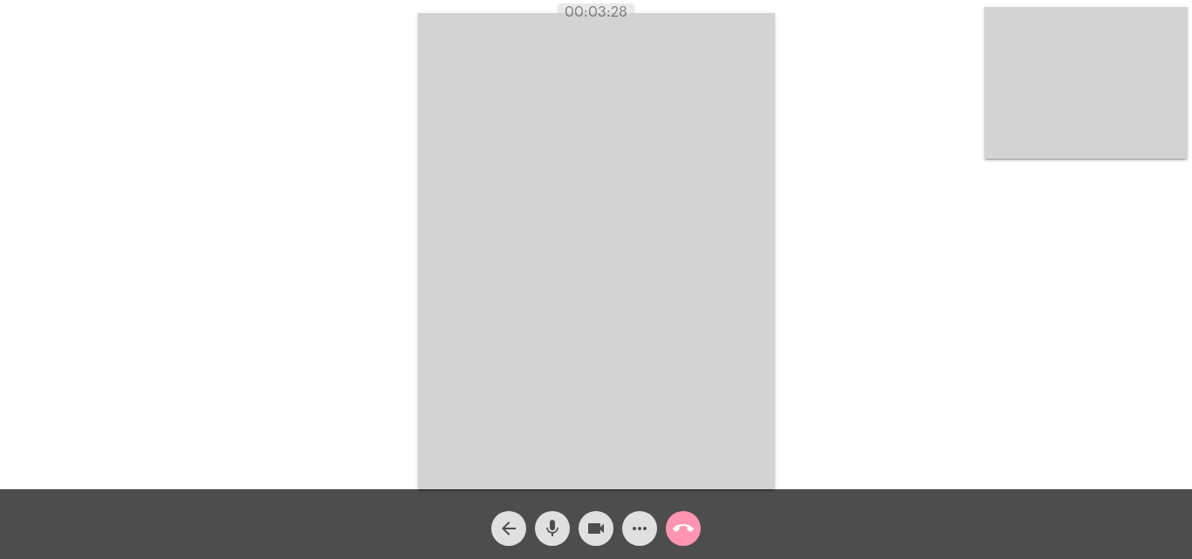
click at [685, 526] on mat-icon "call_end" at bounding box center [683, 528] width 21 height 21
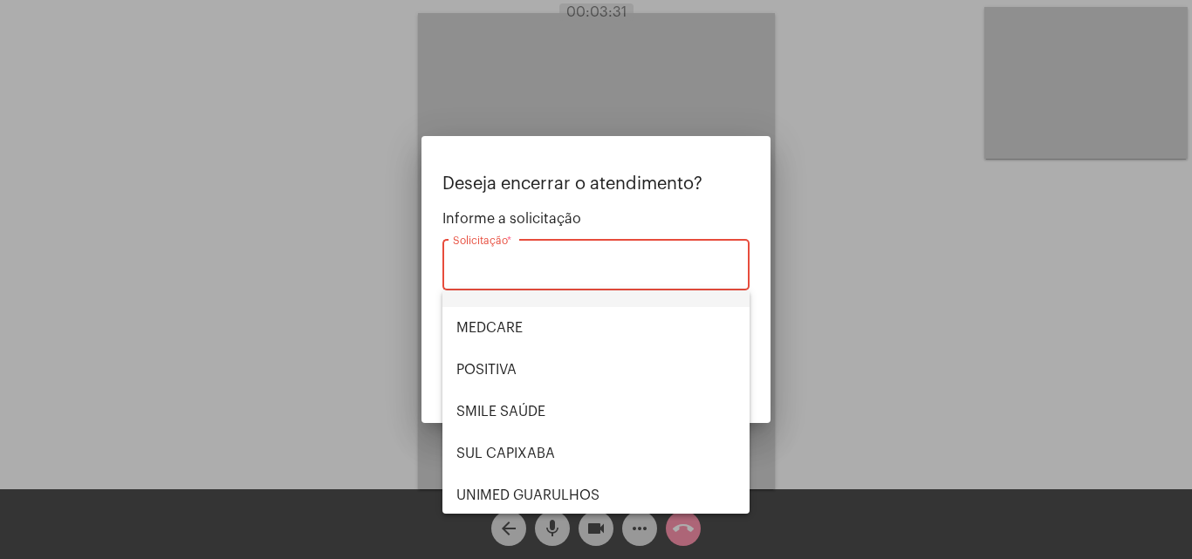
scroll to position [175, 0]
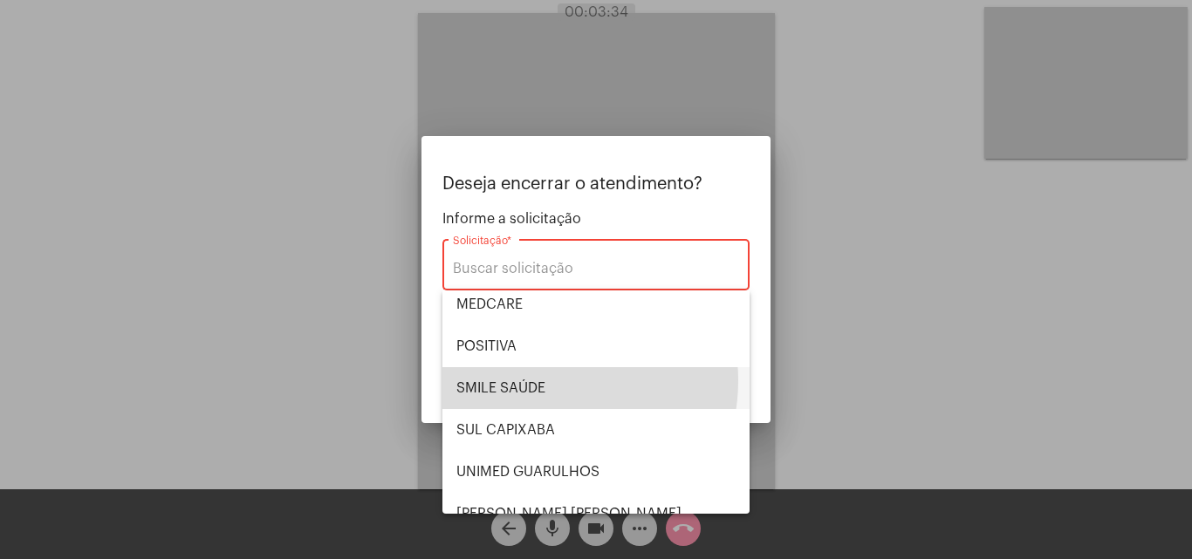
click at [533, 381] on span "SMILE SAÚDE" at bounding box center [595, 388] width 279 height 42
type input "SMILE SAÚDE"
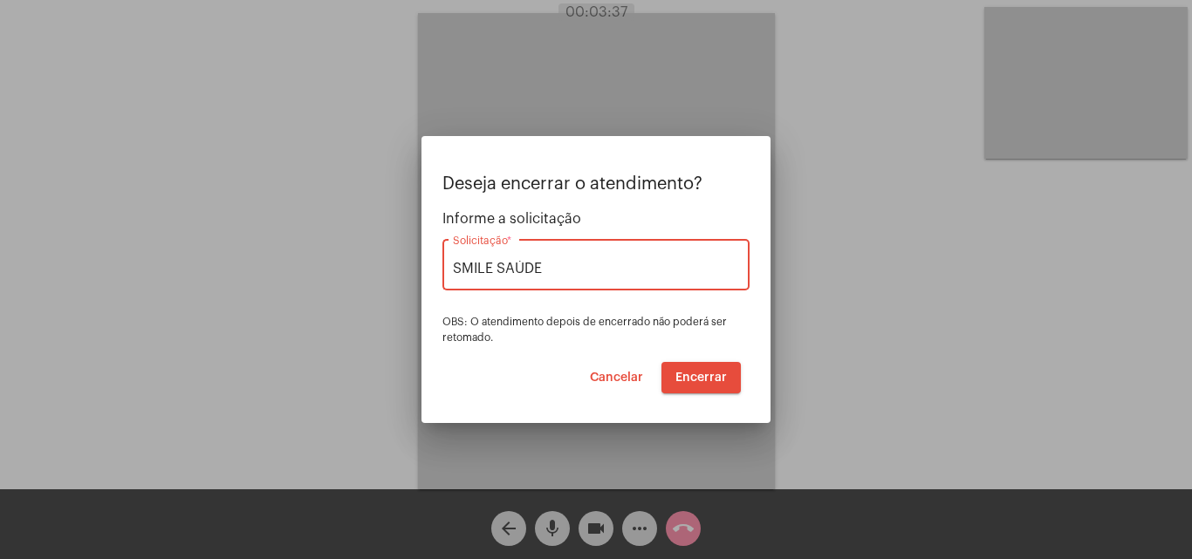
click at [701, 378] on span "Encerrar" at bounding box center [700, 378] width 51 height 12
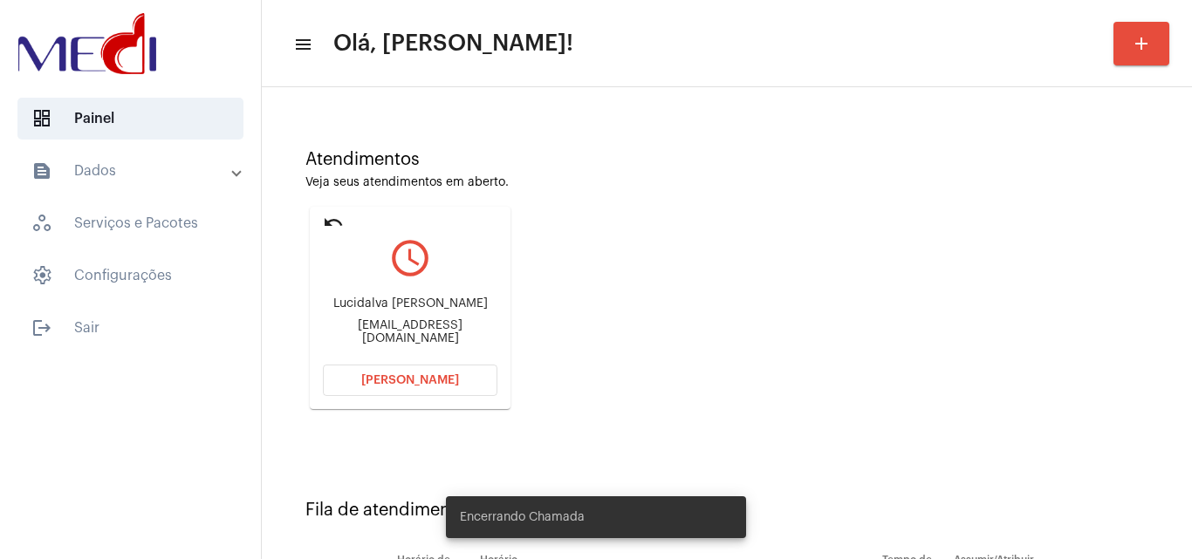
scroll to position [248, 0]
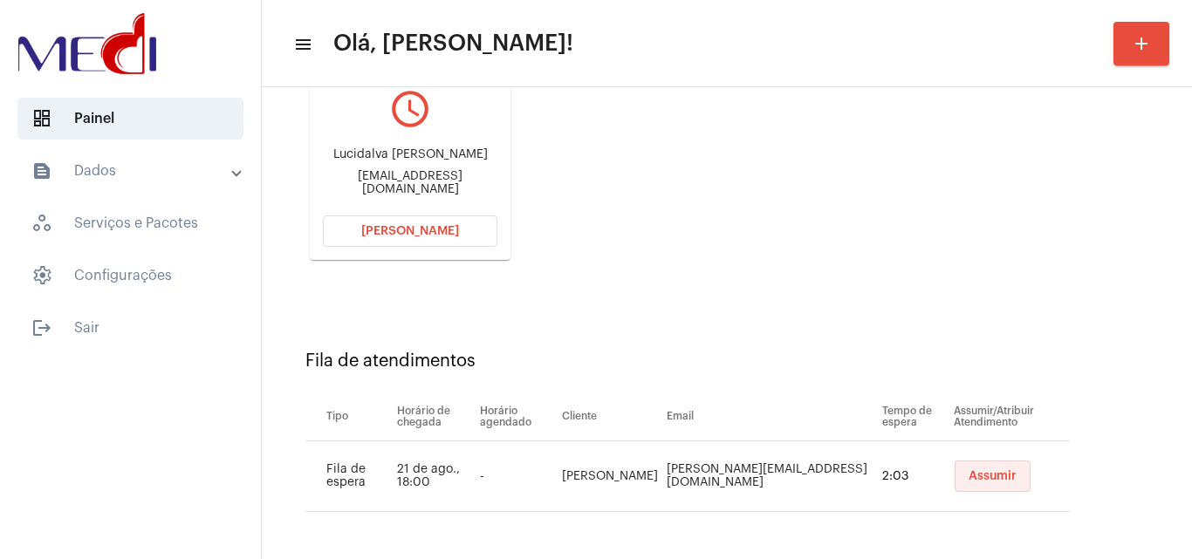
click at [968, 478] on span "Assumir" at bounding box center [992, 476] width 48 height 12
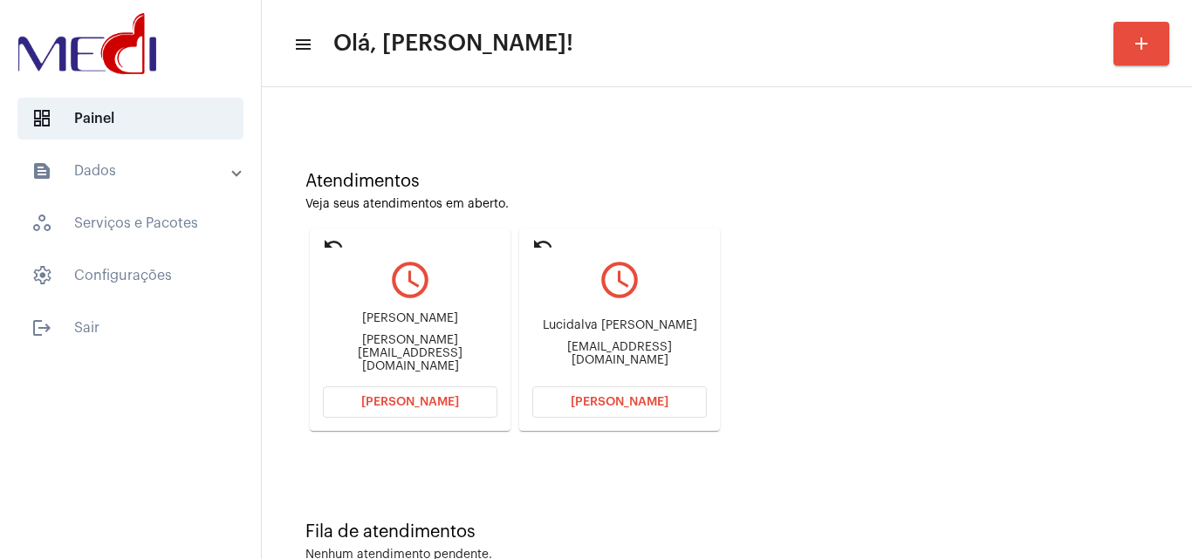
scroll to position [123, 0]
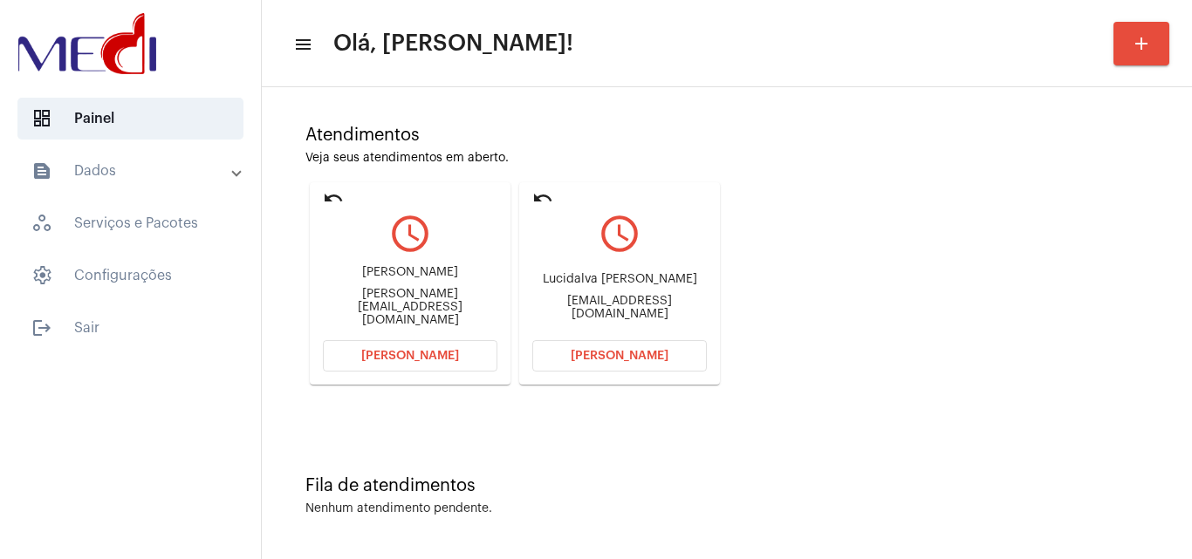
drag, startPoint x: 321, startPoint y: 305, endPoint x: 388, endPoint y: 308, distance: 67.2
click at [389, 307] on mat-card "undo query_builder Simone Simonefontesrios@hotmail.com Abrir Chamada" at bounding box center [410, 283] width 201 height 202
copy div "Simonefont"
click at [382, 353] on span "Abrir Chamada" at bounding box center [410, 356] width 98 height 12
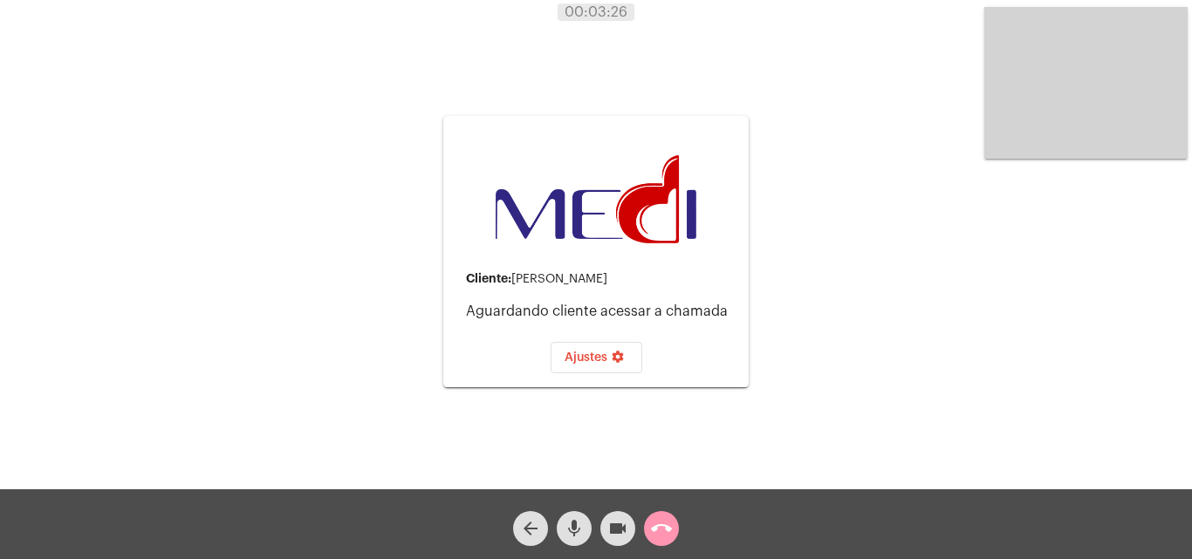
click at [1104, 107] on video at bounding box center [1085, 83] width 203 height 152
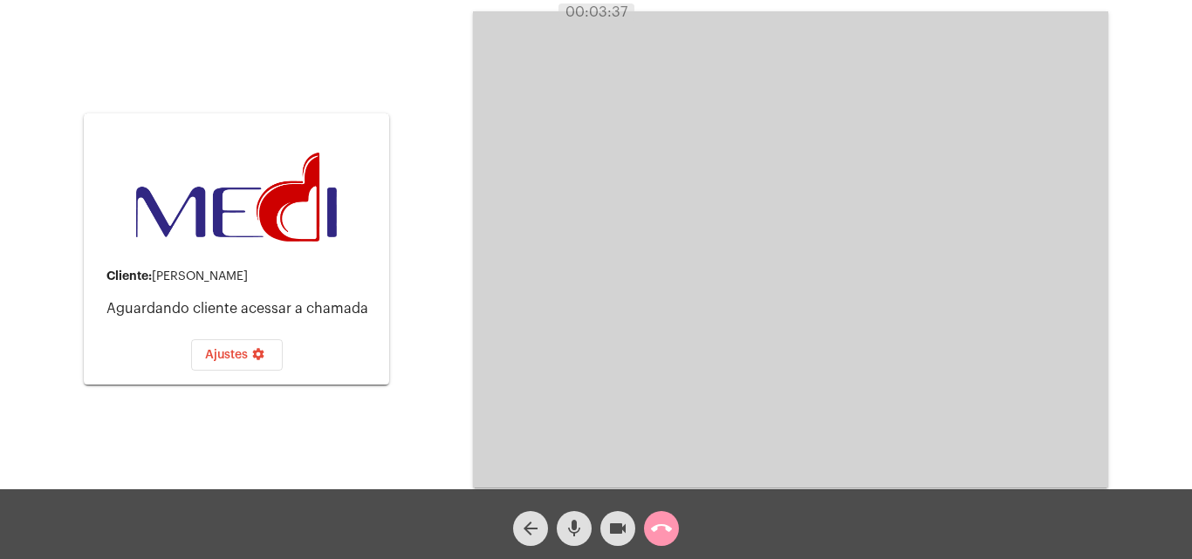
click at [665, 527] on mat-icon "call_end" at bounding box center [661, 528] width 21 height 21
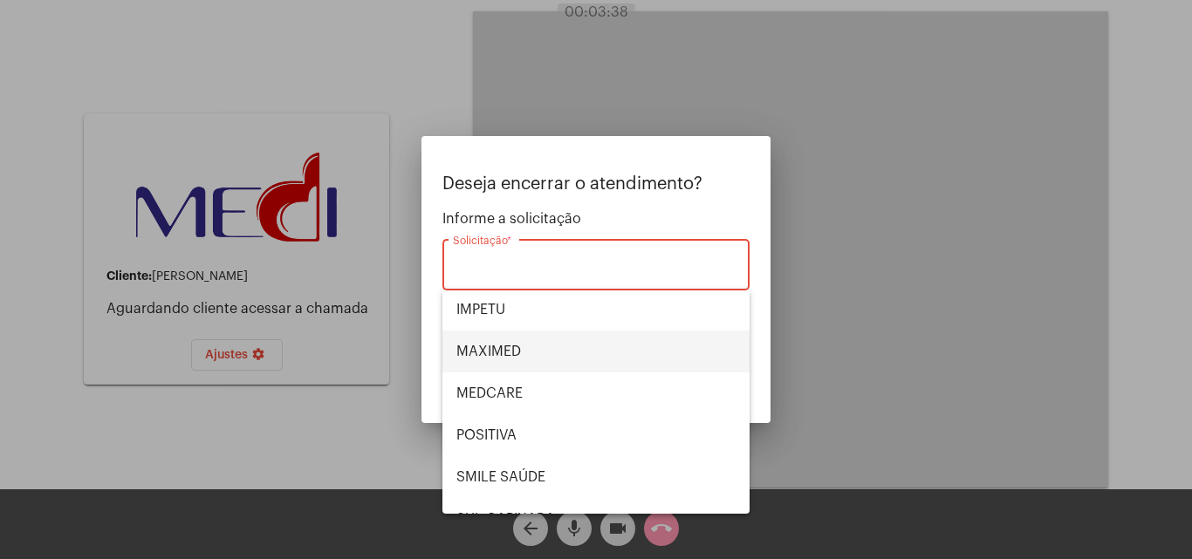
scroll to position [195, 0]
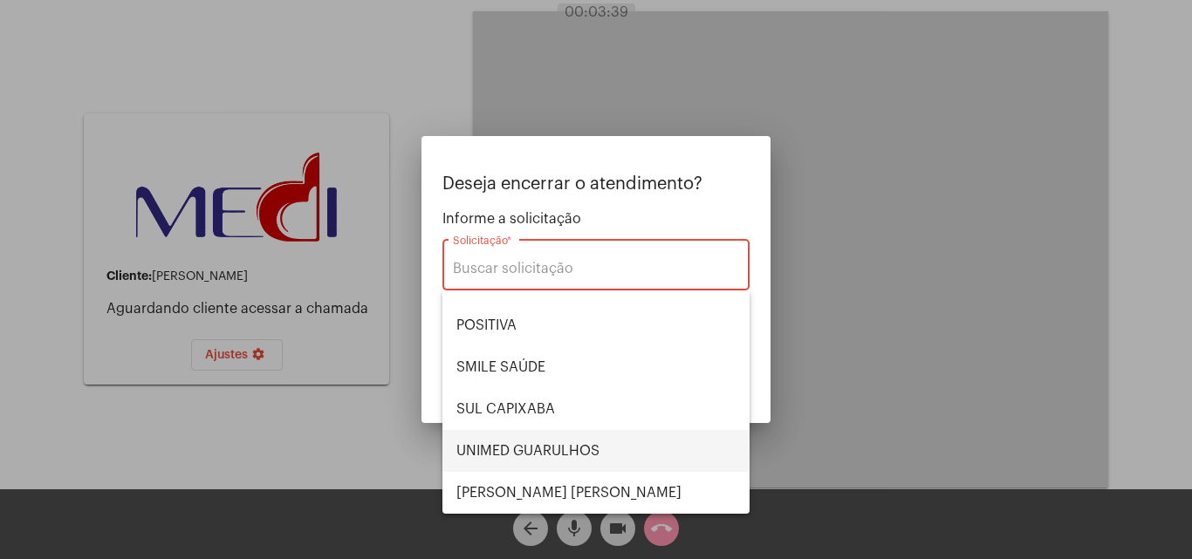
click at [529, 453] on span "UNIMED GUARULHOS" at bounding box center [595, 451] width 279 height 42
type input "UNIMED GUARULHOS"
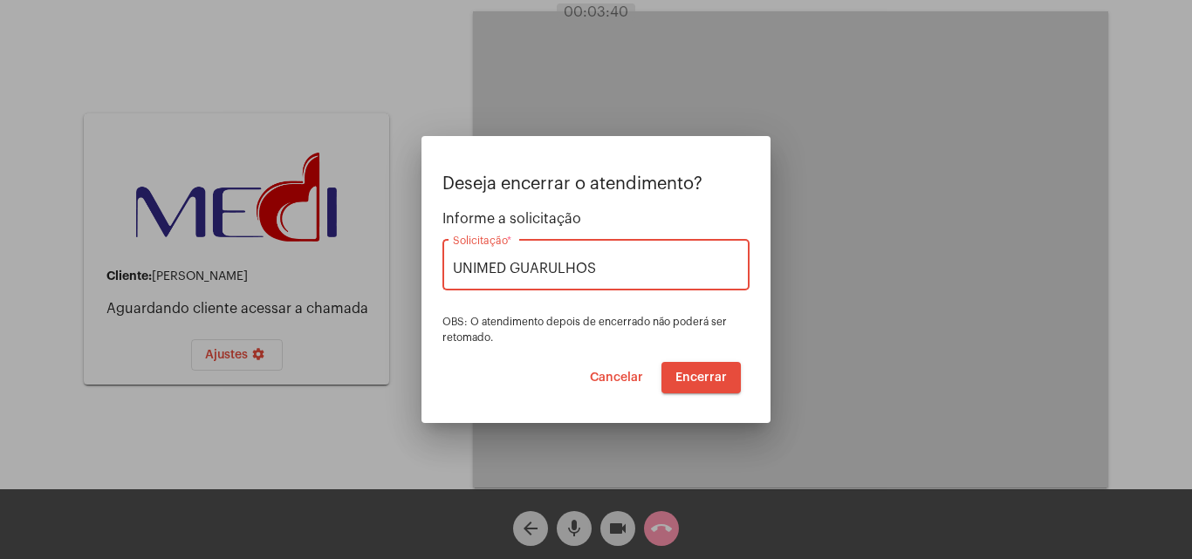
click at [692, 385] on button "Encerrar" at bounding box center [700, 377] width 79 height 31
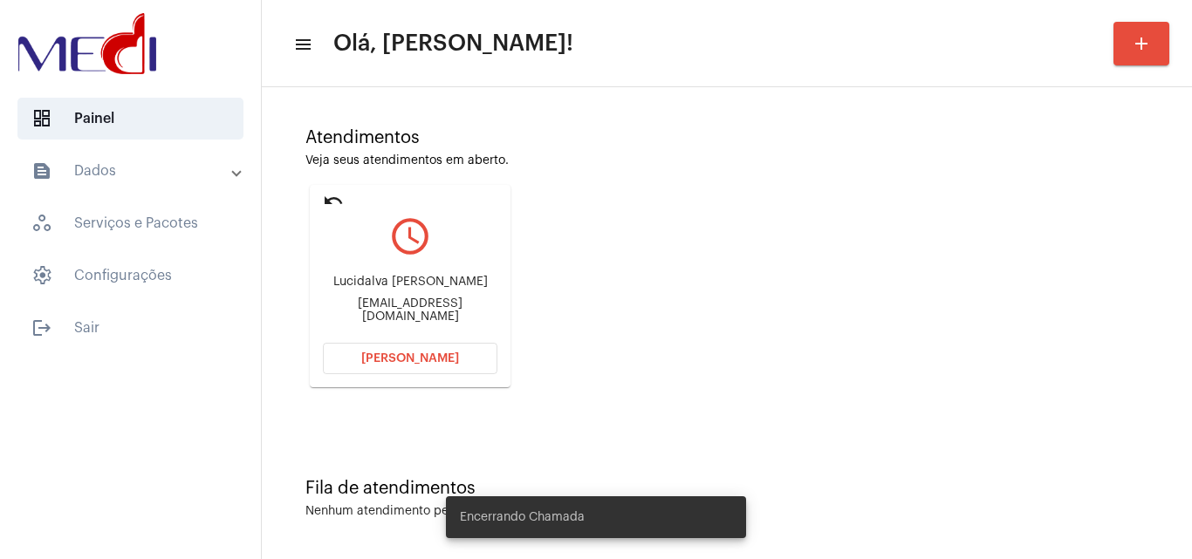
scroll to position [123, 0]
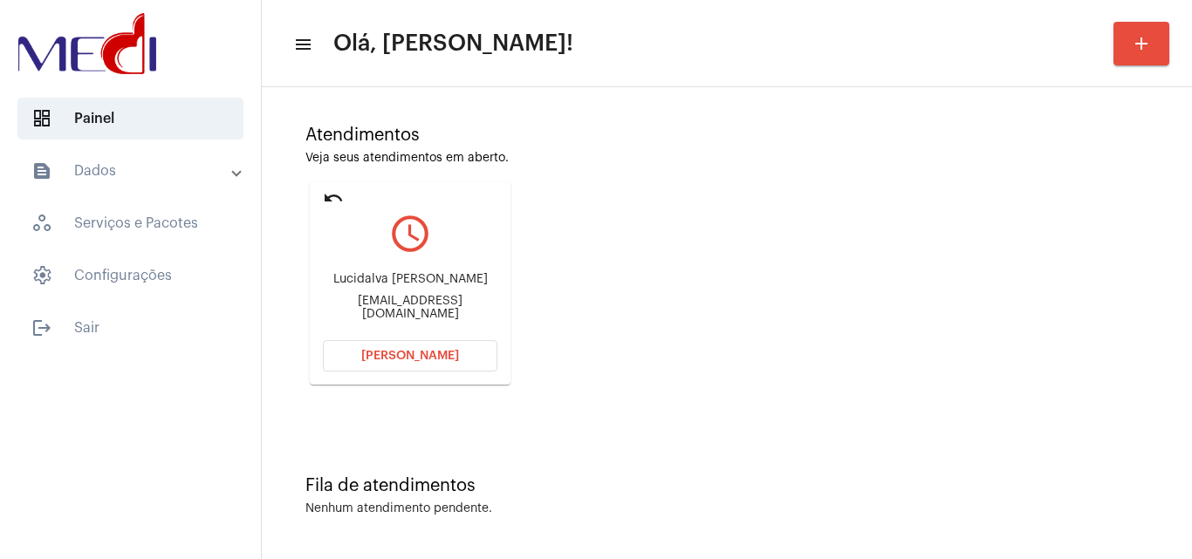
drag, startPoint x: 357, startPoint y: 277, endPoint x: 404, endPoint y: 277, distance: 47.1
click at [404, 277] on div "Lucidalva Maria da Silva Novaes" at bounding box center [410, 279] width 175 height 13
copy div "Lucidalva"
click at [380, 354] on span "Abrir Chamada" at bounding box center [410, 356] width 98 height 12
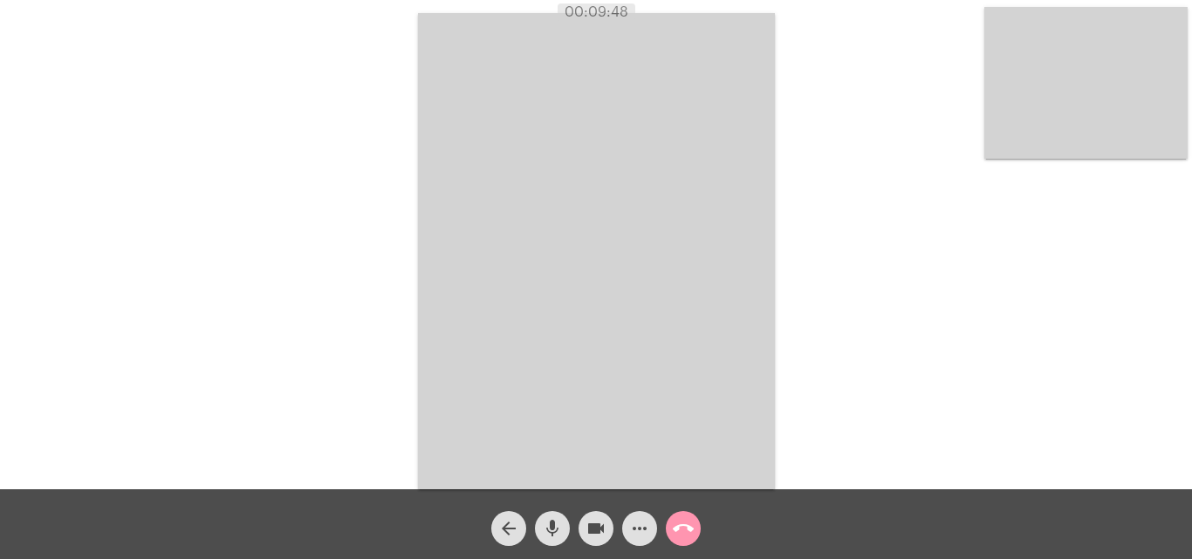
click at [681, 529] on mat-icon "call_end" at bounding box center [683, 528] width 21 height 21
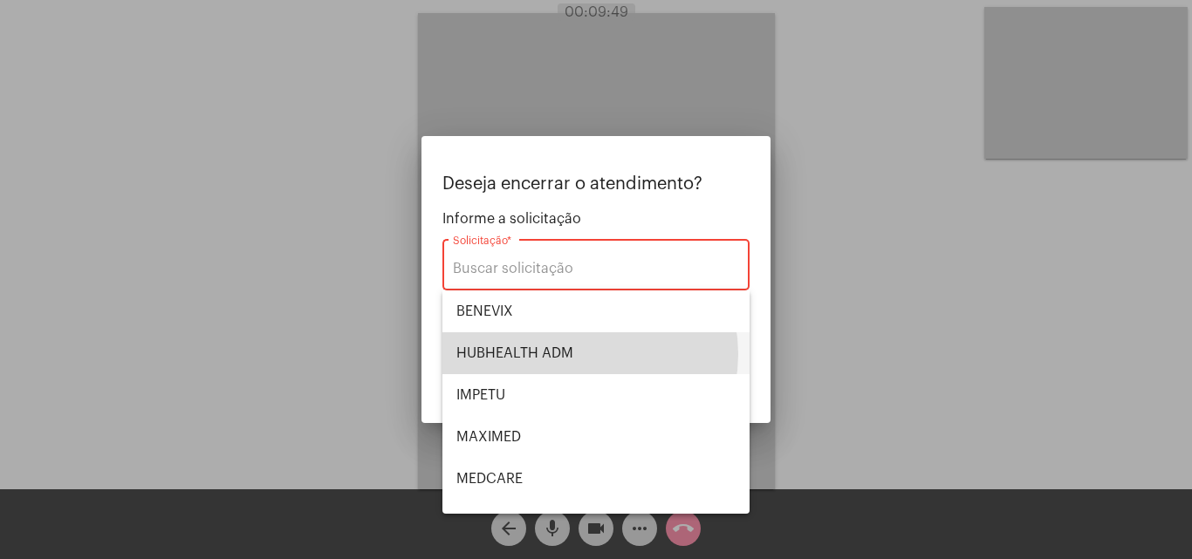
click at [581, 353] on span "HUBHEALTH ADM" at bounding box center [595, 353] width 279 height 42
type input "HUBHEALTH ADM"
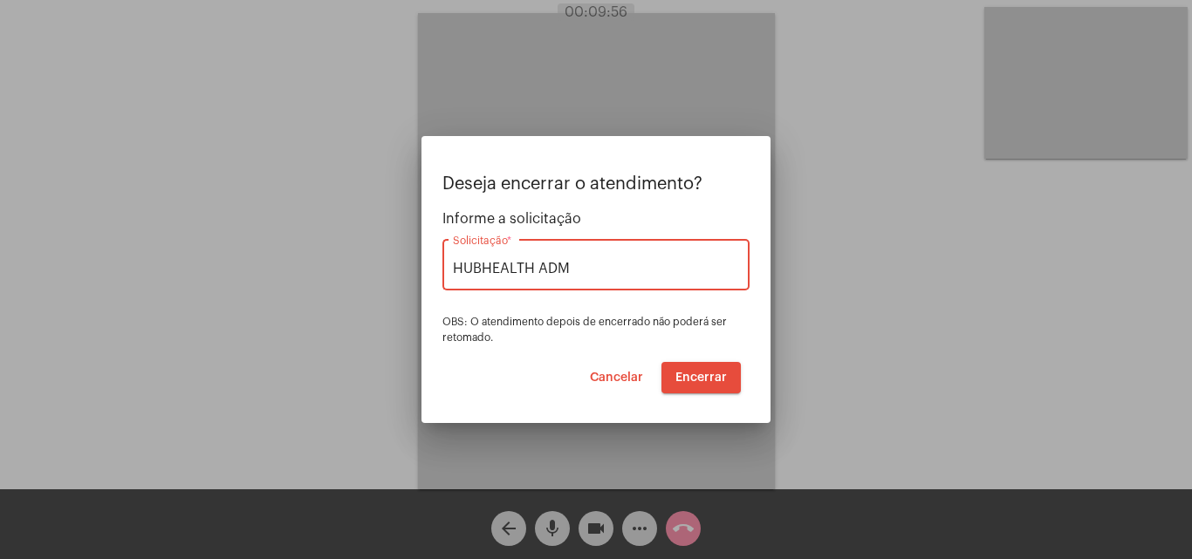
click at [698, 374] on span "Encerrar" at bounding box center [700, 378] width 51 height 12
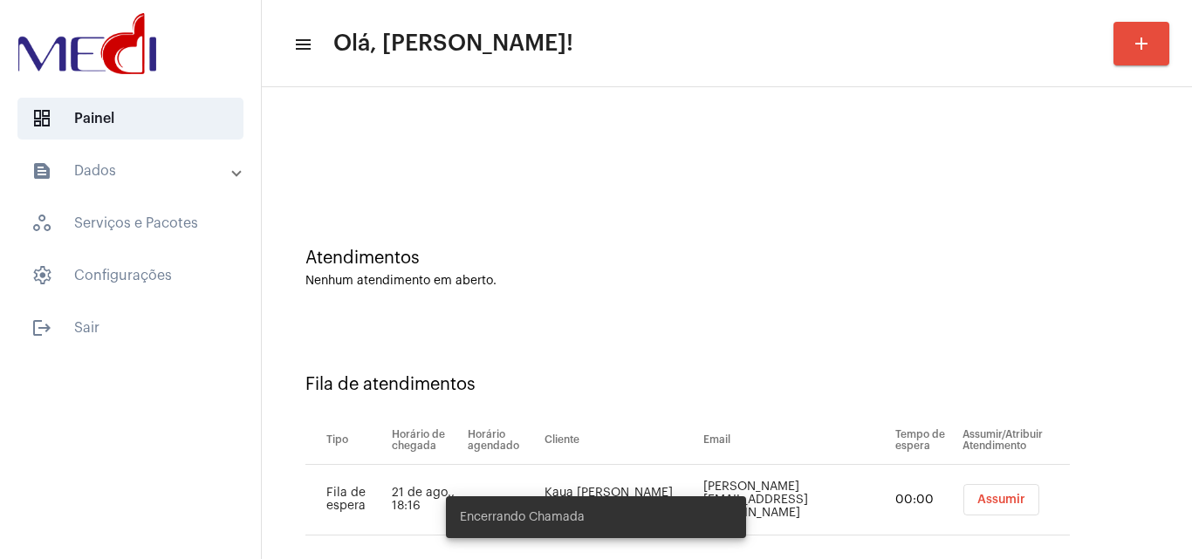
scroll to position [24, 0]
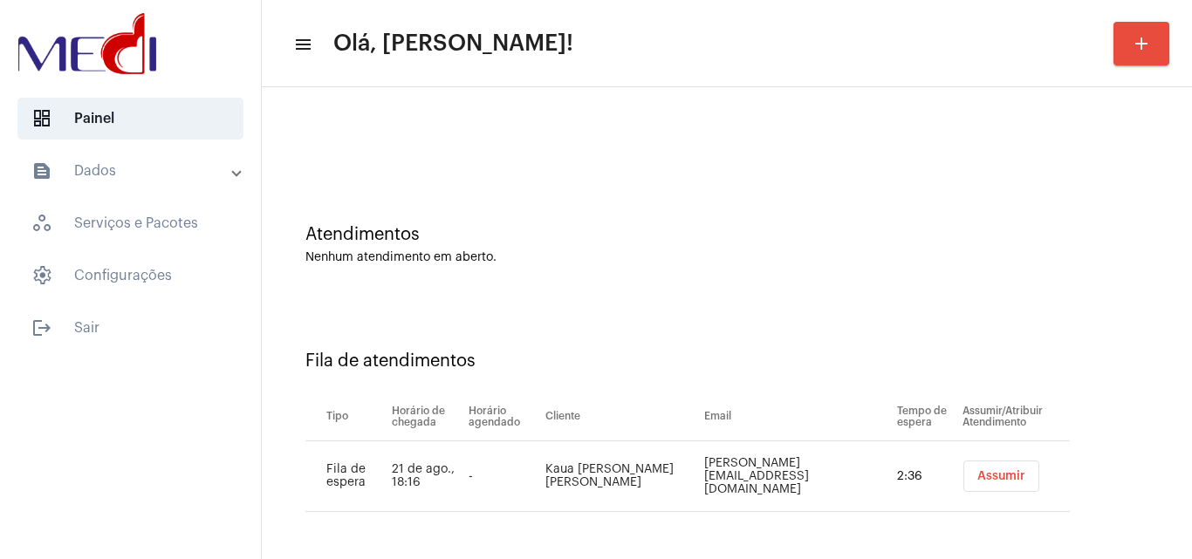
click at [977, 472] on span "Assumir" at bounding box center [1001, 476] width 48 height 12
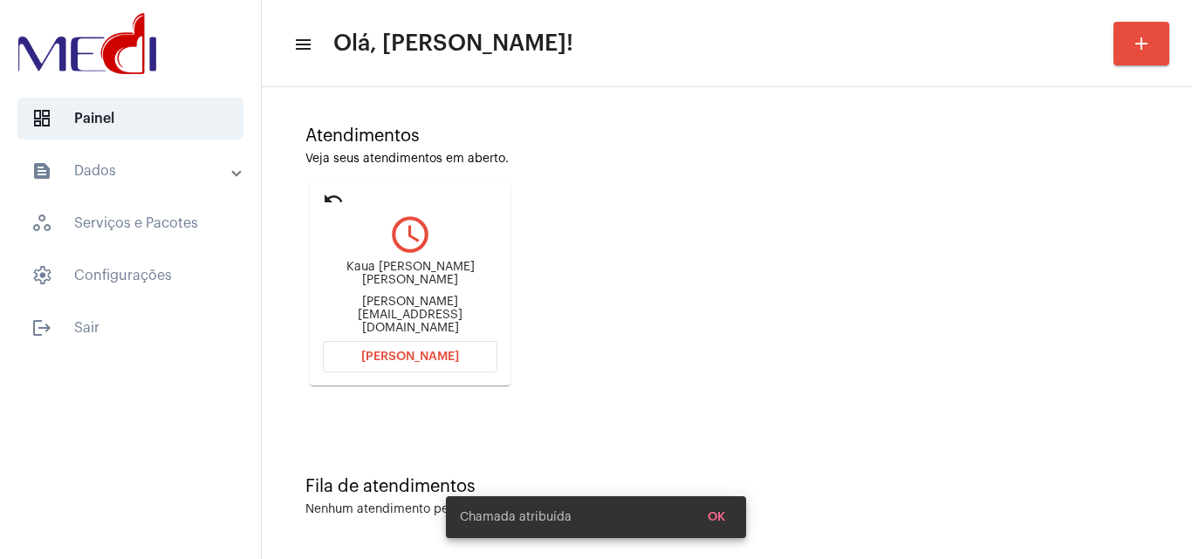
scroll to position [123, 0]
drag, startPoint x: 345, startPoint y: 286, endPoint x: 422, endPoint y: 293, distance: 78.0
click at [422, 286] on div "Kaua fontes rios Basso" at bounding box center [410, 273] width 175 height 26
copy div "Kaua fontes r"
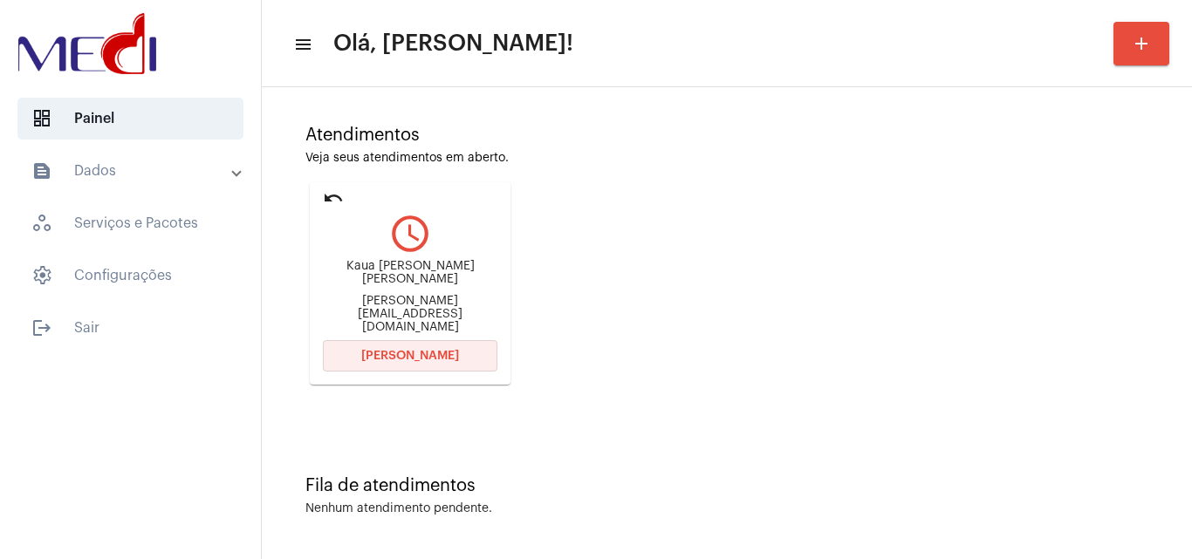
click at [389, 359] on span "Abrir Chamada" at bounding box center [410, 356] width 98 height 12
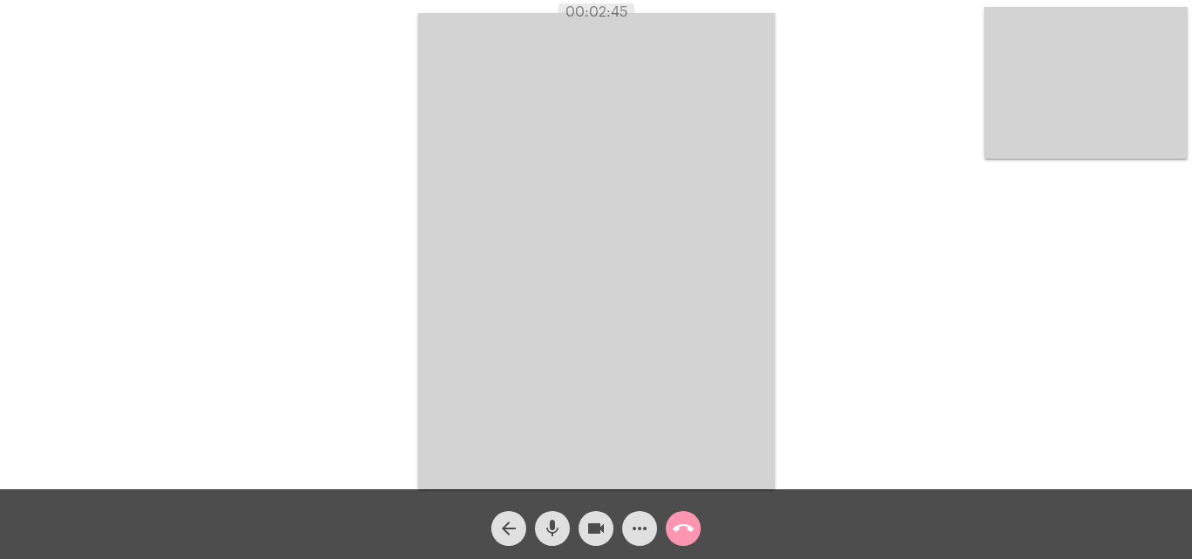
click at [686, 530] on mat-icon "call_end" at bounding box center [683, 528] width 21 height 21
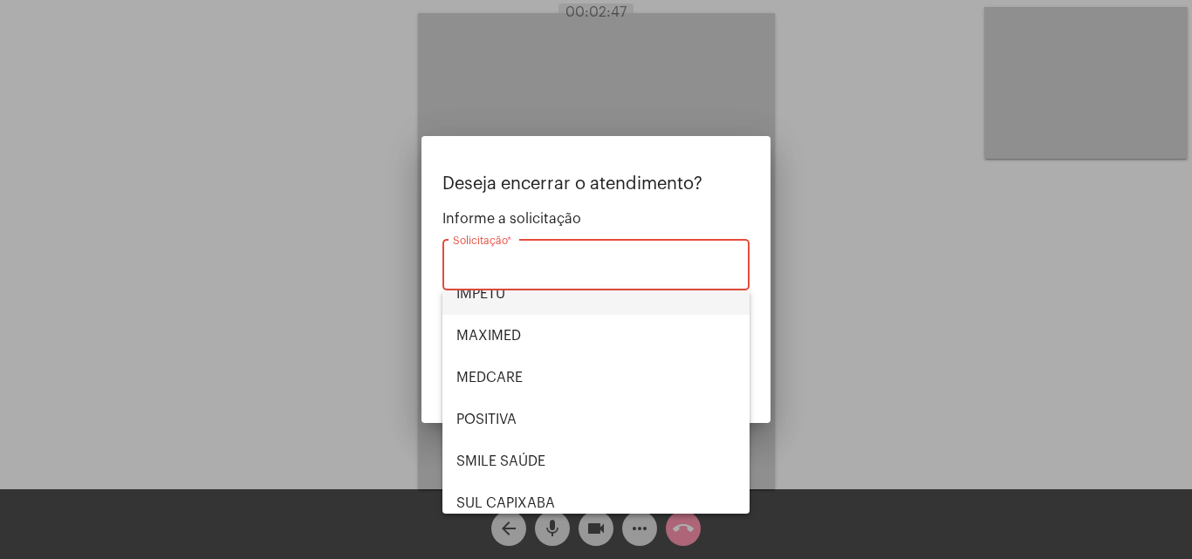
scroll to position [195, 0]
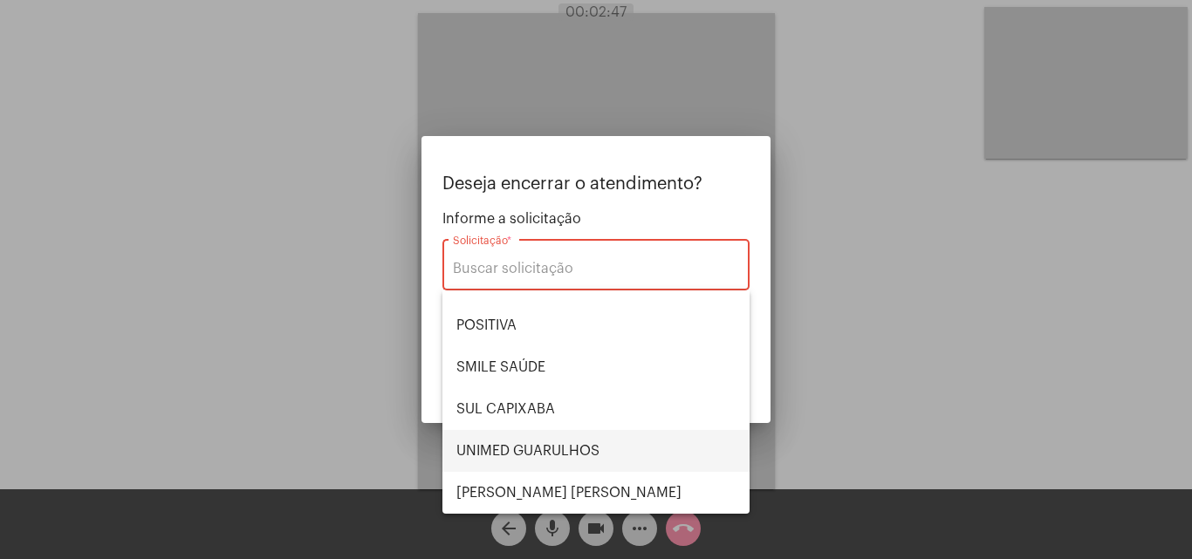
click at [562, 447] on span "UNIMED GUARULHOS" at bounding box center [595, 451] width 279 height 42
type input "UNIMED GUARULHOS"
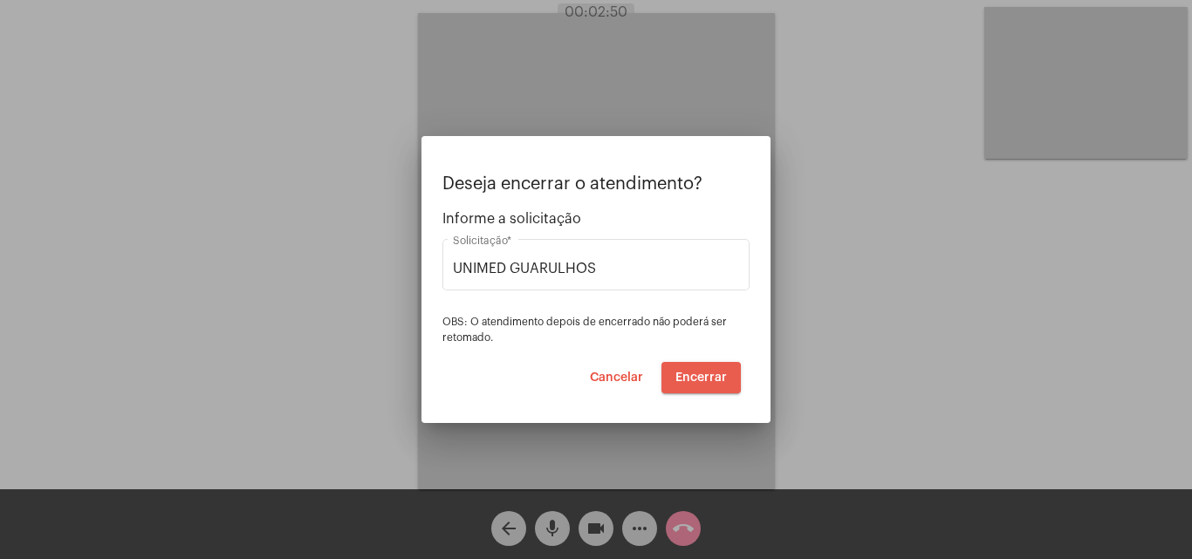
click at [687, 377] on span "Encerrar" at bounding box center [700, 378] width 51 height 12
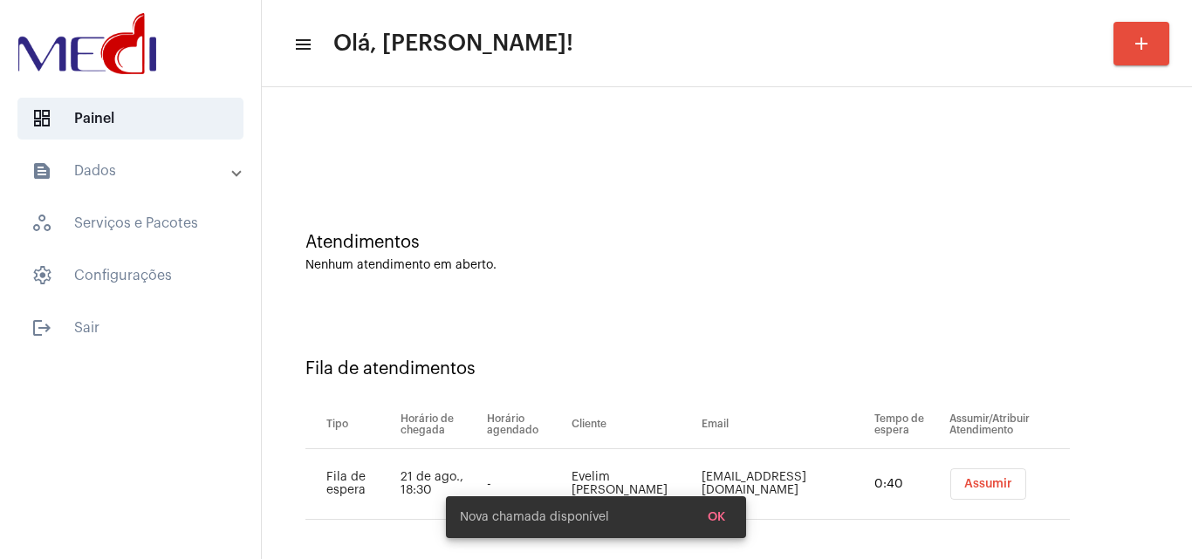
scroll to position [24, 0]
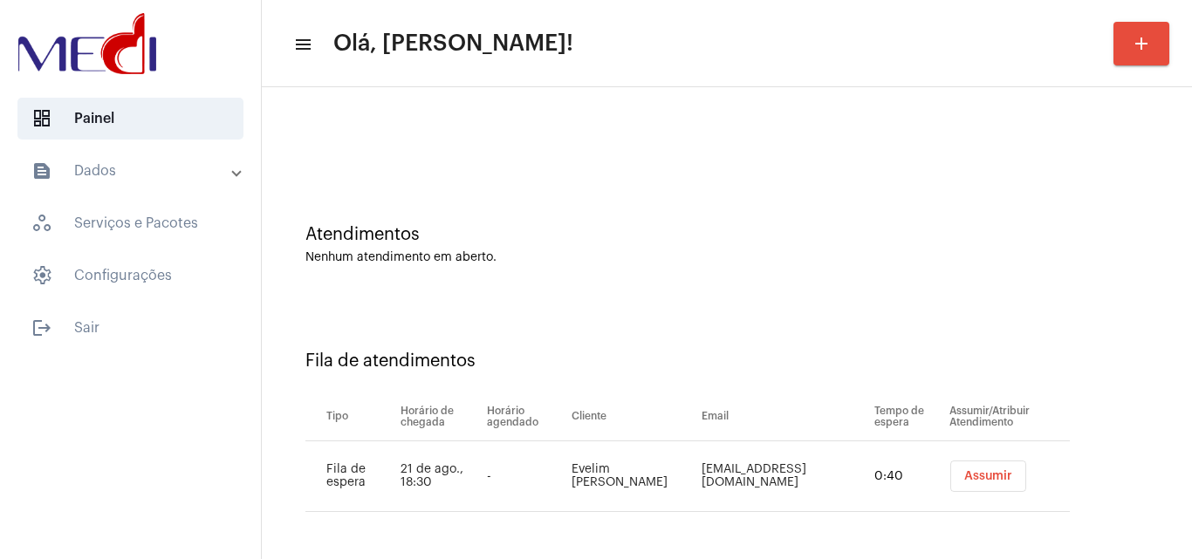
click at [964, 472] on span "Assumir" at bounding box center [988, 476] width 48 height 12
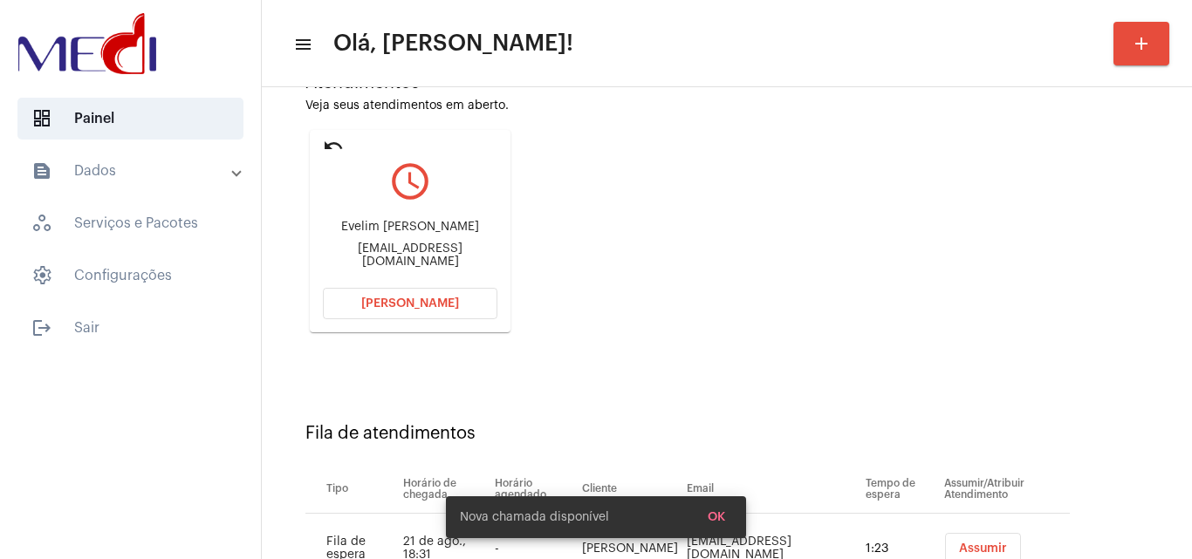
scroll to position [248, 0]
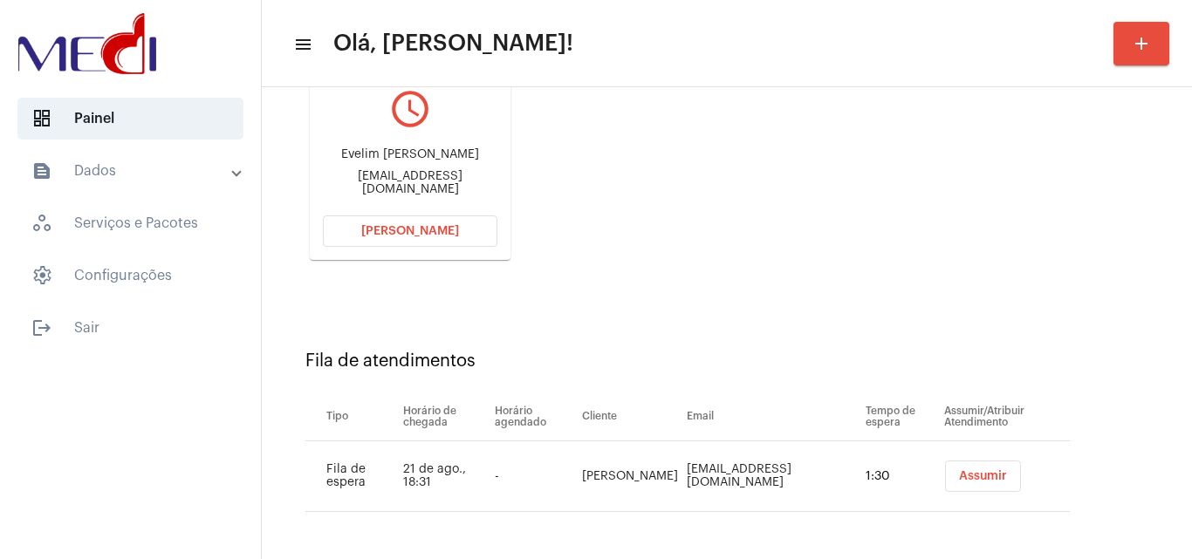
drag, startPoint x: 340, startPoint y: 155, endPoint x: 427, endPoint y: 158, distance: 86.4
click at [427, 158] on div "Evelim Fidelis Morato" at bounding box center [410, 154] width 175 height 13
copy div "Evelim Fidelis"
click at [955, 469] on button "Assumir" at bounding box center [983, 476] width 76 height 31
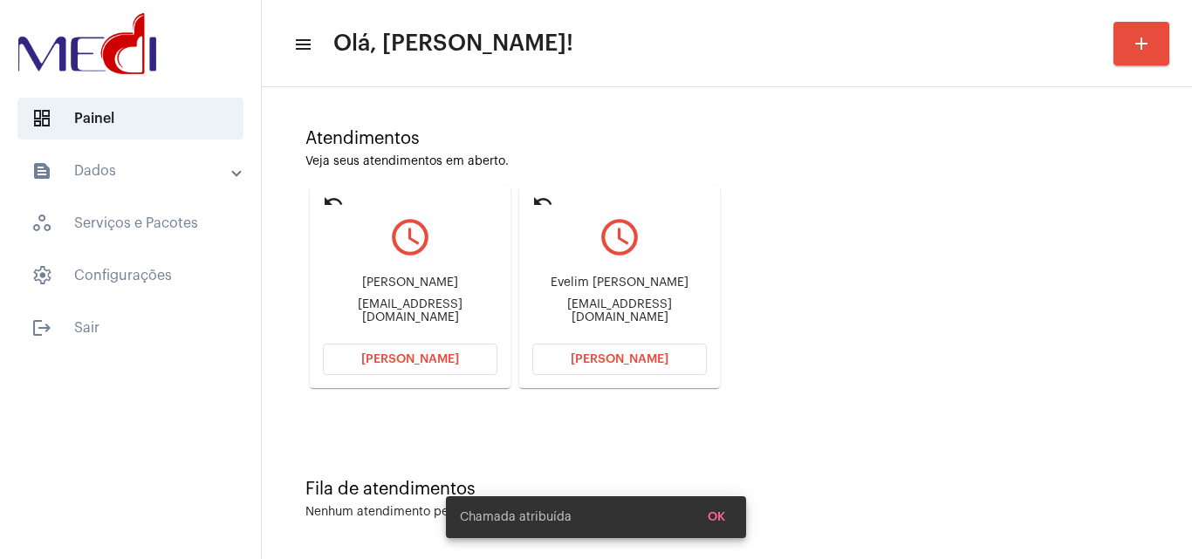
scroll to position [123, 0]
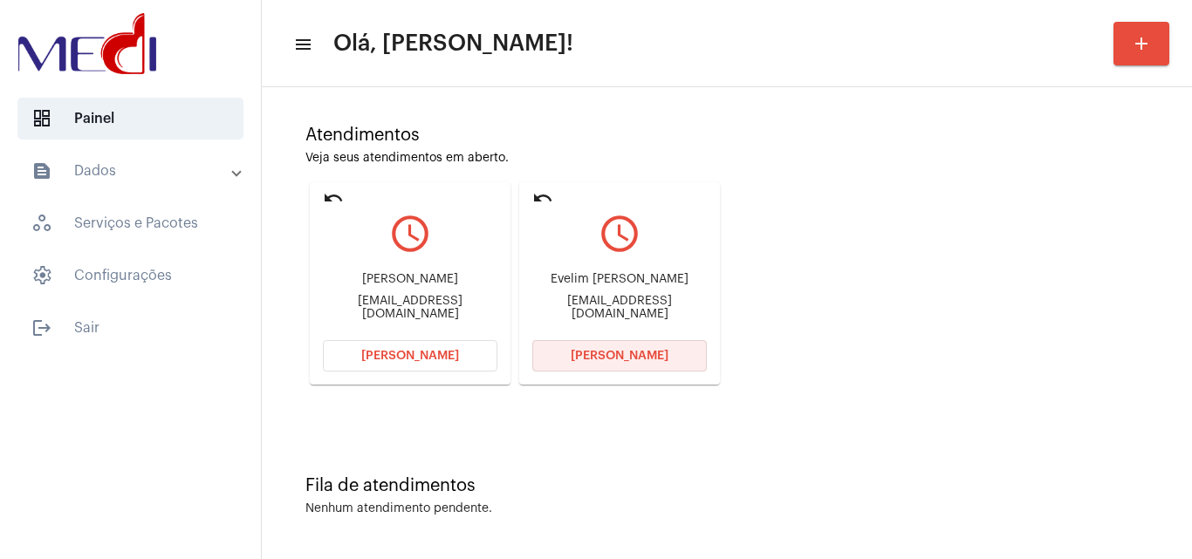
click at [583, 354] on span "Abrir Chamada" at bounding box center [620, 356] width 98 height 12
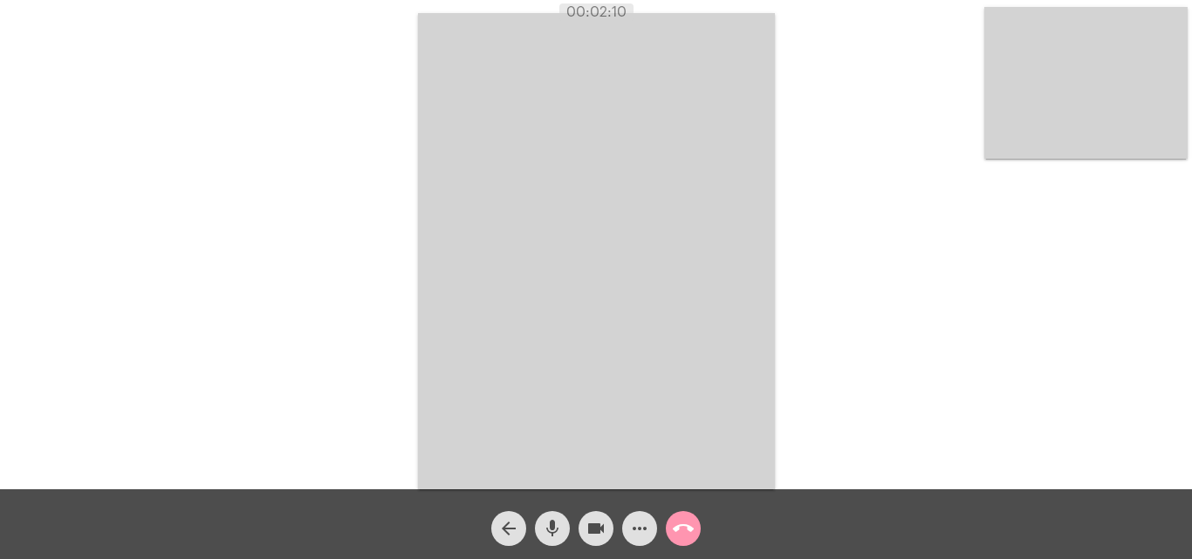
click at [687, 532] on mat-icon "call_end" at bounding box center [683, 528] width 21 height 21
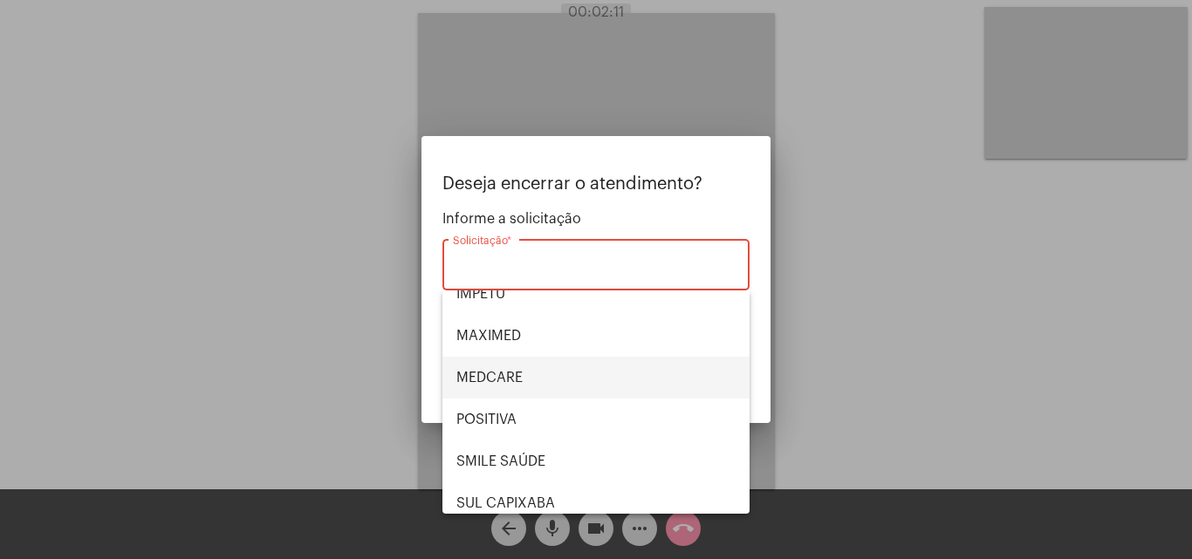
scroll to position [195, 0]
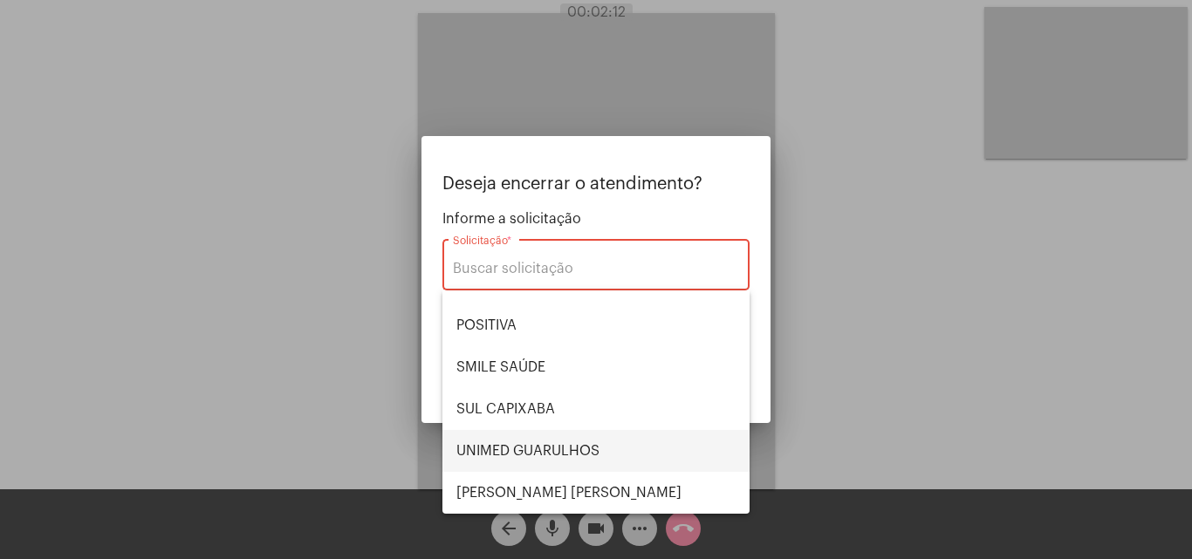
click at [587, 445] on span "UNIMED GUARULHOS" at bounding box center [595, 451] width 279 height 42
type input "UNIMED GUARULHOS"
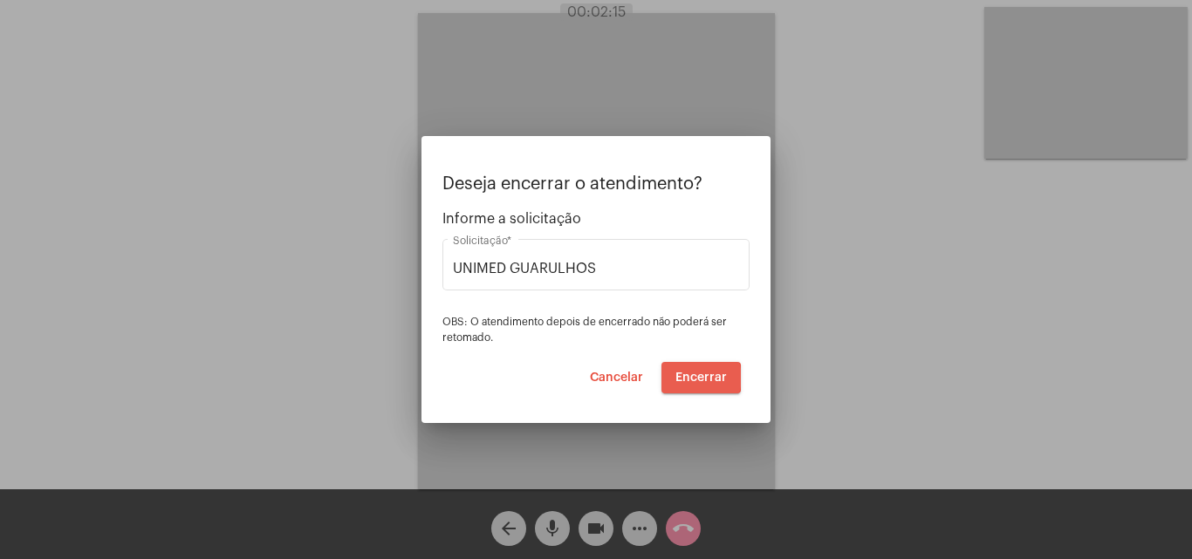
click at [697, 377] on span "Encerrar" at bounding box center [700, 378] width 51 height 12
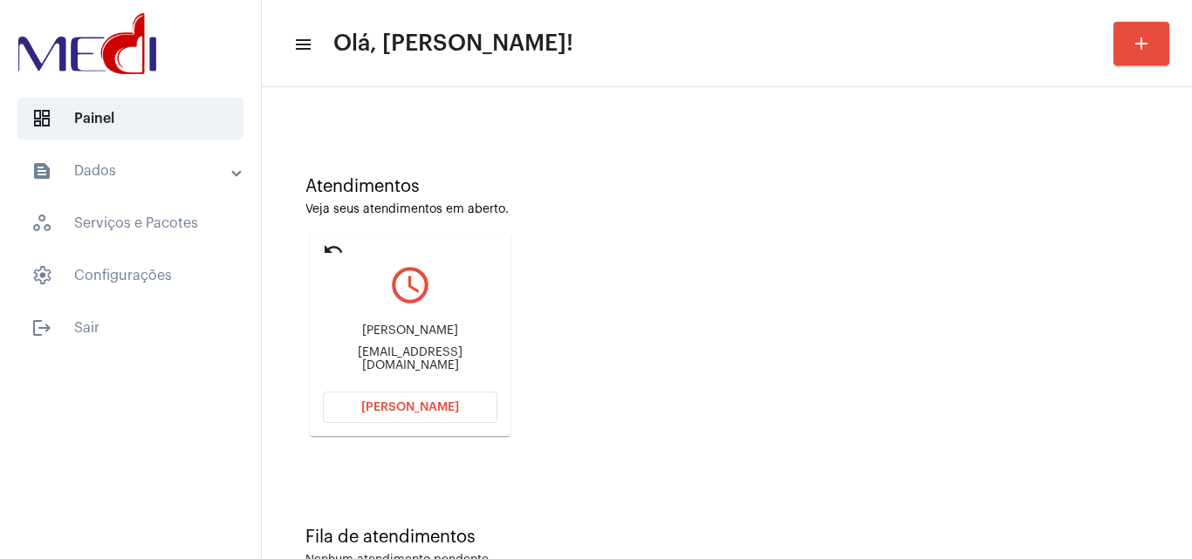
scroll to position [123, 0]
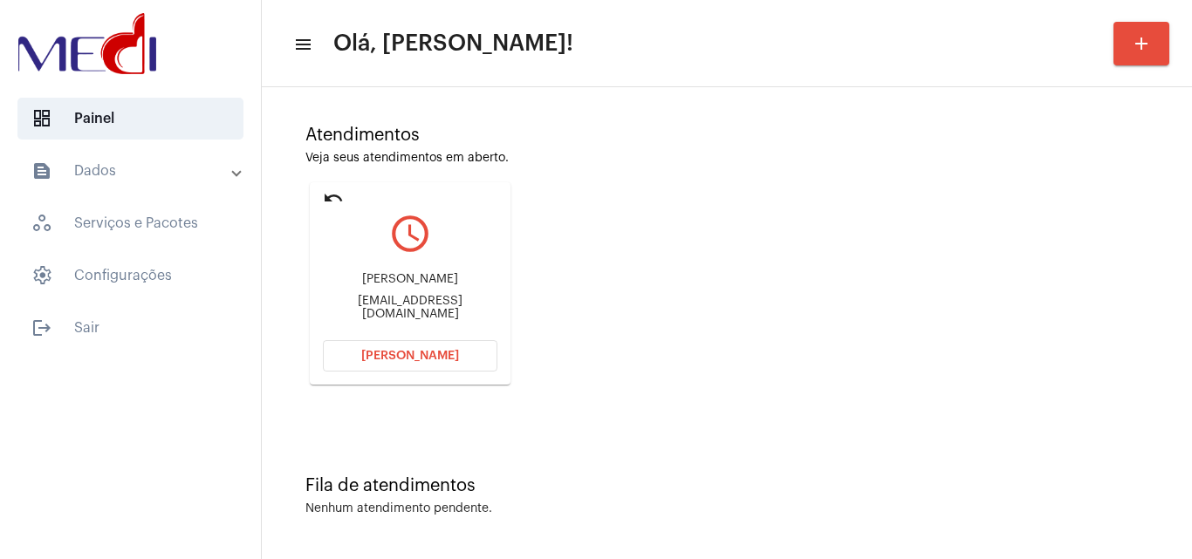
drag, startPoint x: 333, startPoint y: 283, endPoint x: 438, endPoint y: 284, distance: 104.7
click at [438, 284] on div "Jaqueline Rocha da silva" at bounding box center [410, 279] width 175 height 13
copy div "Jaqueline Rocha"
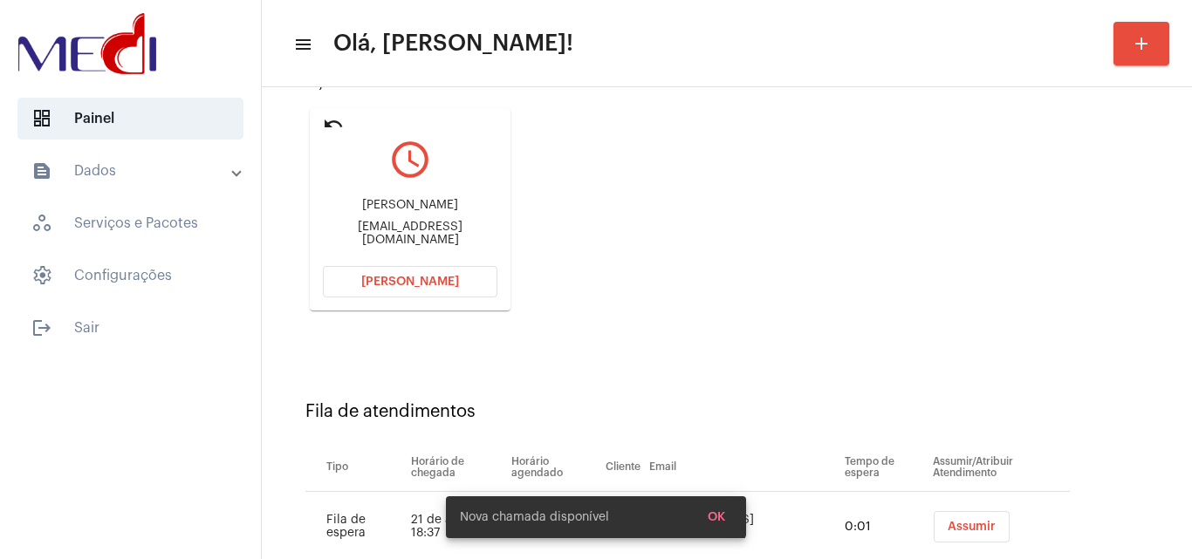
scroll to position [248, 0]
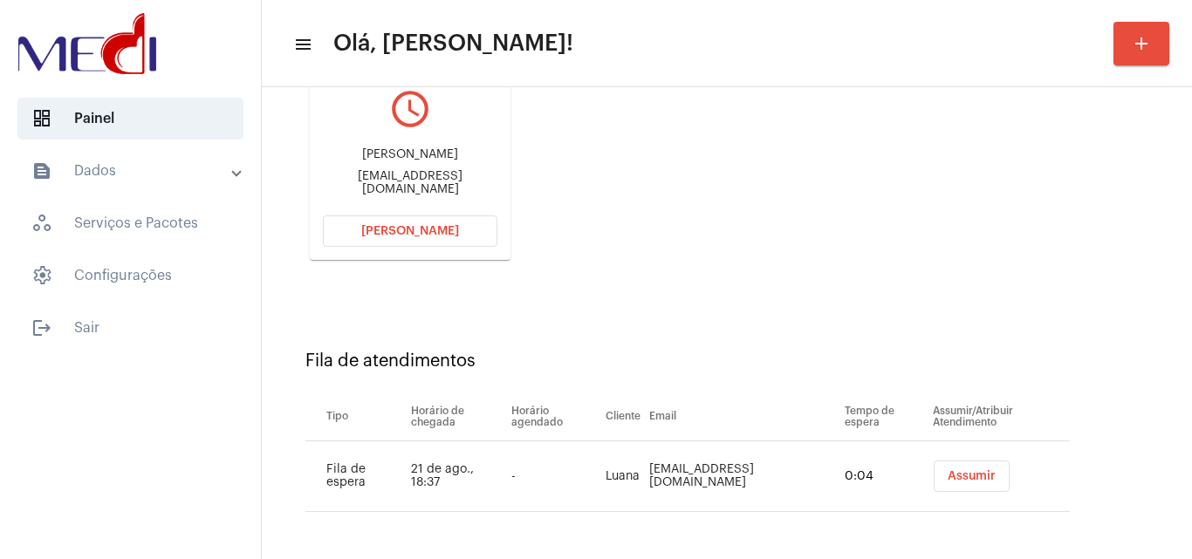
click at [948, 476] on span "Assumir" at bounding box center [972, 476] width 48 height 12
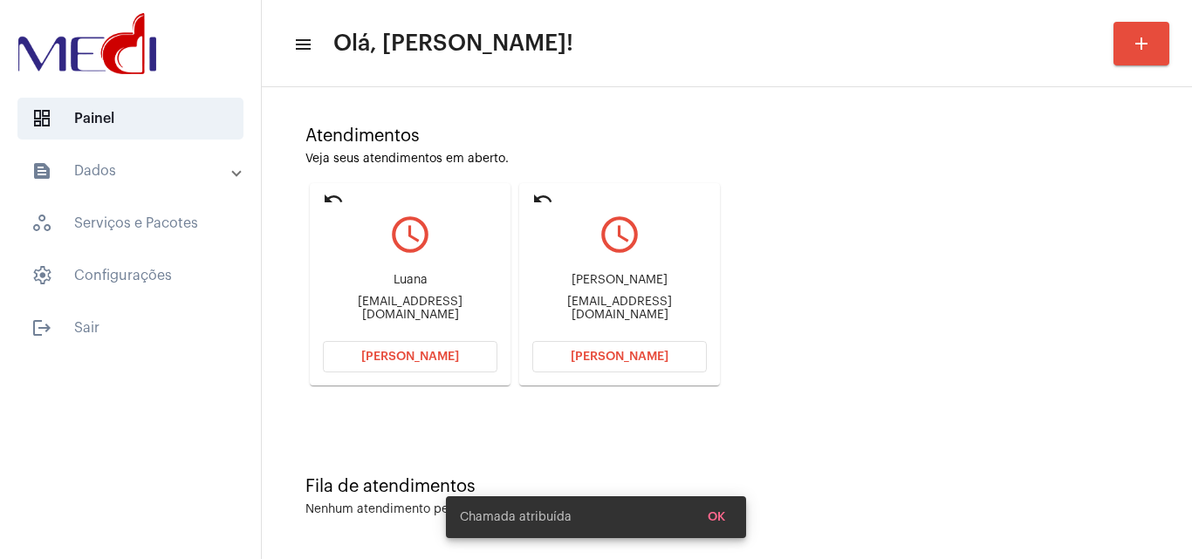
scroll to position [123, 0]
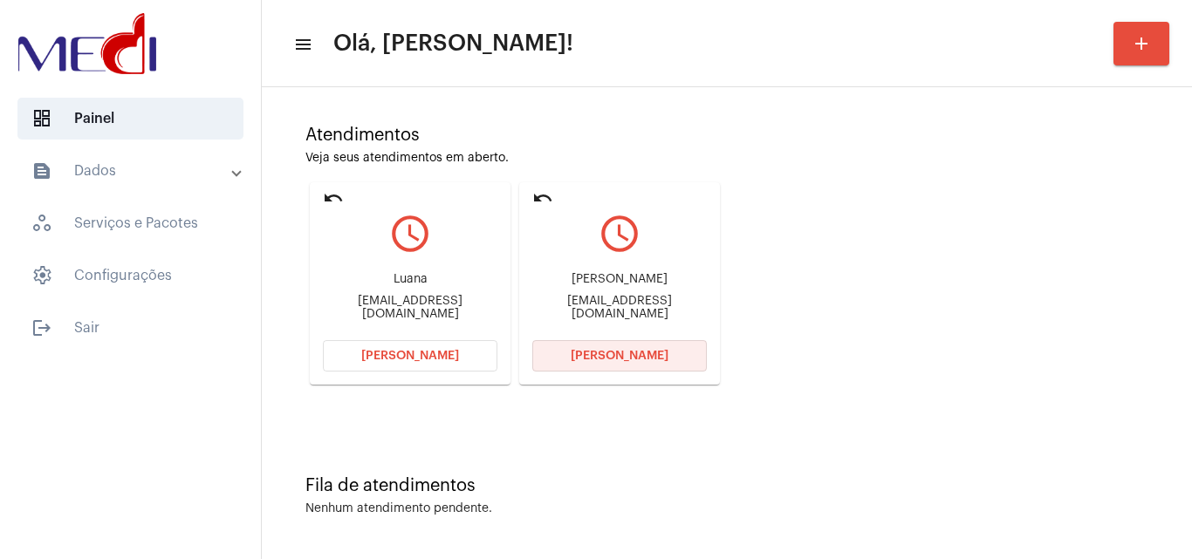
click at [603, 354] on span "Abrir Chamada" at bounding box center [620, 356] width 98 height 12
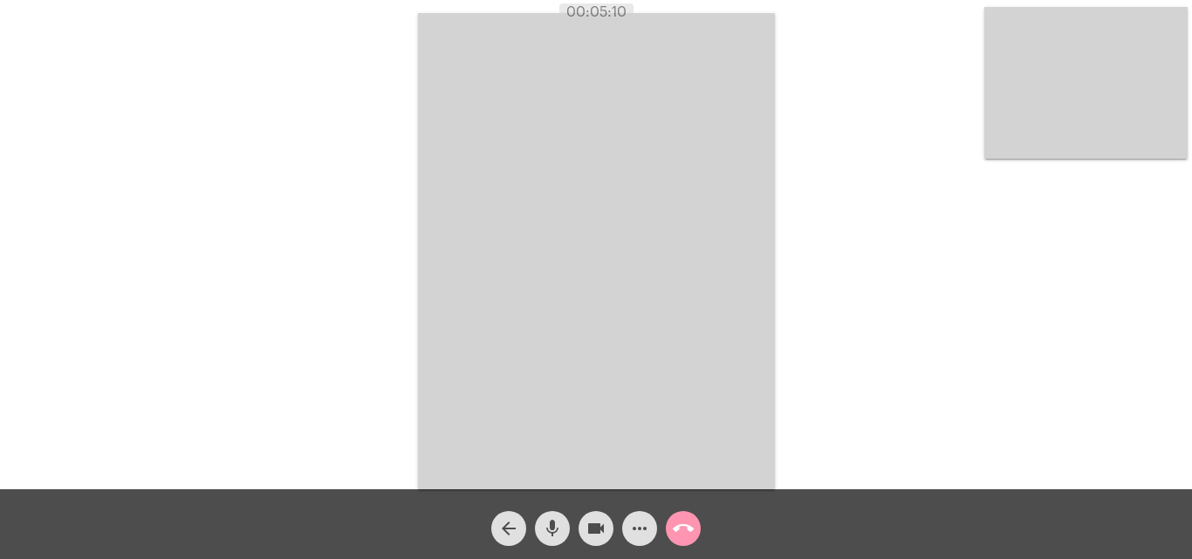
click at [687, 529] on mat-icon "call_end" at bounding box center [683, 528] width 21 height 21
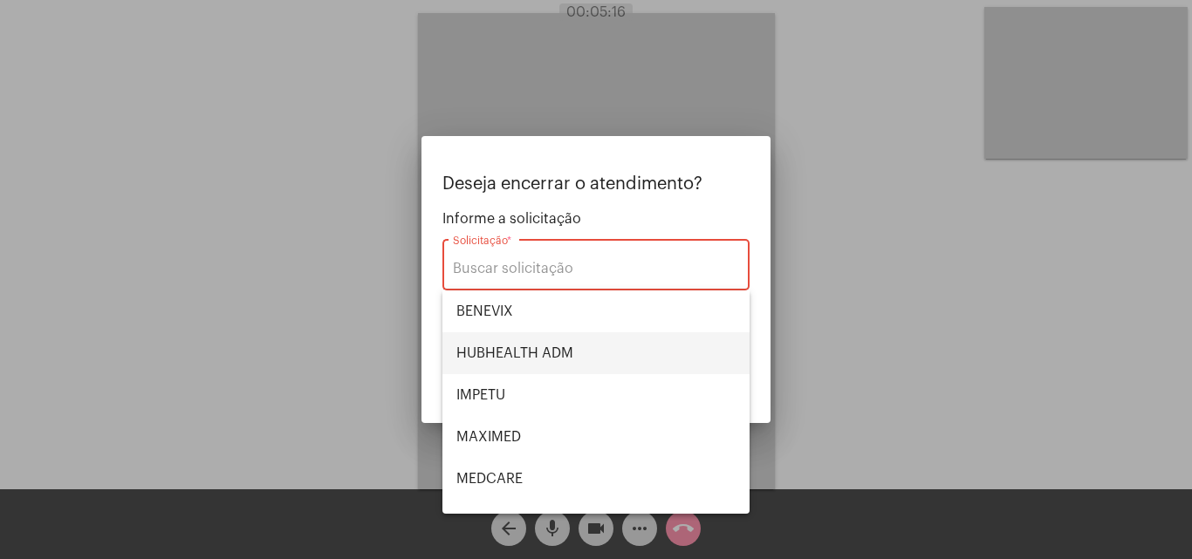
click at [551, 346] on span "HUBHEALTH ADM" at bounding box center [595, 353] width 279 height 42
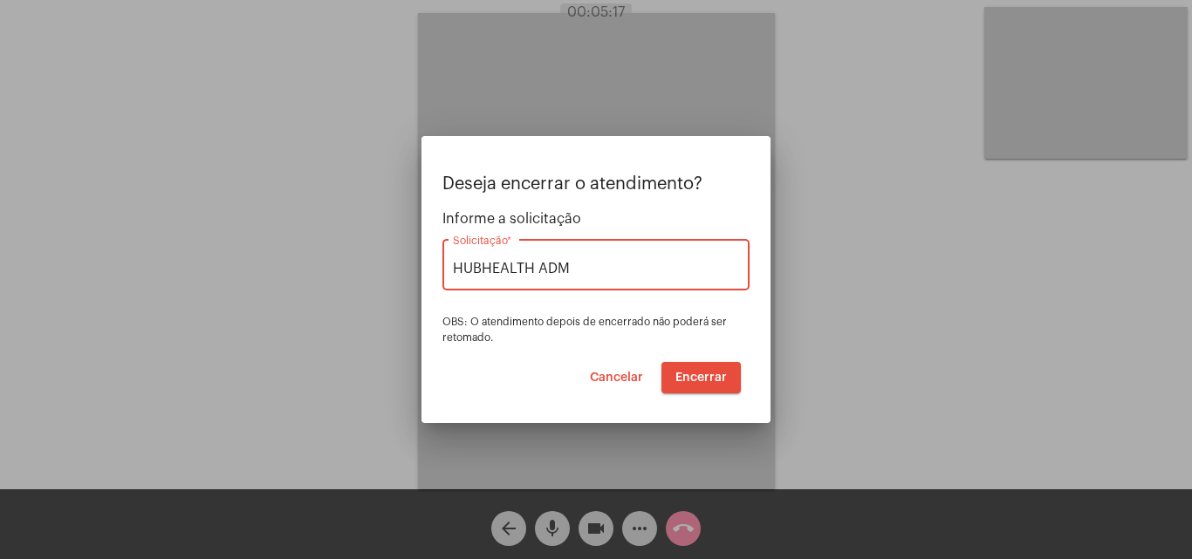
click at [614, 265] on input "HUBHEALTH ADM" at bounding box center [596, 269] width 286 height 16
type input "H"
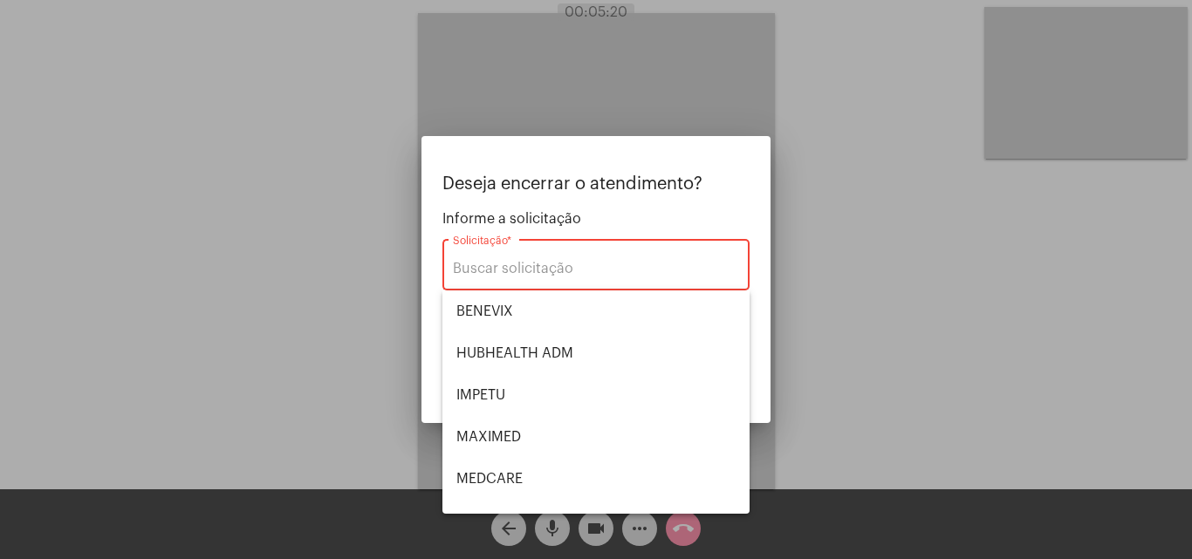
click at [613, 271] on input "Solicitação *" at bounding box center [596, 269] width 286 height 16
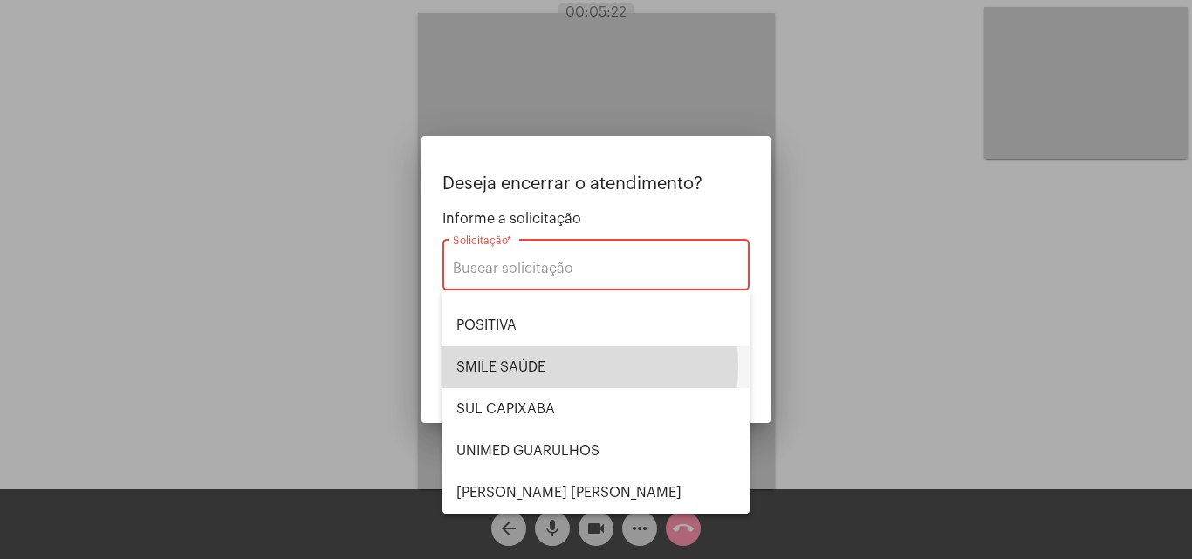
click at [556, 366] on span "SMILE SAÚDE" at bounding box center [595, 367] width 279 height 42
type input "SMILE SAÚDE"
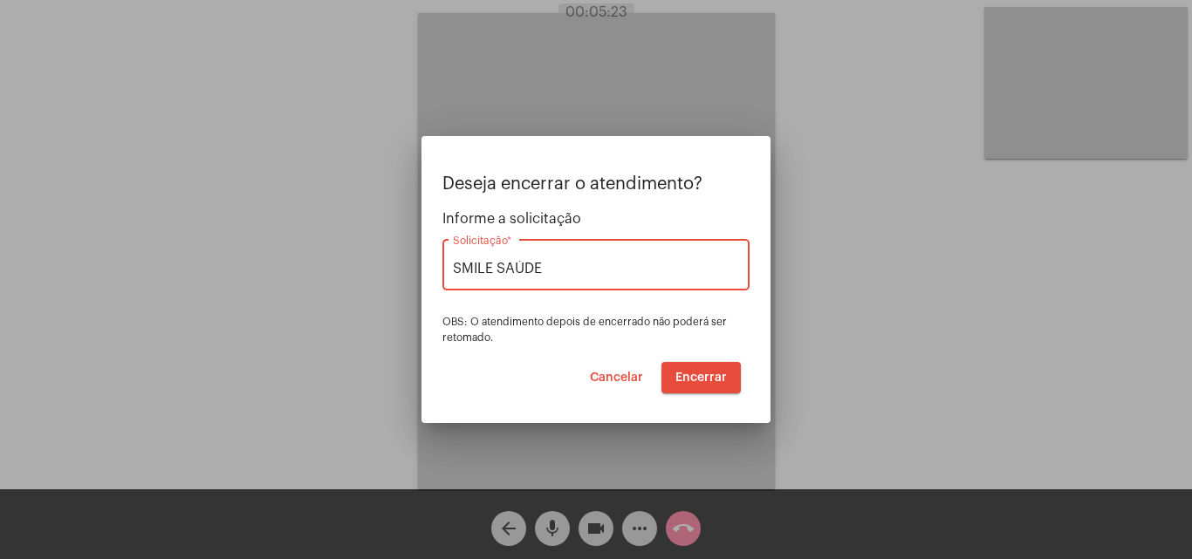
click at [716, 381] on span "Encerrar" at bounding box center [700, 378] width 51 height 12
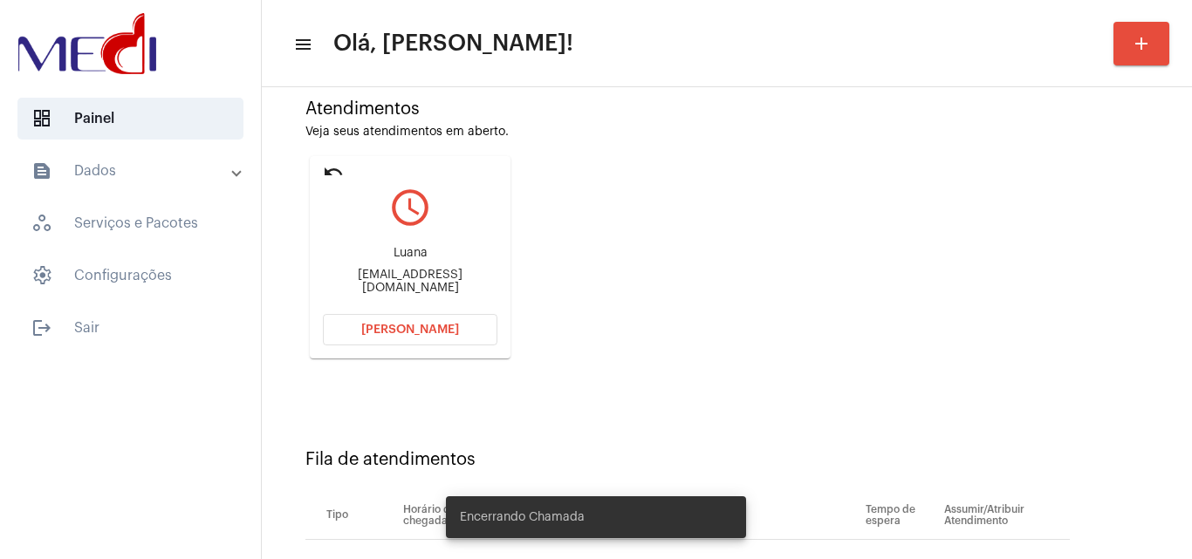
scroll to position [248, 0]
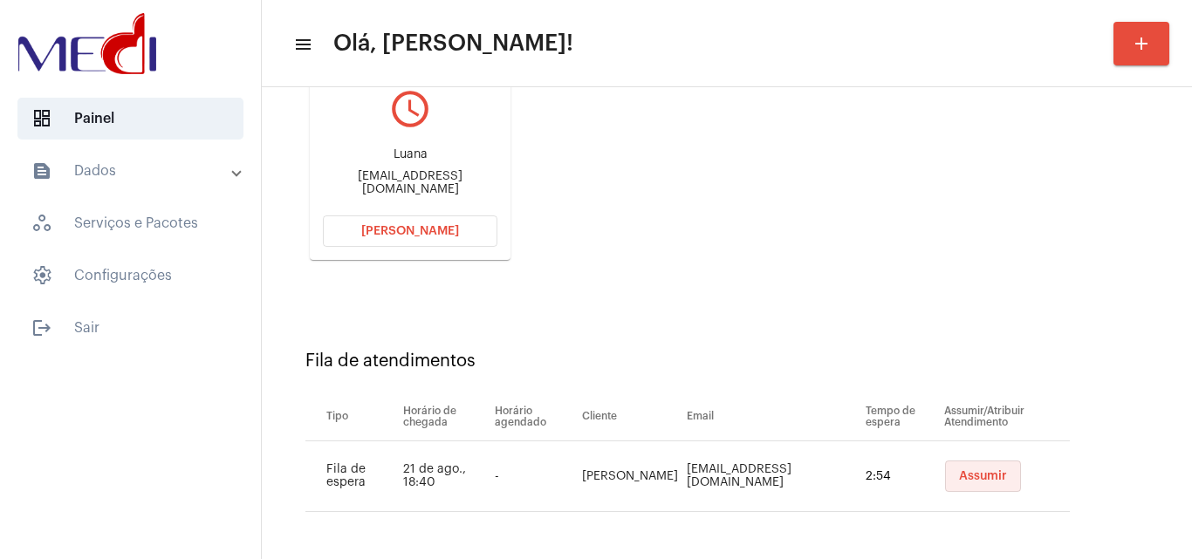
click at [945, 471] on button "Assumir" at bounding box center [983, 476] width 76 height 31
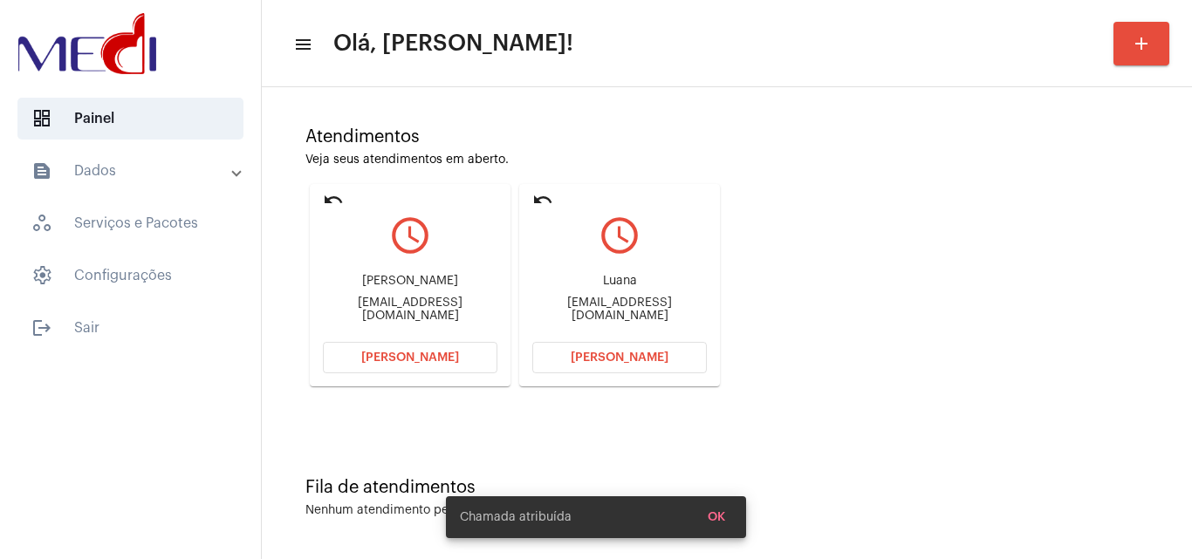
scroll to position [123, 0]
drag, startPoint x: 532, startPoint y: 305, endPoint x: 612, endPoint y: 304, distance: 80.3
click at [612, 304] on mat-card "undo query_builder Luana Luanavanessalipe13@gmail.com Abrir Chamada" at bounding box center [619, 283] width 201 height 202
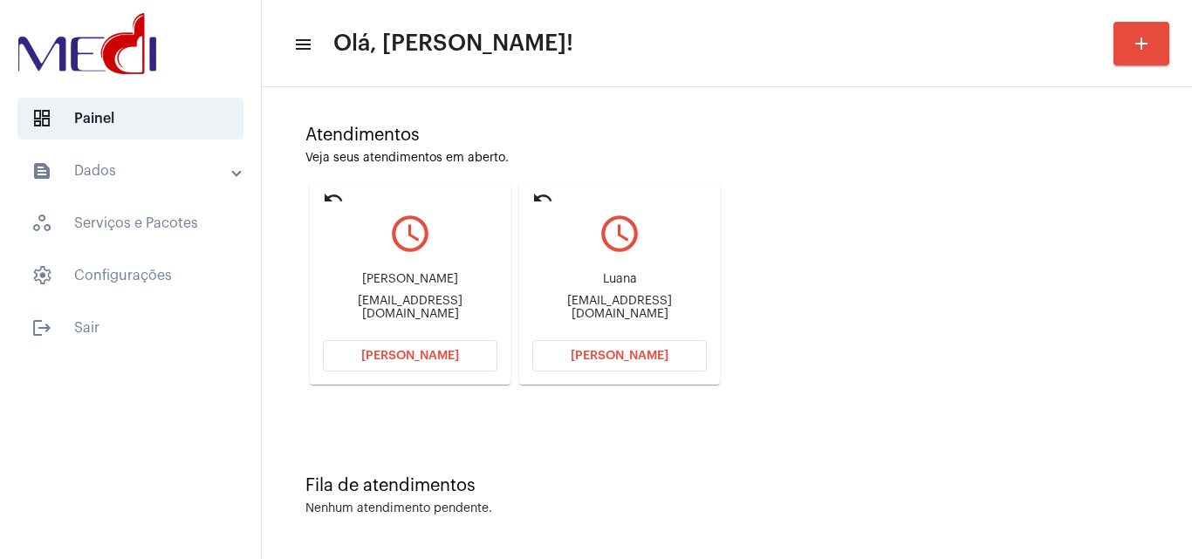
click at [614, 350] on span "Abrir Chamada" at bounding box center [620, 356] width 98 height 12
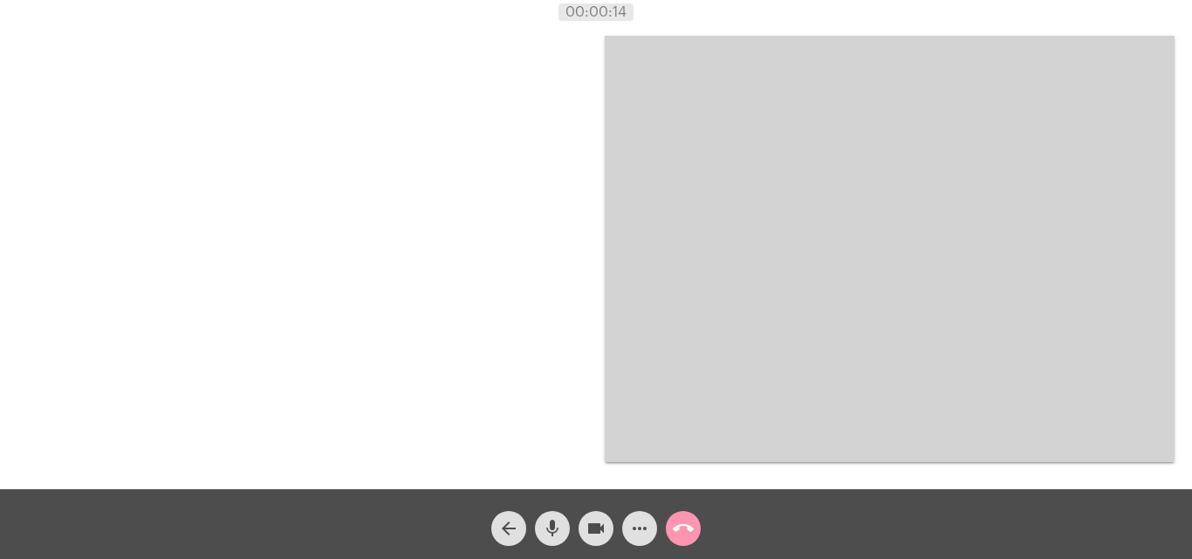
click at [645, 533] on mat-icon "more_horiz" at bounding box center [639, 528] width 21 height 21
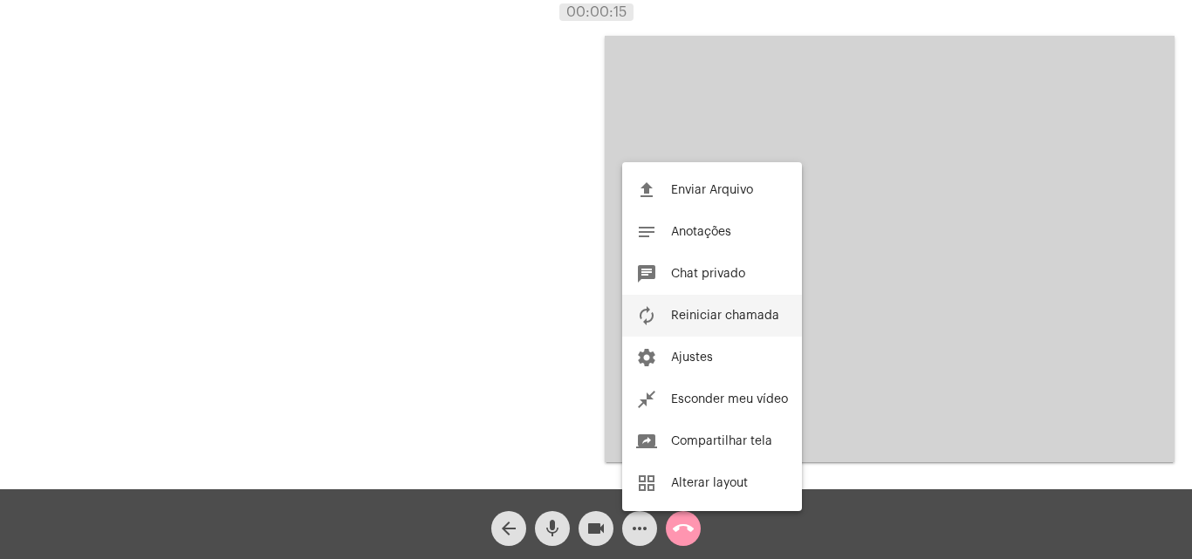
click at [729, 312] on span "Reiniciar chamada" at bounding box center [725, 316] width 108 height 12
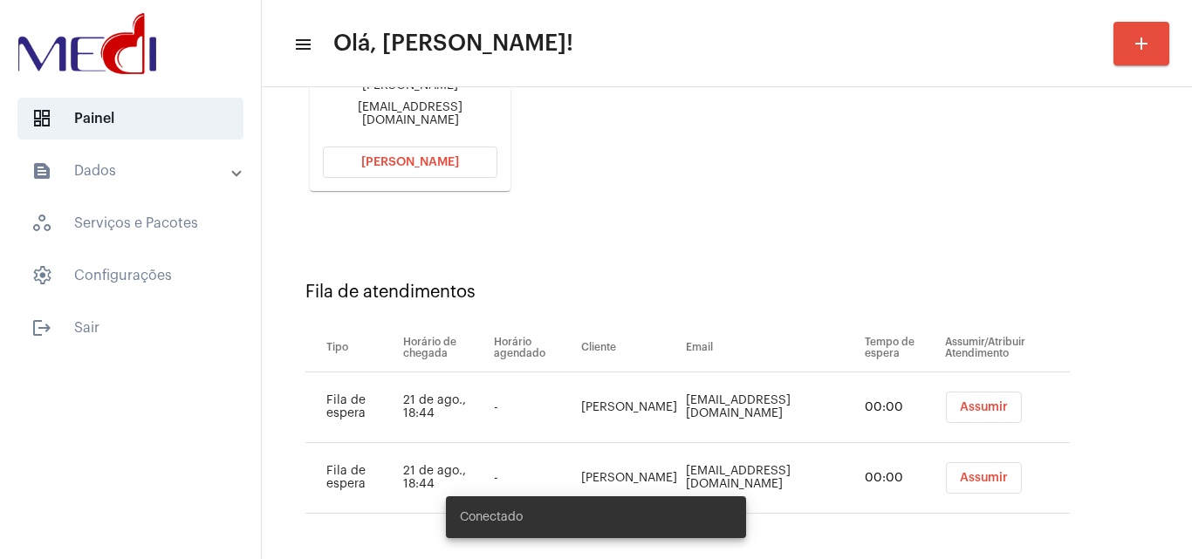
scroll to position [318, 0]
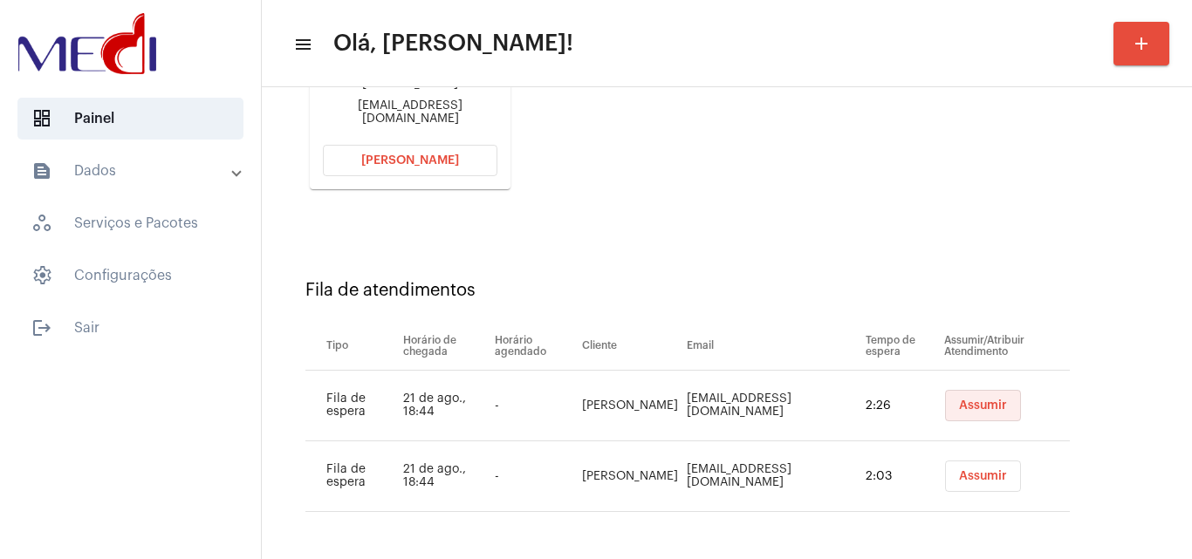
click at [965, 408] on span "Assumir" at bounding box center [983, 406] width 48 height 12
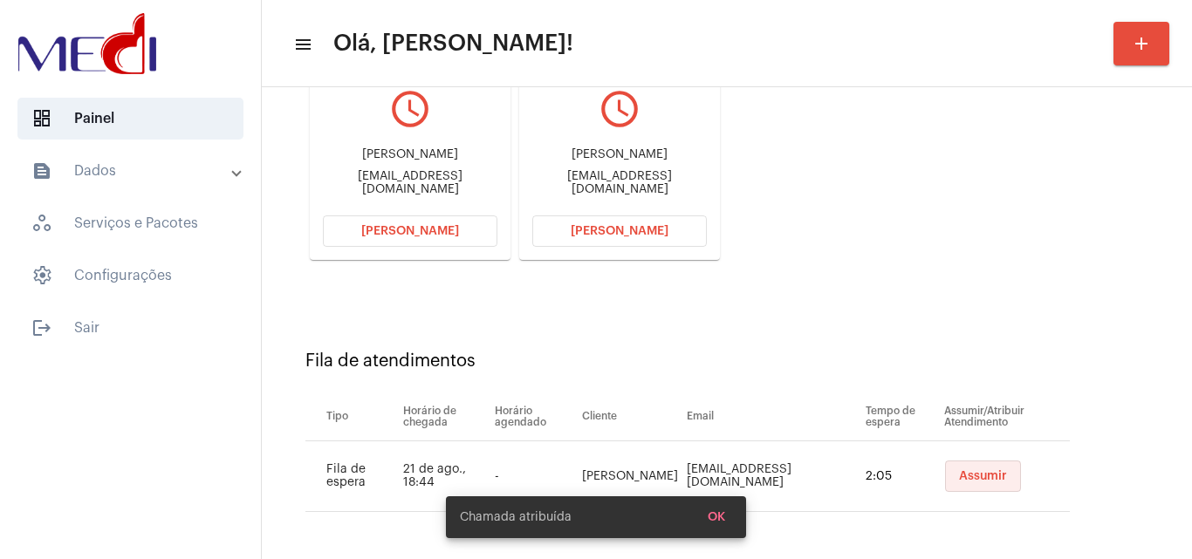
click at [959, 476] on span "Assumir" at bounding box center [983, 476] width 48 height 12
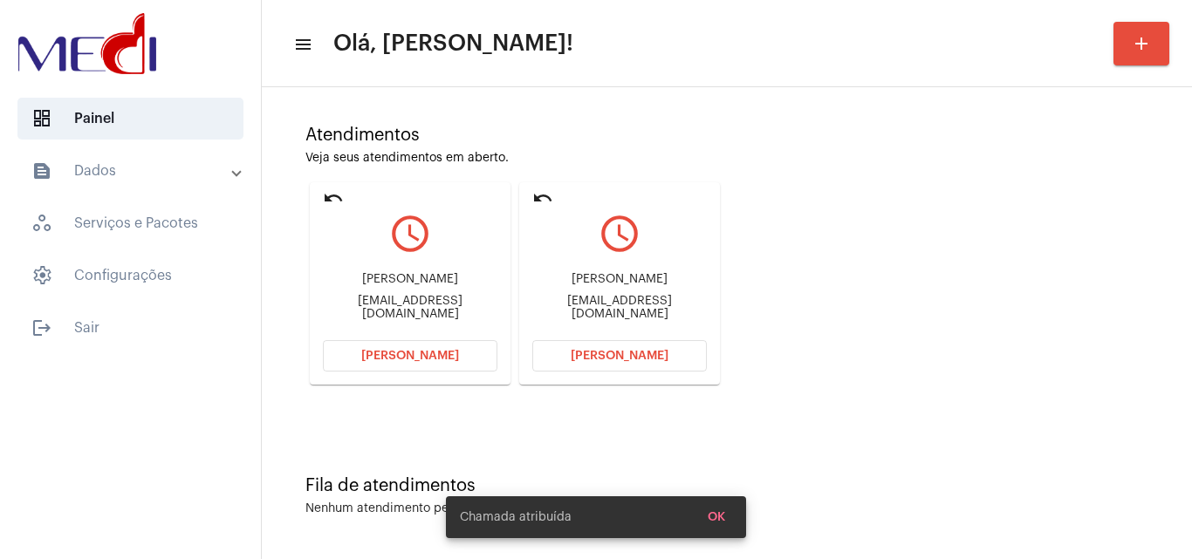
scroll to position [0, 0]
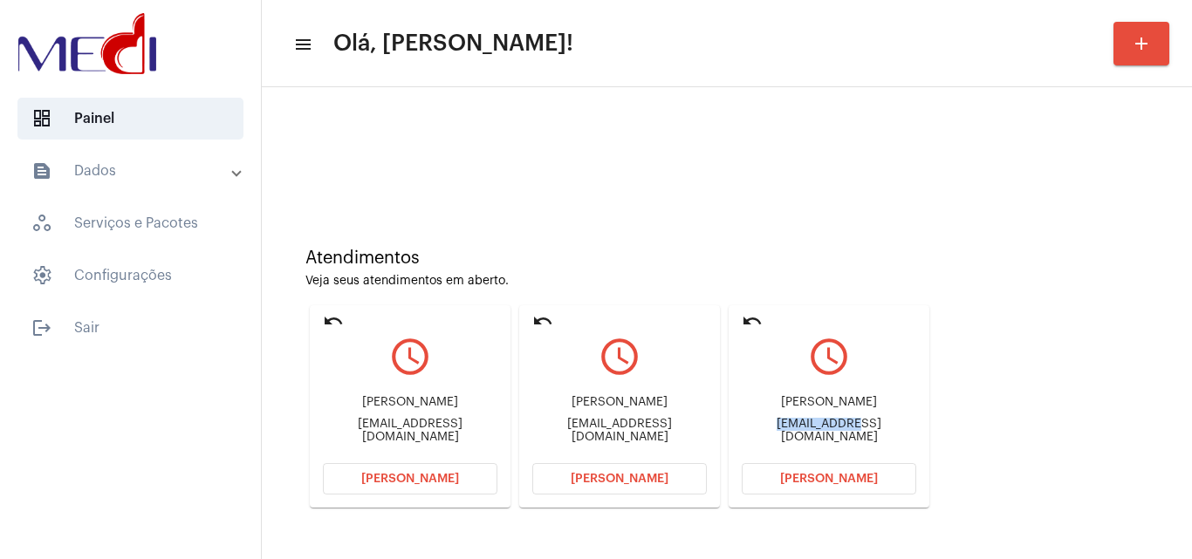
drag, startPoint x: 737, startPoint y: 425, endPoint x: 815, endPoint y: 427, distance: 77.7
click at [815, 427] on mat-card "undo query_builder [PERSON_NAME] [PERSON_NAME][EMAIL_ADDRESS][DOMAIN_NAME] [PER…" at bounding box center [829, 406] width 201 height 202
copy div "Giulianafato"
click at [863, 467] on button "[PERSON_NAME]" at bounding box center [829, 478] width 175 height 31
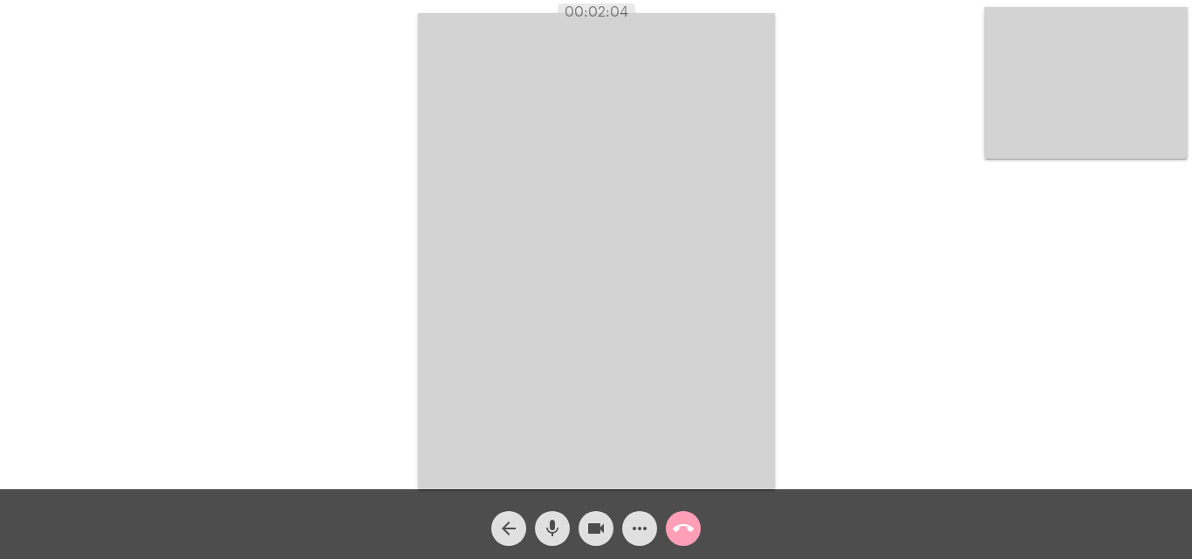
click at [684, 526] on mat-icon "call_end" at bounding box center [683, 528] width 21 height 21
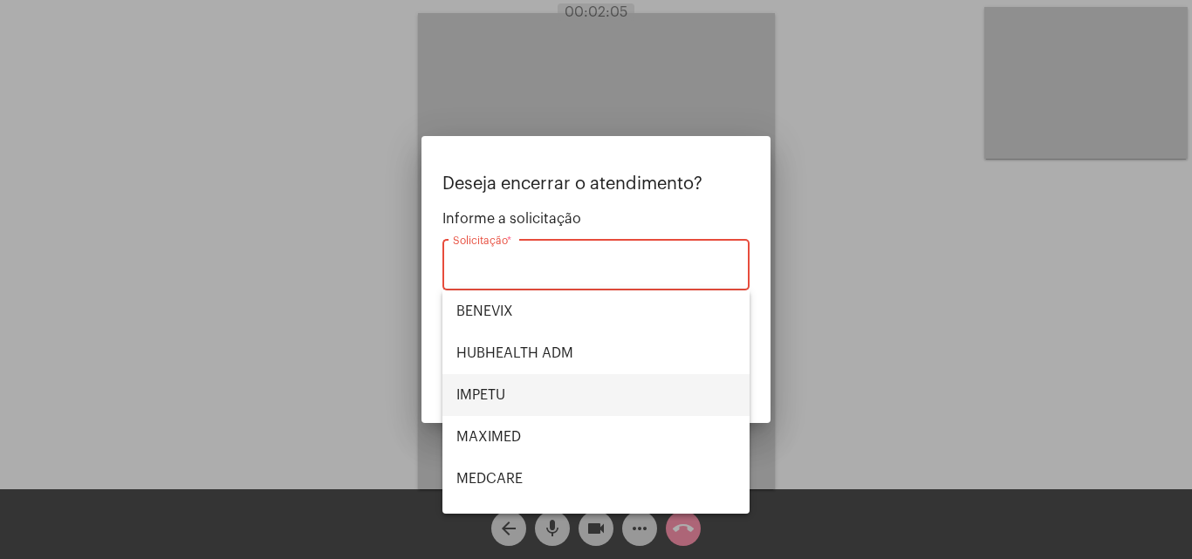
scroll to position [195, 0]
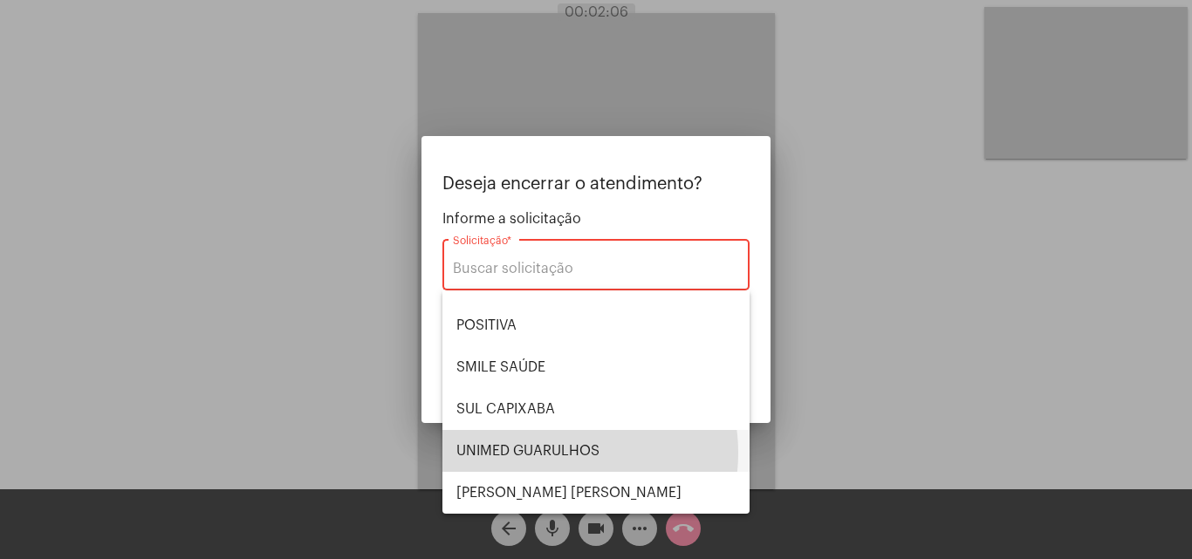
click at [556, 452] on span "UNIMED GUARULHOS" at bounding box center [595, 451] width 279 height 42
type input "UNIMED GUARULHOS"
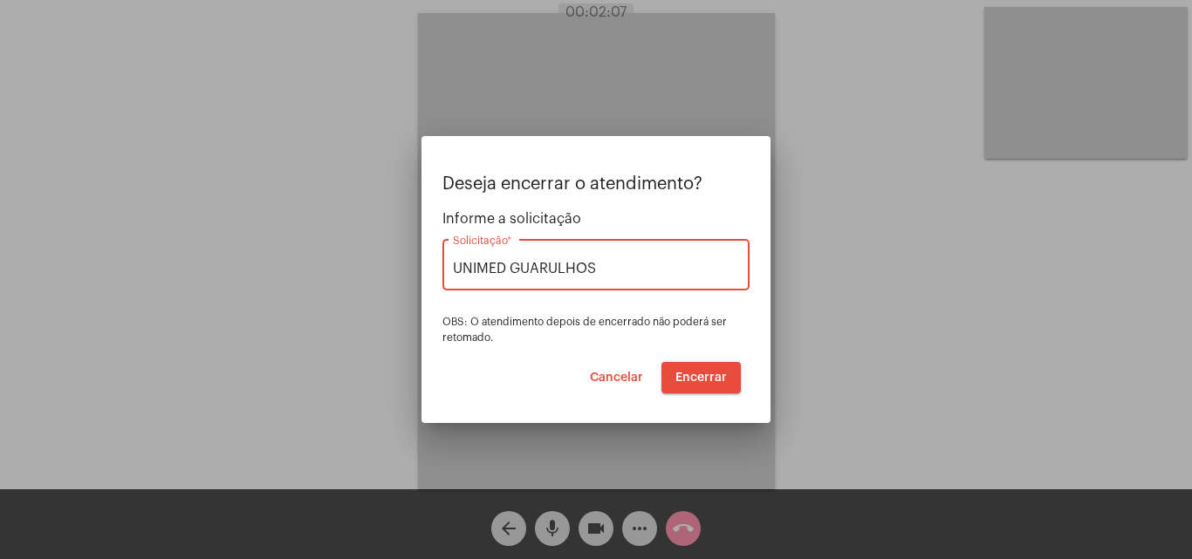
click at [708, 372] on span "Encerrar" at bounding box center [700, 378] width 51 height 12
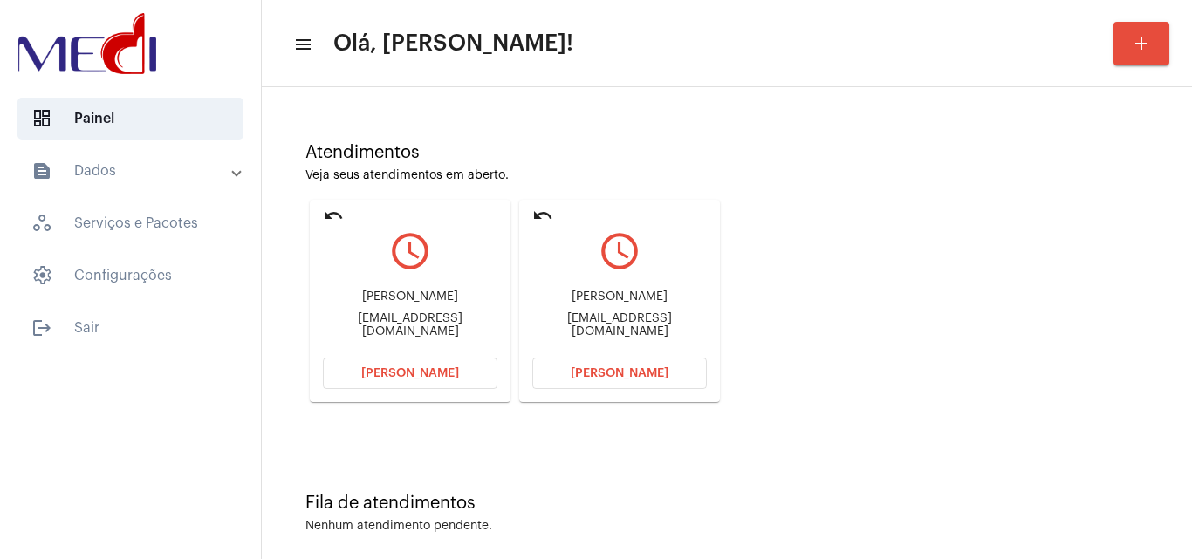
scroll to position [123, 0]
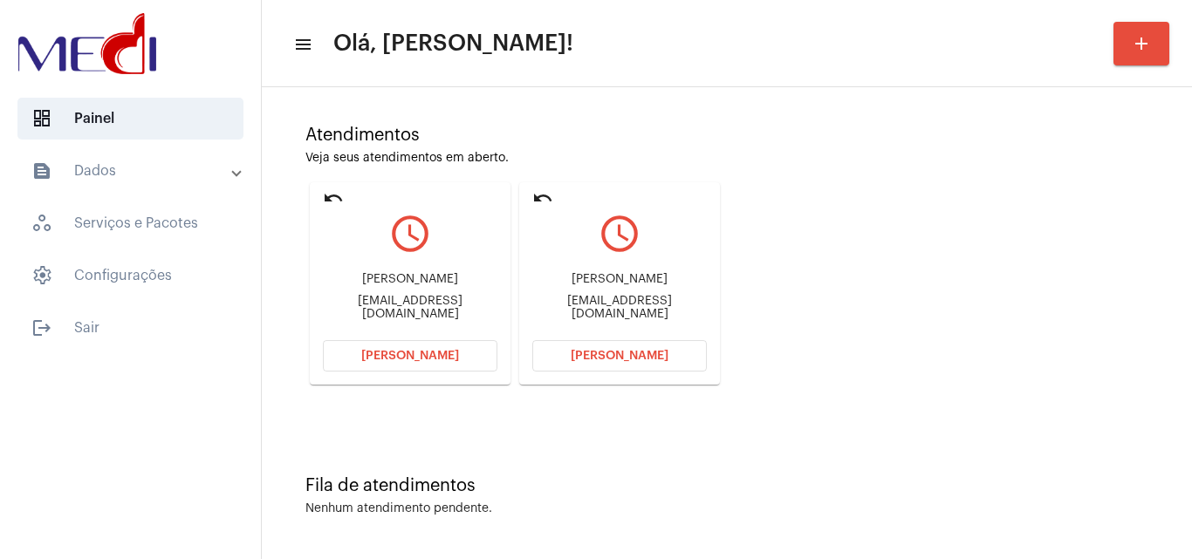
drag, startPoint x: 325, startPoint y: 309, endPoint x: 393, endPoint y: 303, distance: 68.3
click at [393, 303] on div "[EMAIL_ADDRESS][DOMAIN_NAME]" at bounding box center [410, 308] width 175 height 26
copy div "daniellelirag"
click at [426, 352] on span "[PERSON_NAME]" at bounding box center [410, 356] width 98 height 12
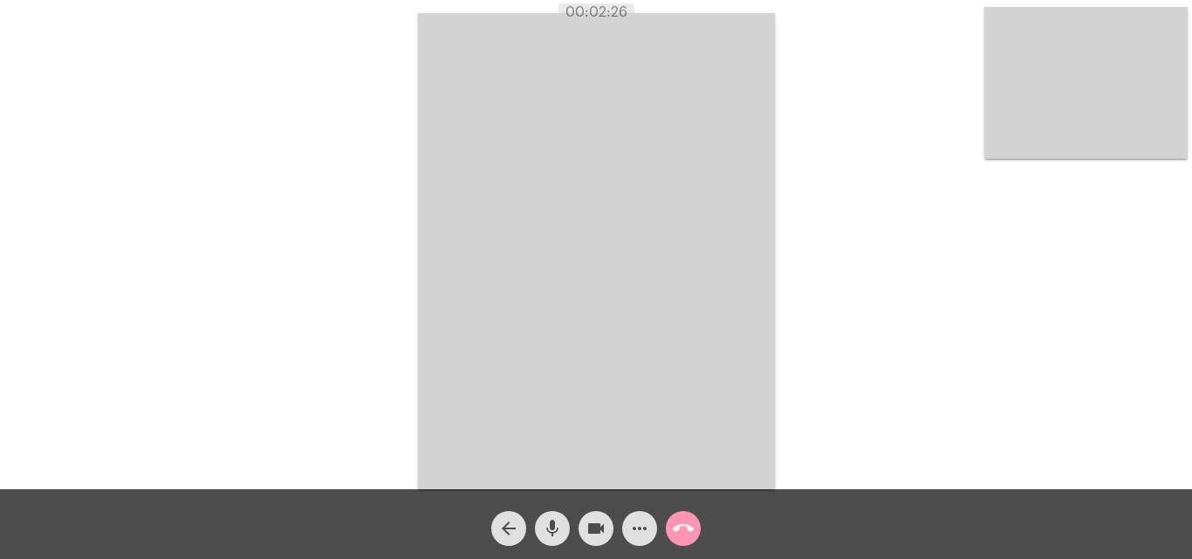
click at [688, 521] on mat-icon "call_end" at bounding box center [683, 528] width 21 height 21
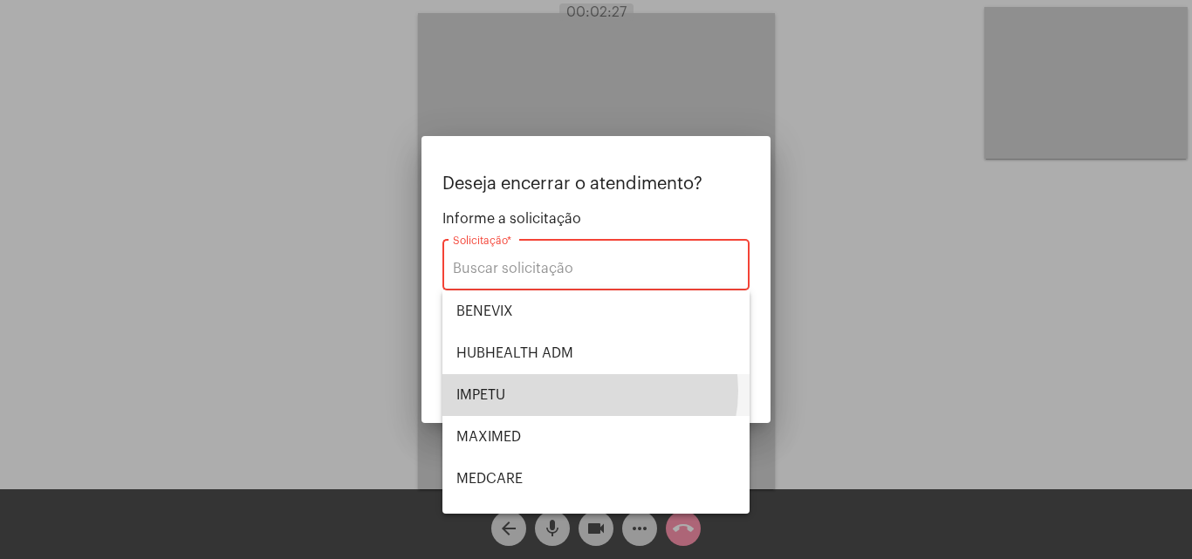
click at [587, 391] on span "IMPETU" at bounding box center [595, 395] width 279 height 42
type input "IMPETU"
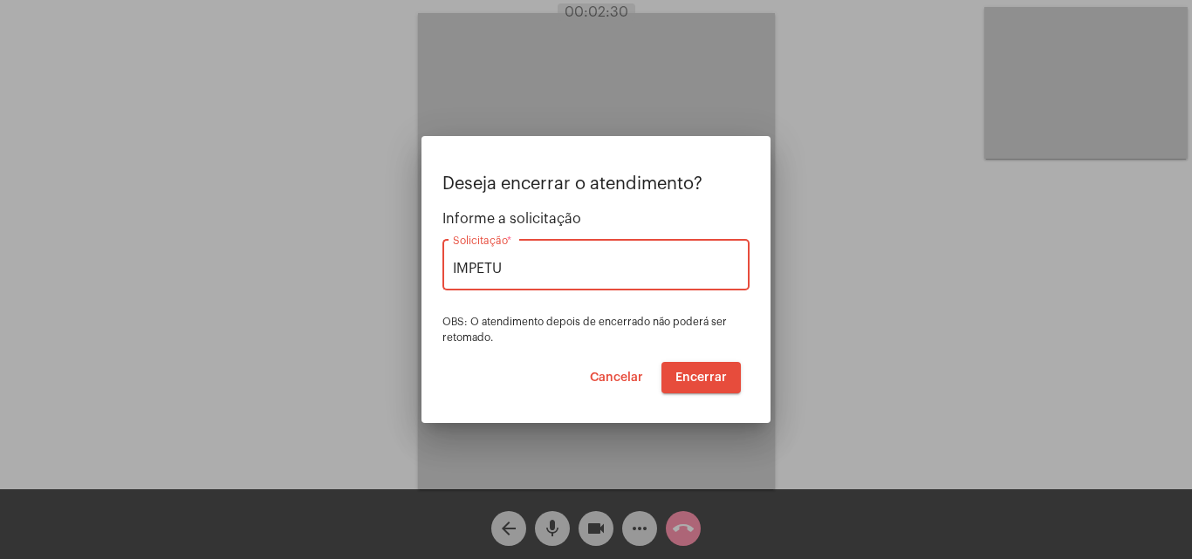
click at [696, 376] on span "Encerrar" at bounding box center [700, 378] width 51 height 12
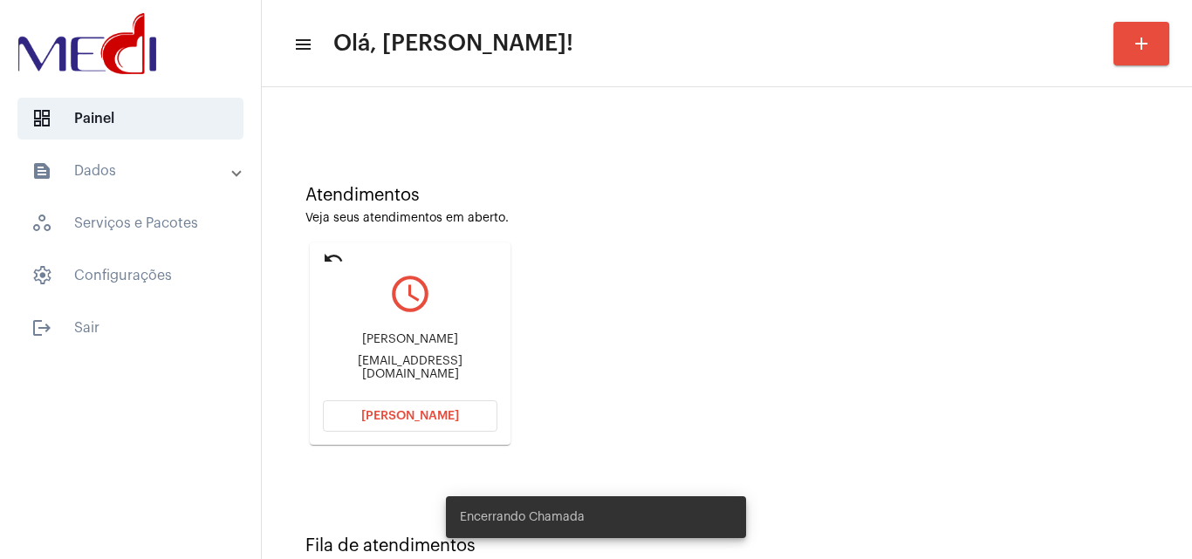
scroll to position [123, 0]
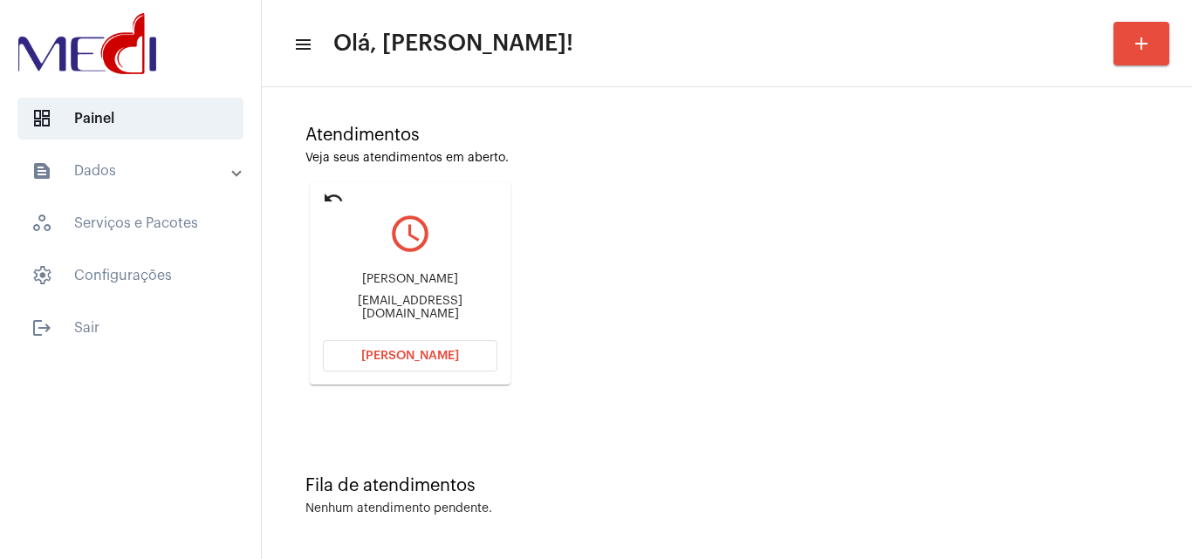
drag, startPoint x: 344, startPoint y: 284, endPoint x: 448, endPoint y: 283, distance: 104.7
click at [448, 283] on div "Ketlyn cassa da mota" at bounding box center [410, 279] width 175 height 13
copy div "Ketlyn cassa da m"
click at [426, 360] on span "Abrir Chamada" at bounding box center [410, 356] width 98 height 12
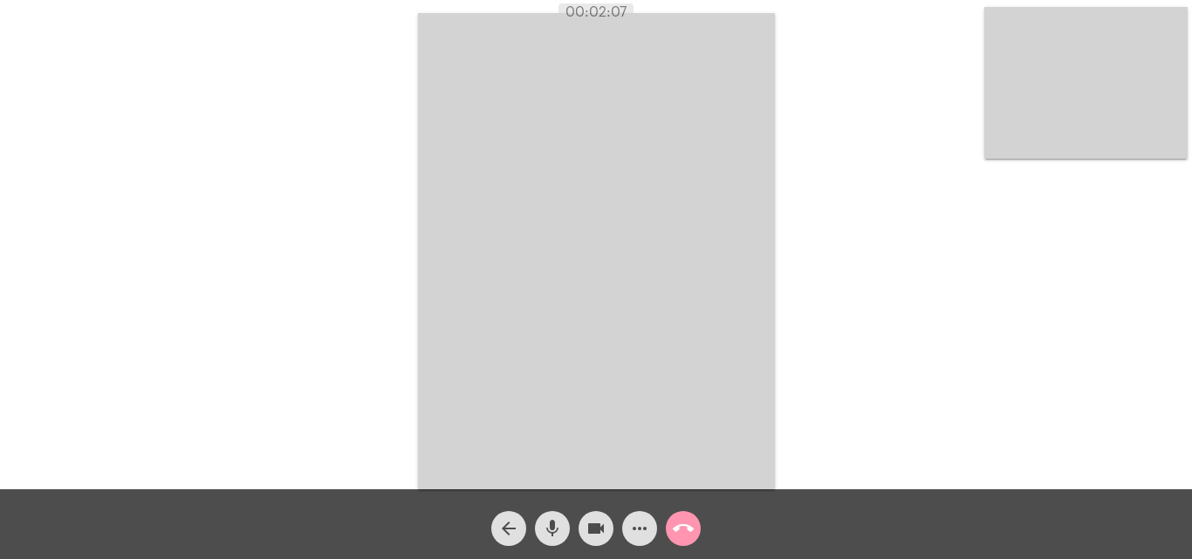
click at [679, 536] on mat-icon "call_end" at bounding box center [683, 528] width 21 height 21
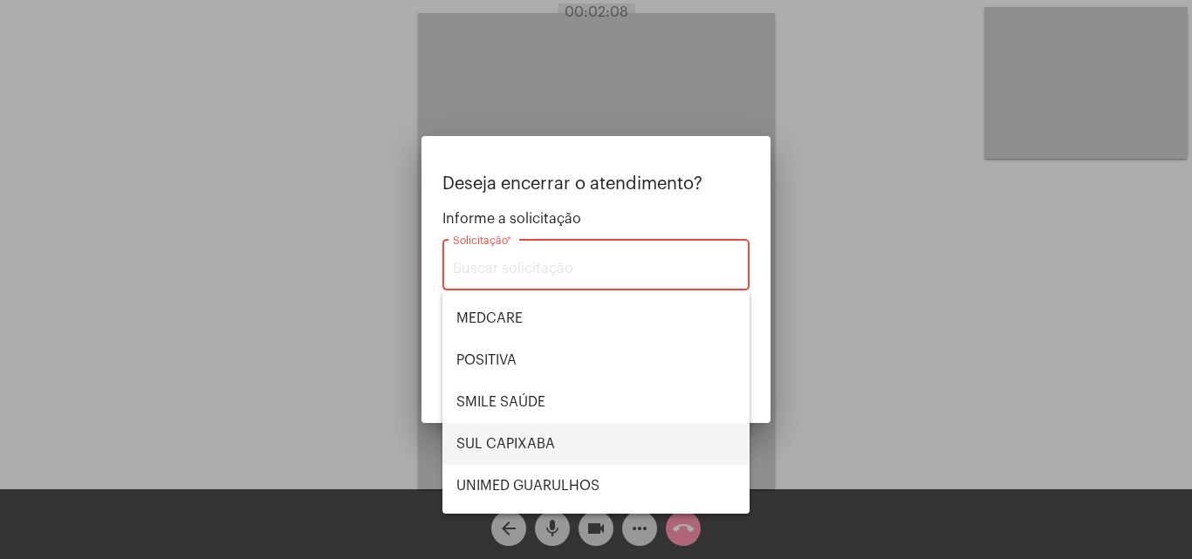
scroll to position [195, 0]
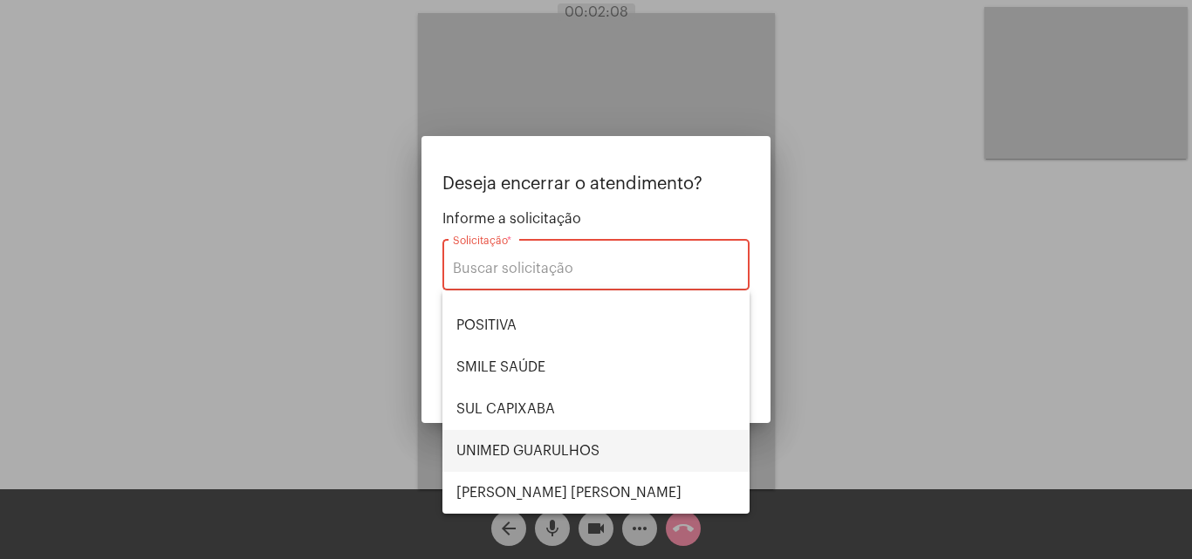
click at [576, 451] on span "UNIMED GUARULHOS" at bounding box center [595, 451] width 279 height 42
type input "UNIMED GUARULHOS"
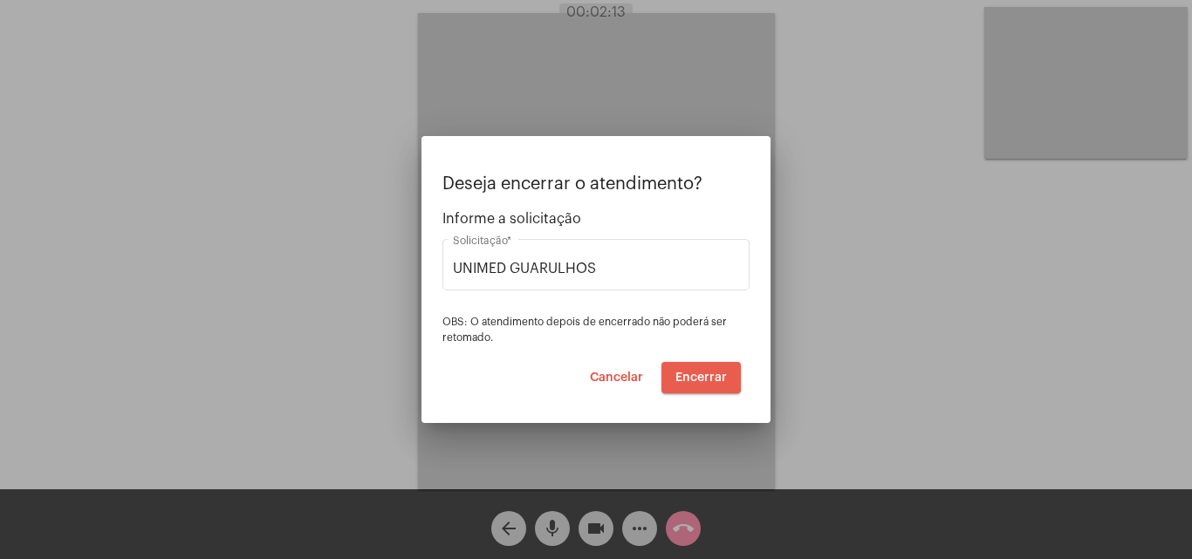
click at [688, 372] on span "Encerrar" at bounding box center [700, 378] width 51 height 12
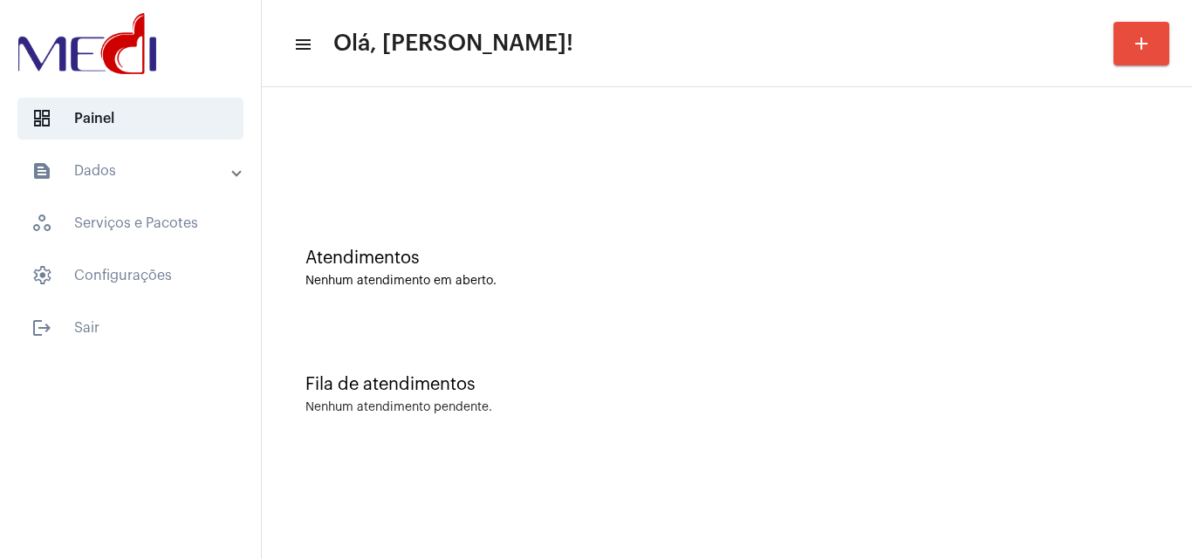
click at [632, 285] on div "Nenhum atendimento em aberto." at bounding box center [726, 281] width 843 height 13
click at [570, 114] on div at bounding box center [726, 146] width 913 height 100
click at [701, 331] on div "Fila de atendimentos Nenhum atendimento pendente." at bounding box center [726, 386] width 913 height 127
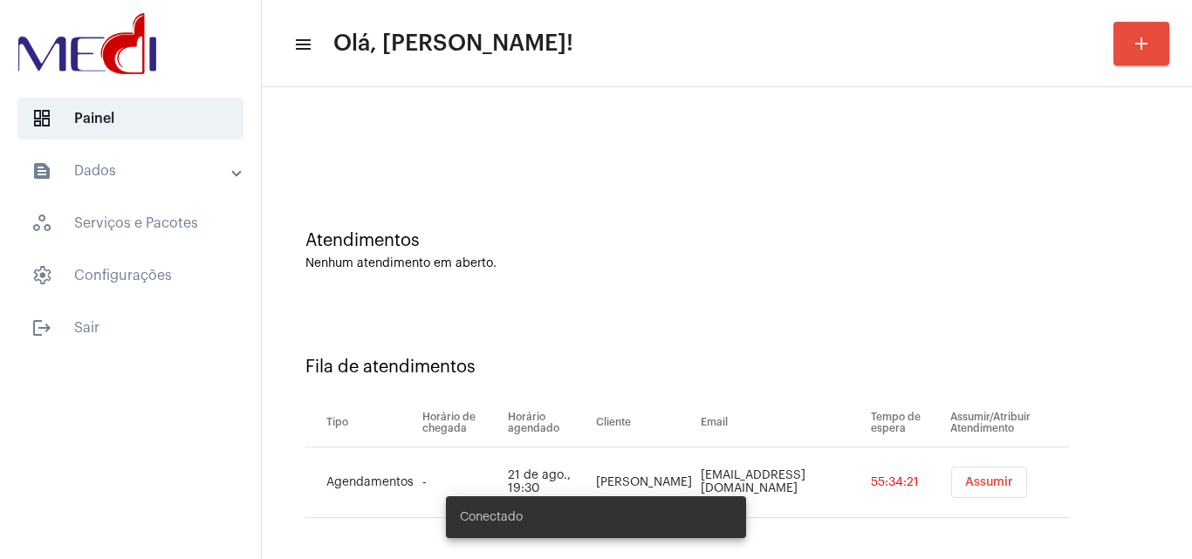
scroll to position [24, 0]
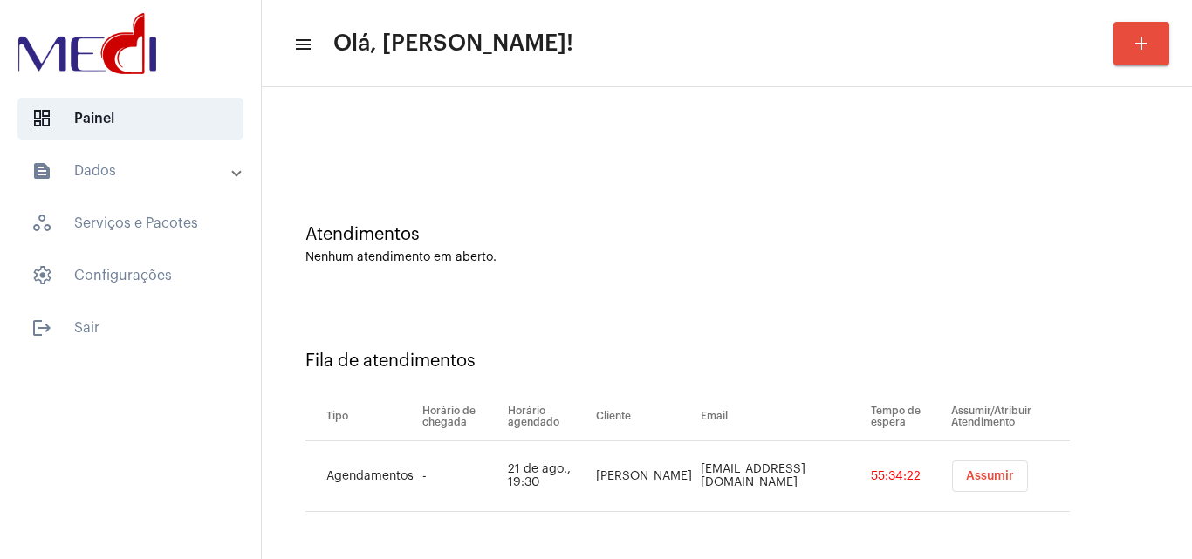
click at [966, 471] on span "Assumir" at bounding box center [990, 476] width 48 height 12
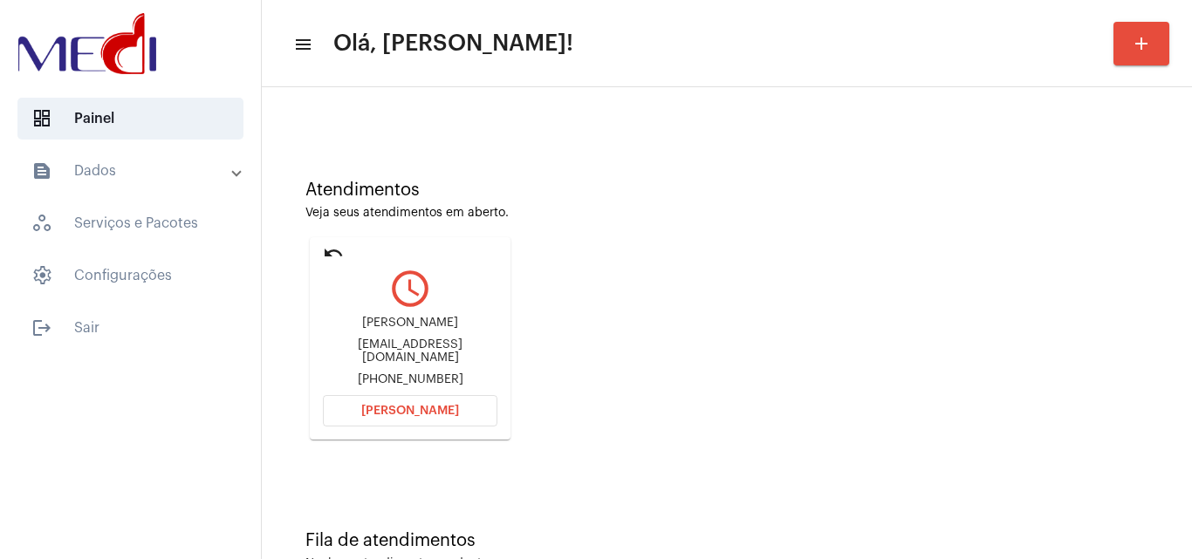
scroll to position [123, 0]
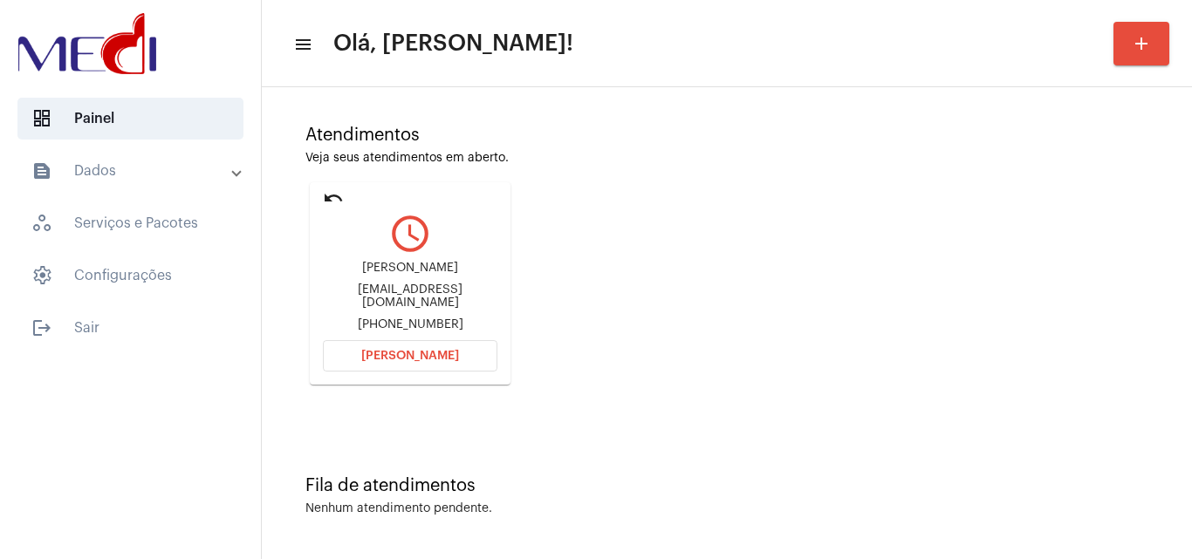
click at [400, 360] on span "Abrir Chamada" at bounding box center [410, 356] width 98 height 12
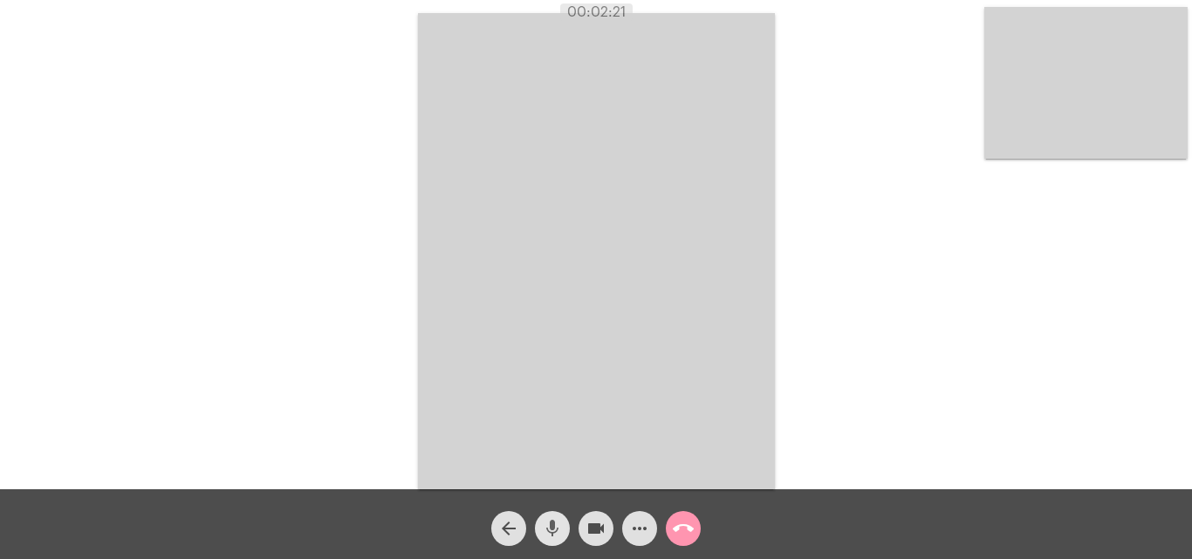
click at [544, 537] on mat-icon "mic" at bounding box center [552, 528] width 21 height 21
click at [599, 529] on mat-icon "videocam" at bounding box center [595, 528] width 21 height 21
click at [552, 535] on mat-icon "mic_off" at bounding box center [552, 528] width 21 height 21
click at [554, 534] on mat-icon "mic" at bounding box center [552, 528] width 21 height 21
click at [549, 530] on mat-icon "mic_off" at bounding box center [552, 528] width 21 height 21
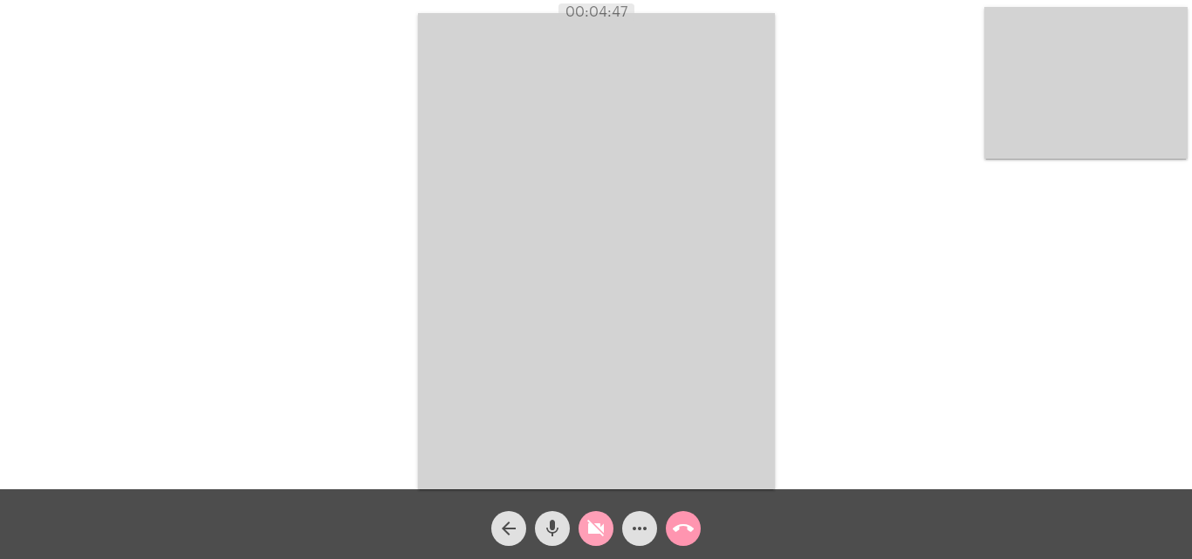
click at [602, 525] on mat-icon "videocam_off" at bounding box center [595, 528] width 21 height 21
click at [672, 527] on button "call_end" at bounding box center [683, 528] width 35 height 35
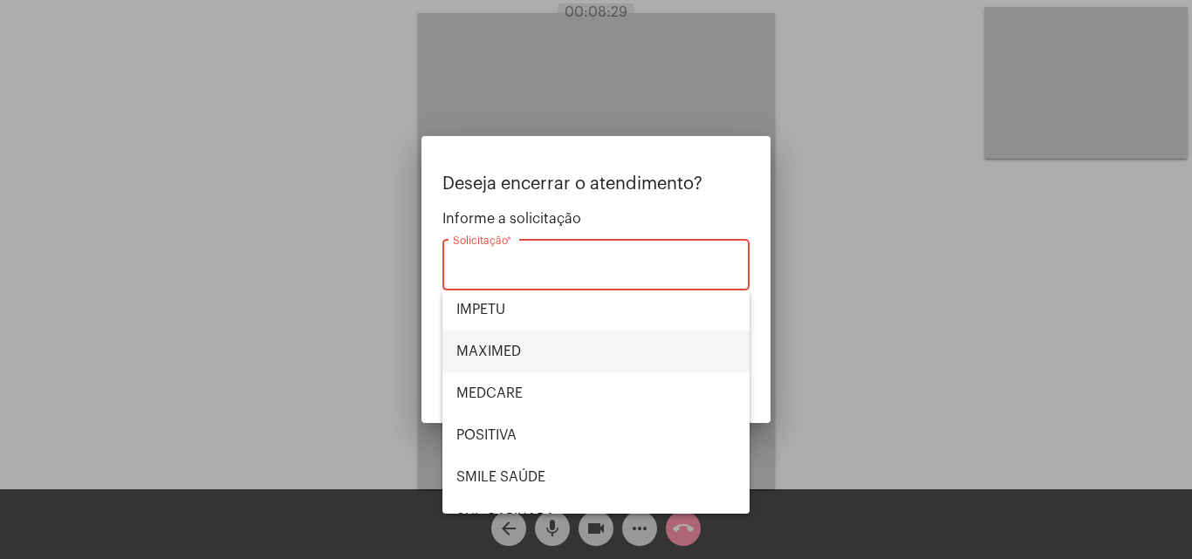
scroll to position [195, 0]
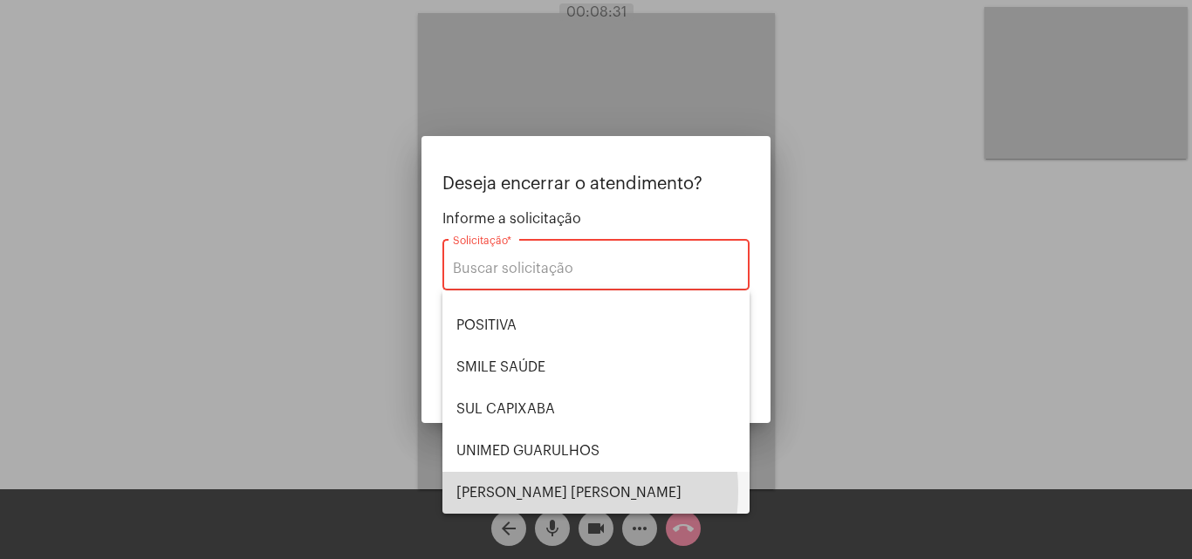
click at [541, 491] on span "VERA CRUZ" at bounding box center [595, 493] width 279 height 42
type input "VERA CRUZ"
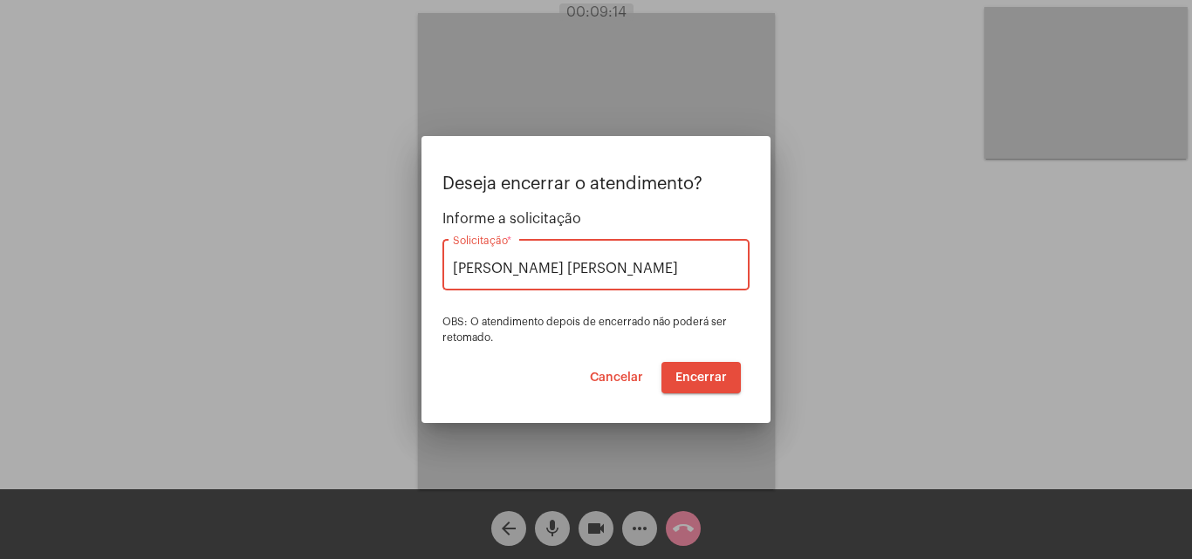
click at [702, 374] on span "Encerrar" at bounding box center [700, 378] width 51 height 12
